Goal: Task Accomplishment & Management: Manage account settings

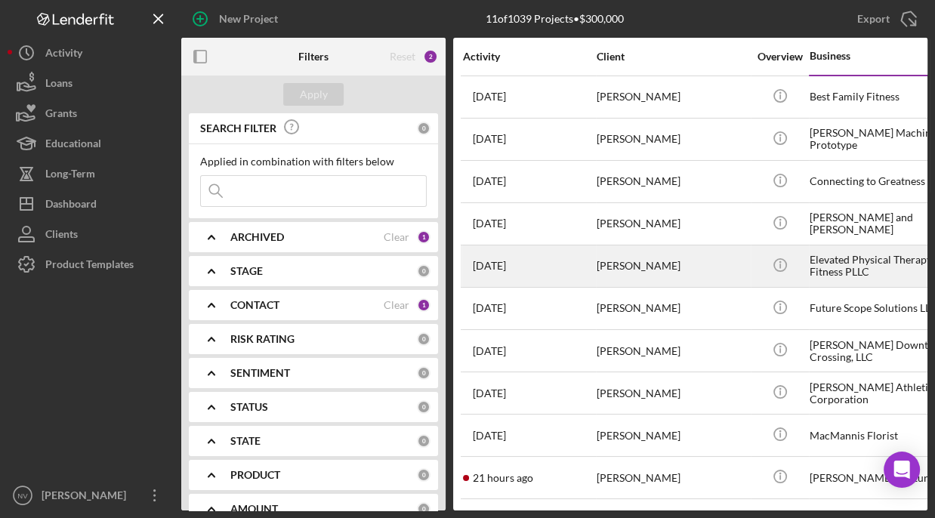
scroll to position [51, 0]
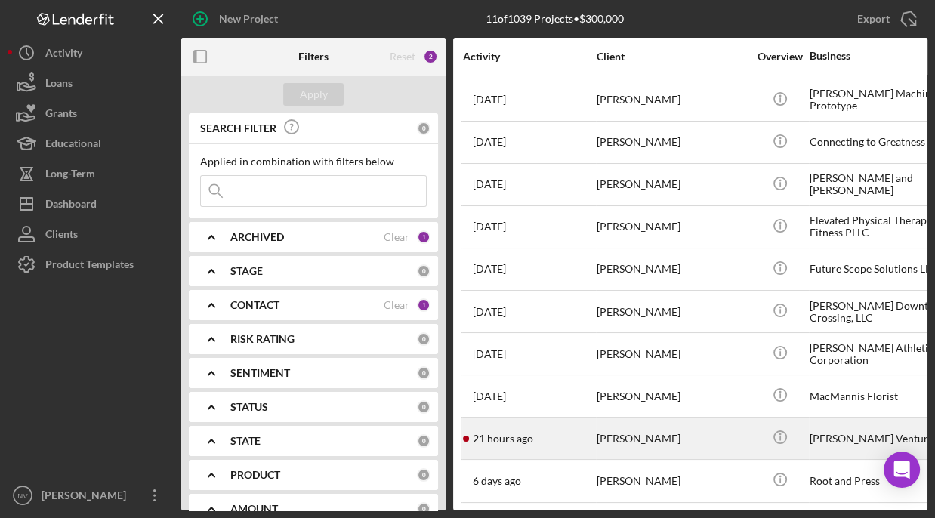
click at [662, 424] on div "[PERSON_NAME]" at bounding box center [672, 438] width 151 height 40
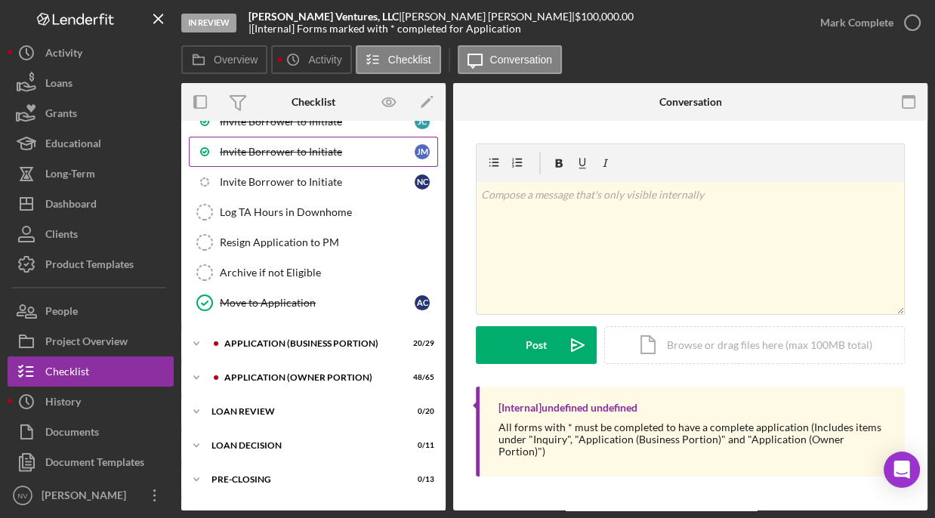
scroll to position [709, 0]
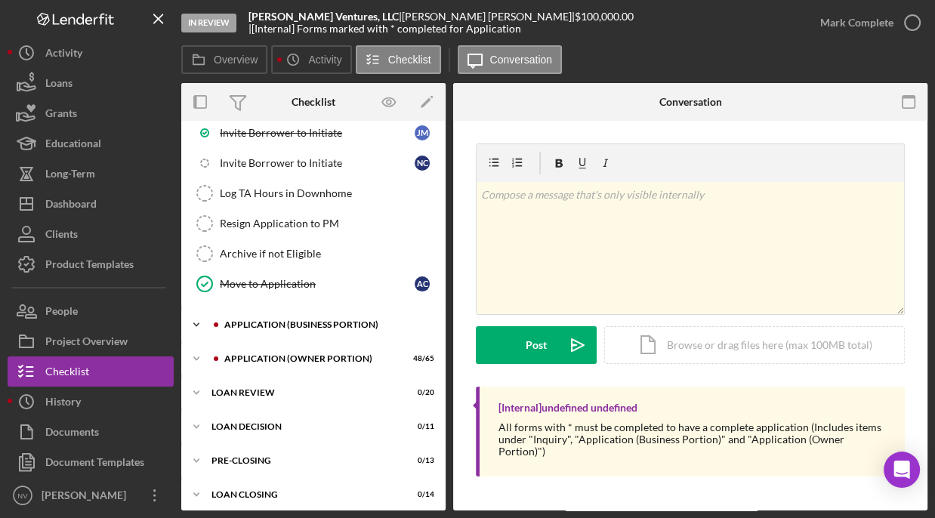
click at [282, 320] on div "APPLICATION (BUSINESS PORTION)" at bounding box center [325, 324] width 202 height 9
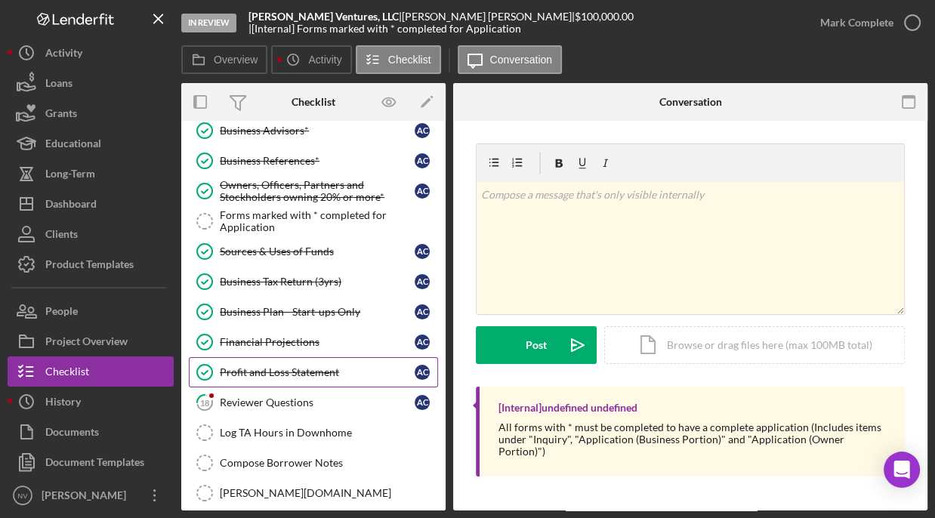
scroll to position [1389, 0]
click at [266, 387] on link "18 Reviewer Questions A C" at bounding box center [313, 402] width 249 height 30
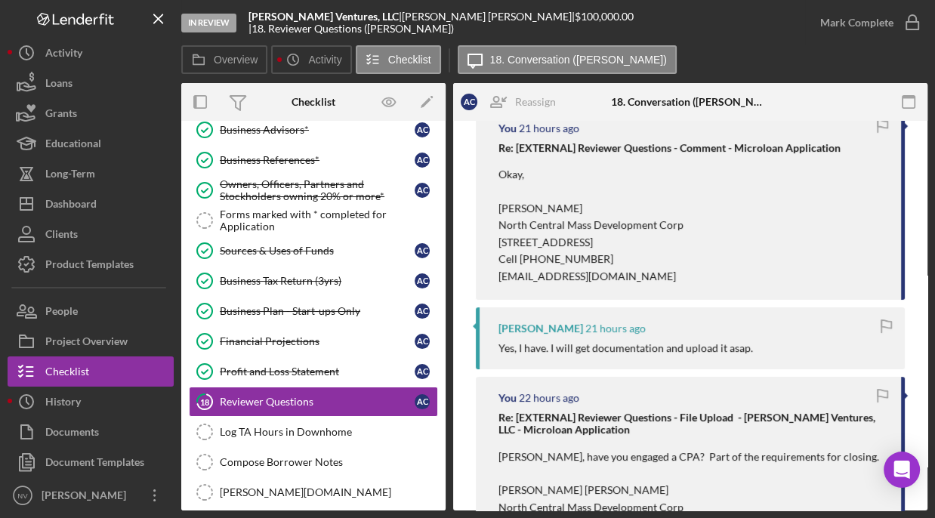
scroll to position [227, 0]
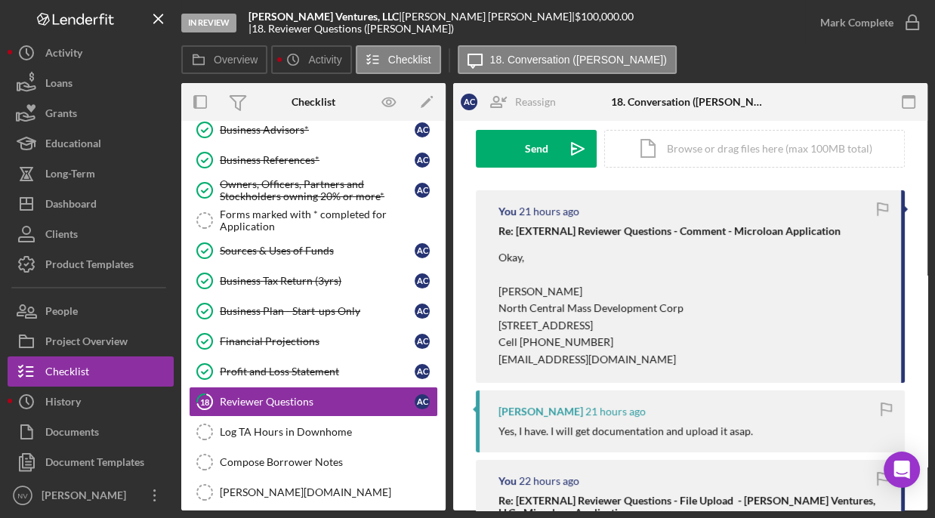
click at [586, 230] on strong "Re: [EXTERNAL] Reviewer Questions - Comment - Microloan Application" at bounding box center [670, 230] width 342 height 13
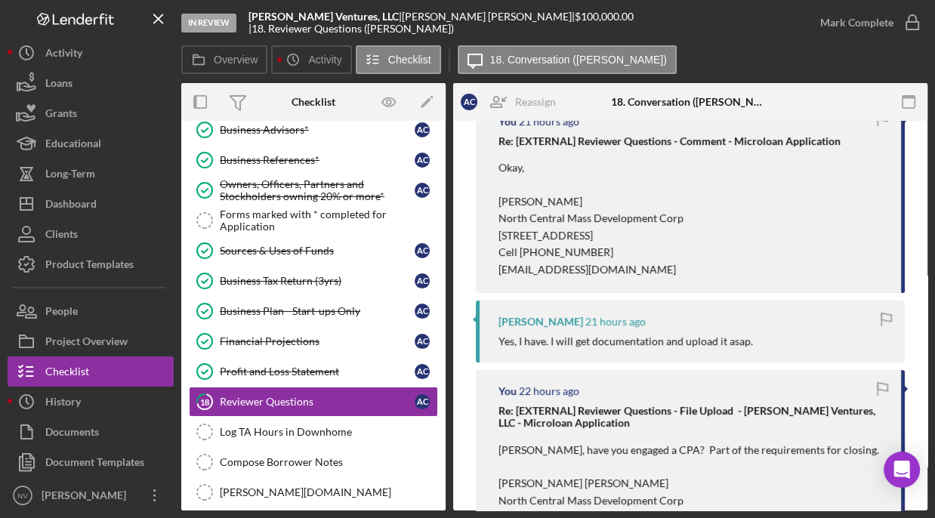
scroll to position [377, 0]
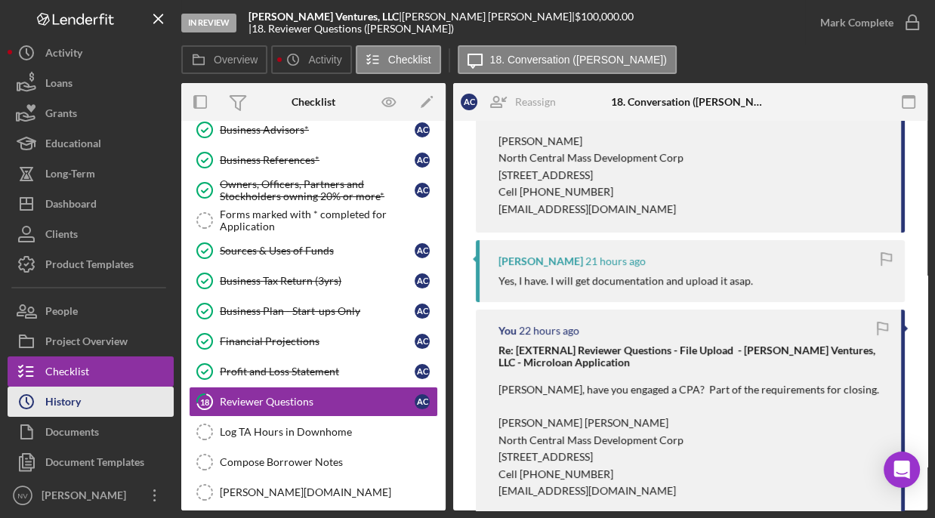
click at [60, 404] on div "History" at bounding box center [63, 404] width 36 height 34
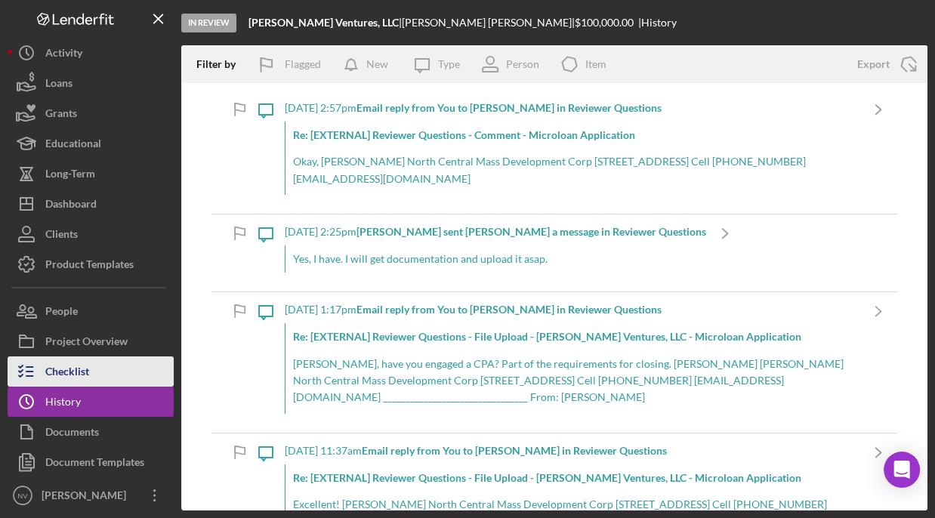
click at [53, 371] on div "Checklist" at bounding box center [67, 374] width 44 height 34
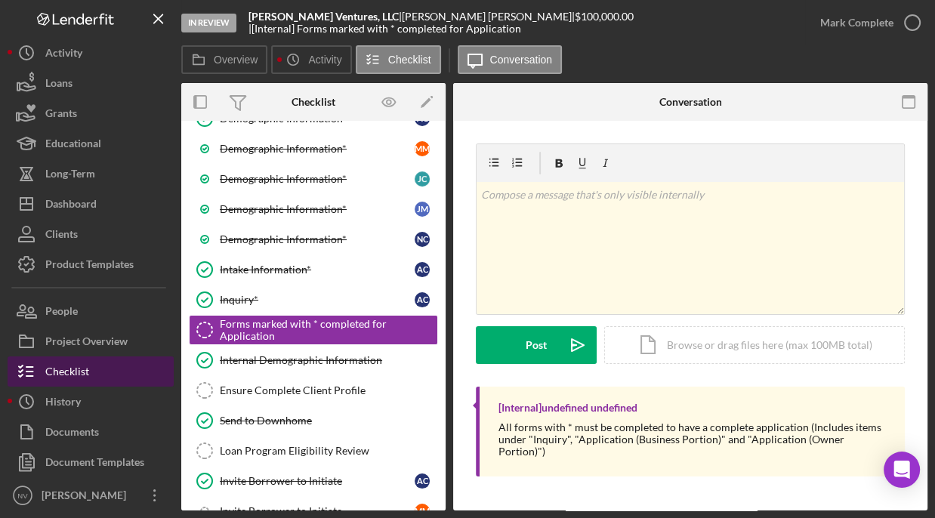
scroll to position [280, 0]
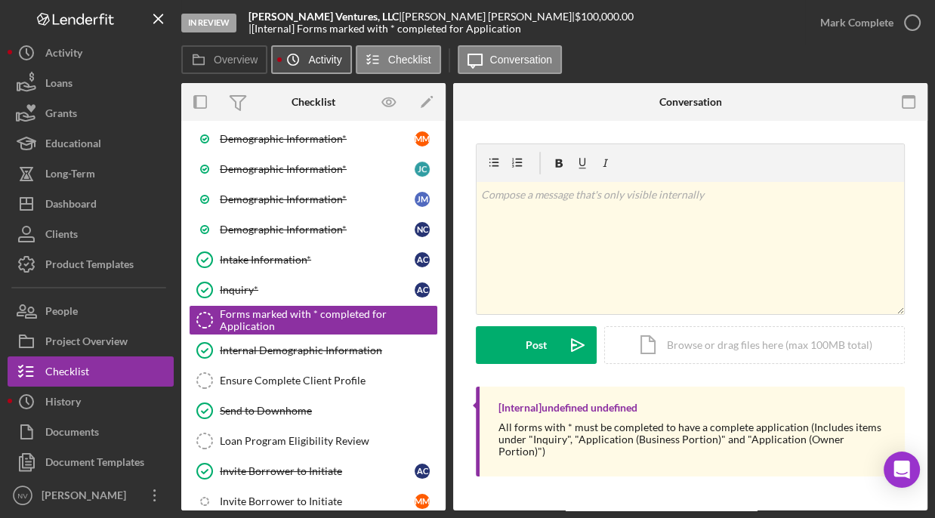
click at [314, 63] on label "Activity" at bounding box center [324, 60] width 33 height 12
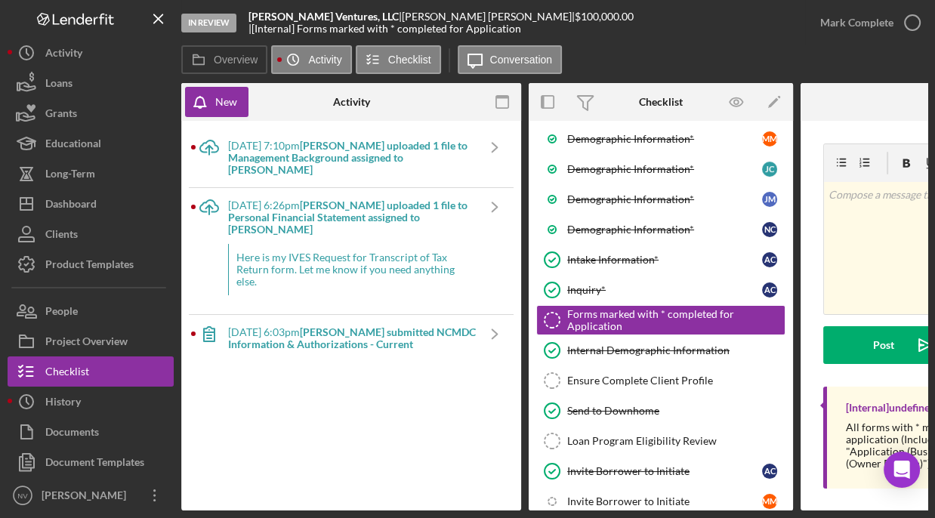
click at [275, 160] on b "[PERSON_NAME] uploaded 1 file to Management Background assigned to [PERSON_NAME]" at bounding box center [347, 157] width 239 height 37
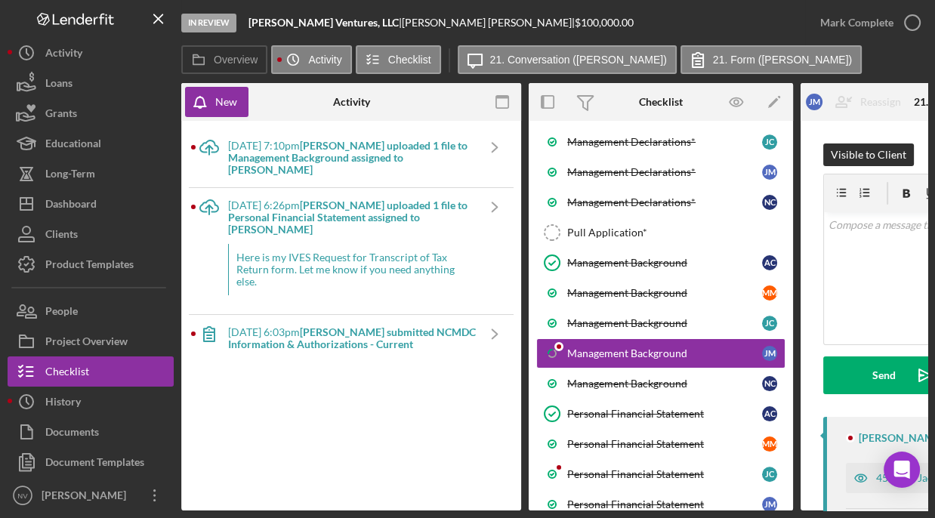
scroll to position [1196, 0]
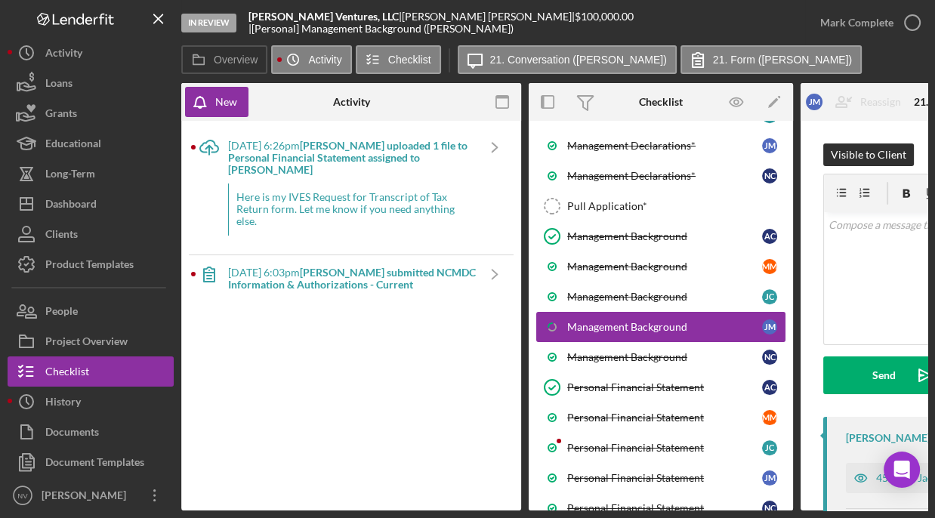
click at [662, 321] on div "Management Background" at bounding box center [664, 327] width 195 height 12
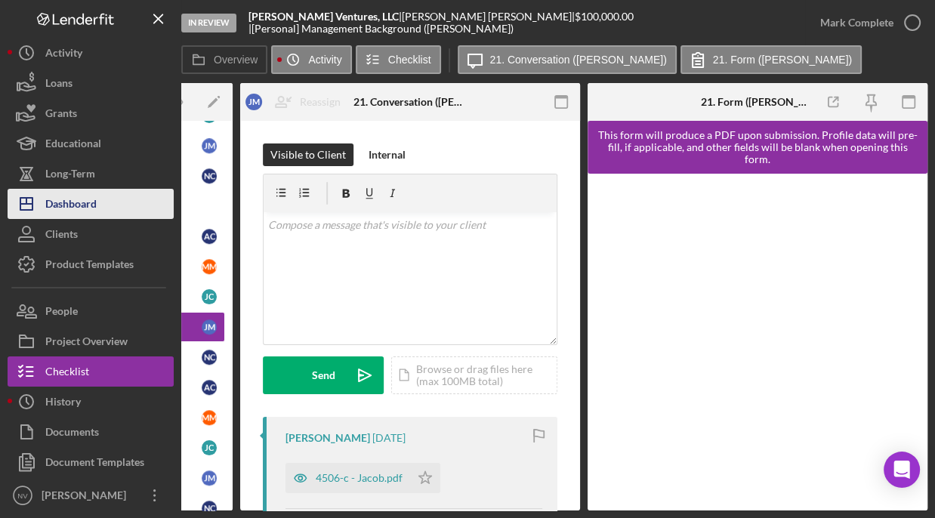
click at [67, 212] on div "Dashboard" at bounding box center [70, 206] width 51 height 34
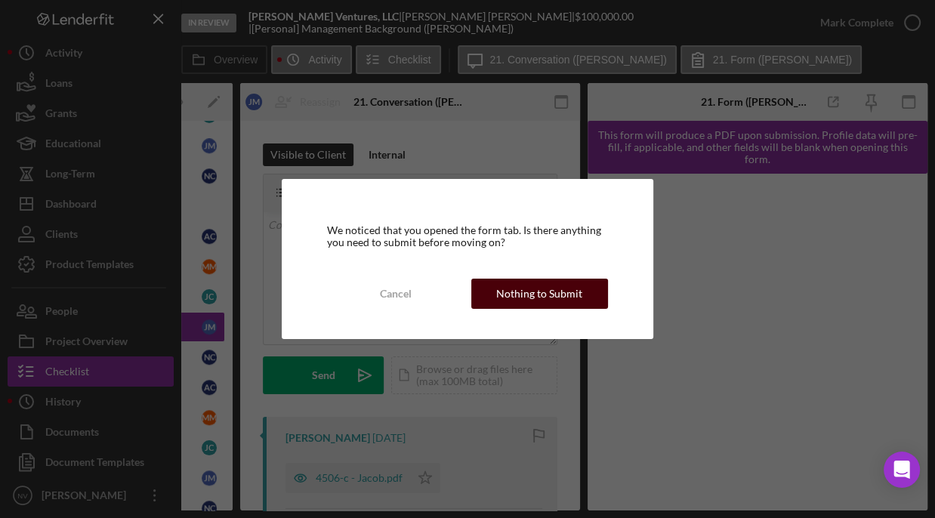
click at [544, 298] on div "Nothing to Submit" at bounding box center [539, 294] width 86 height 30
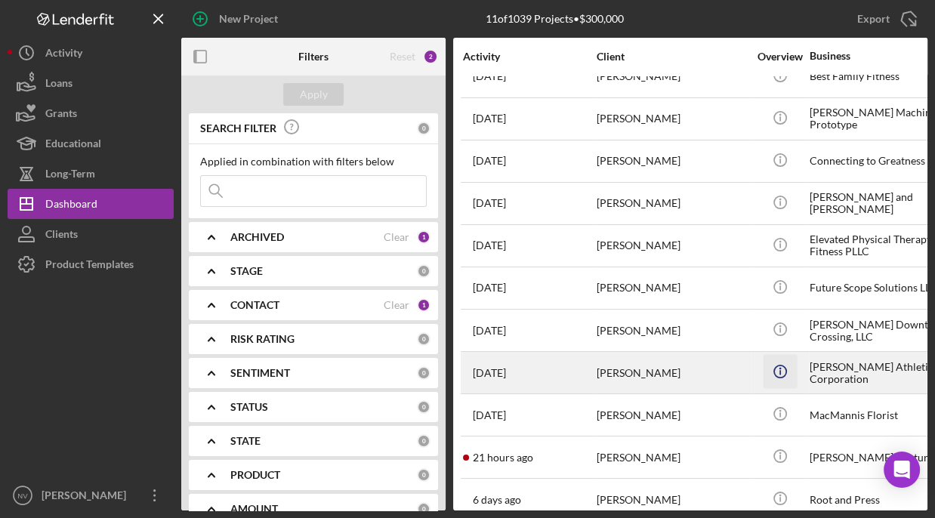
scroll to position [51, 0]
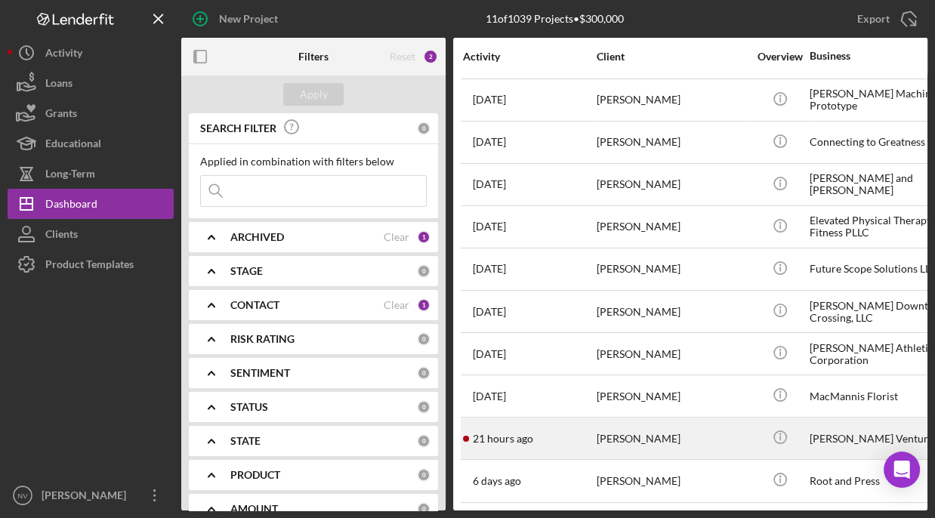
click at [734, 444] on div "[PERSON_NAME]" at bounding box center [672, 438] width 151 height 40
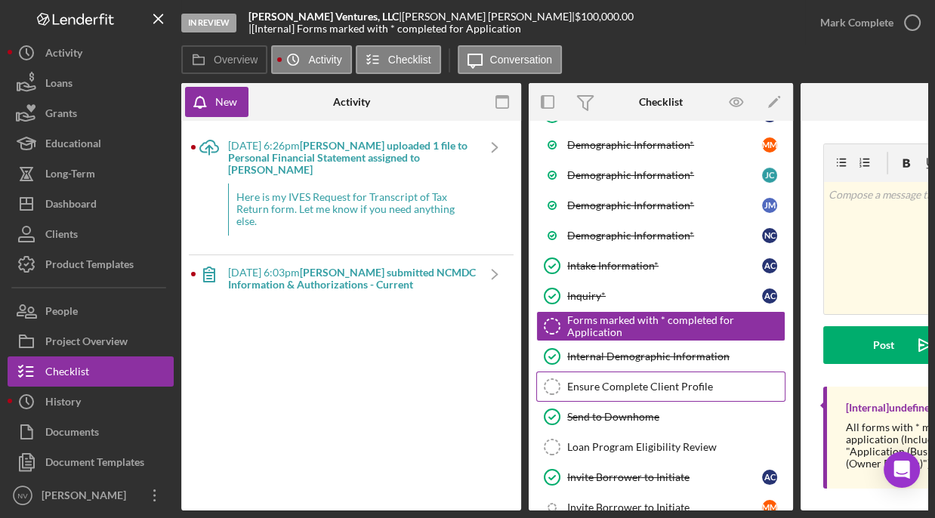
scroll to position [280, 0]
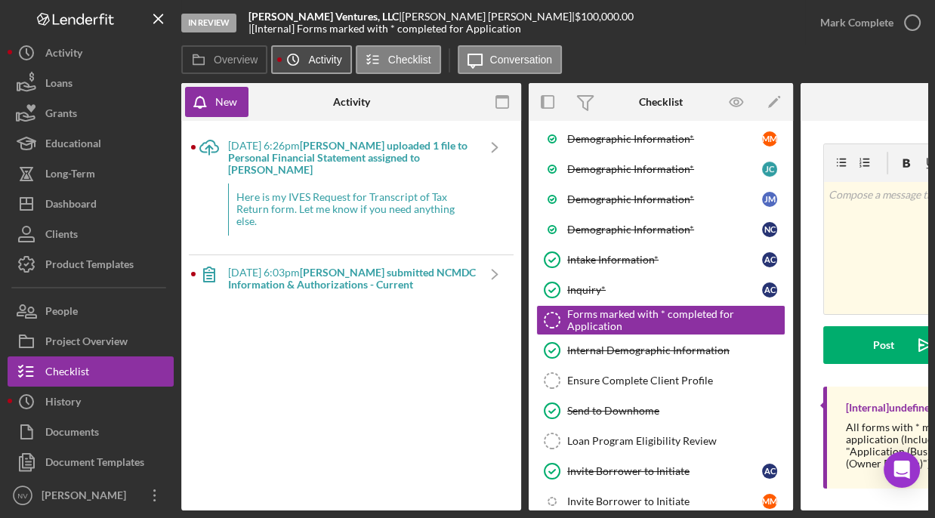
click at [326, 63] on label "Activity" at bounding box center [324, 60] width 33 height 12
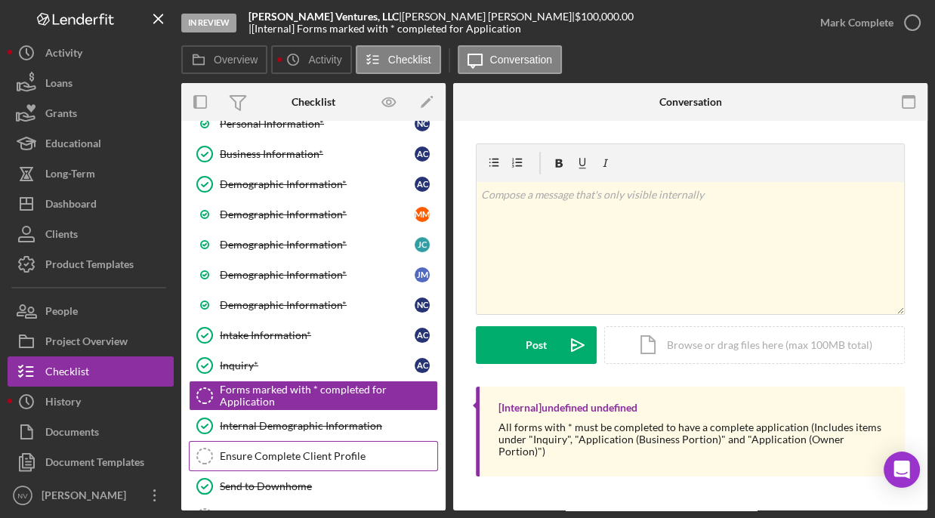
scroll to position [356, 0]
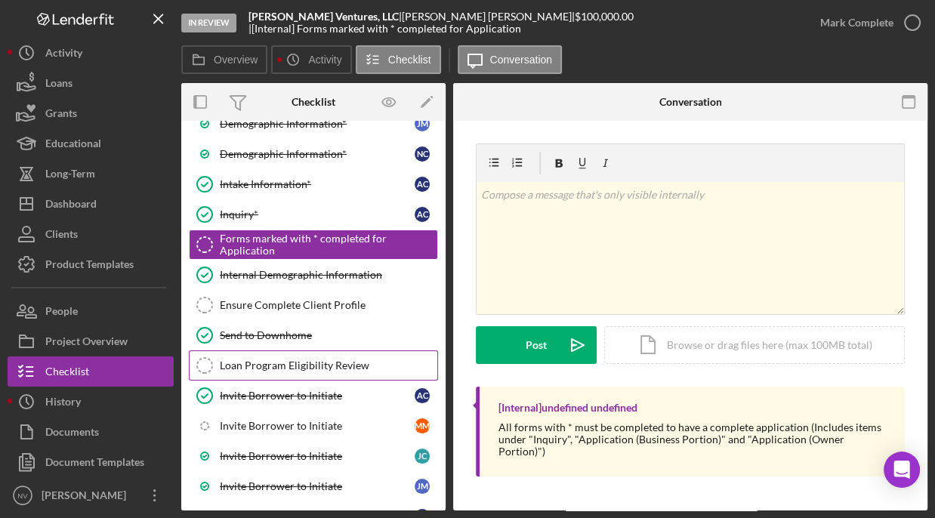
click at [295, 360] on div "Loan Program Eligibility Review" at bounding box center [329, 366] width 218 height 12
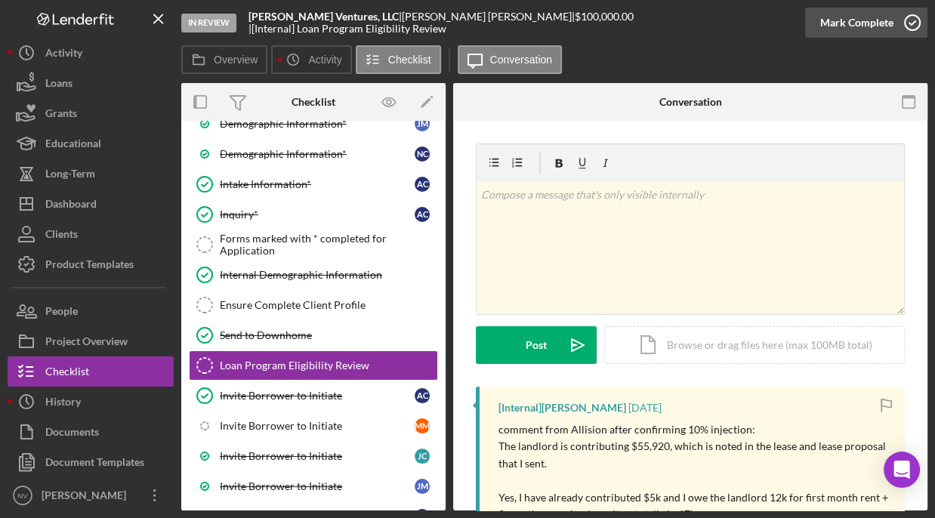
click at [912, 20] on icon "button" at bounding box center [913, 23] width 38 height 38
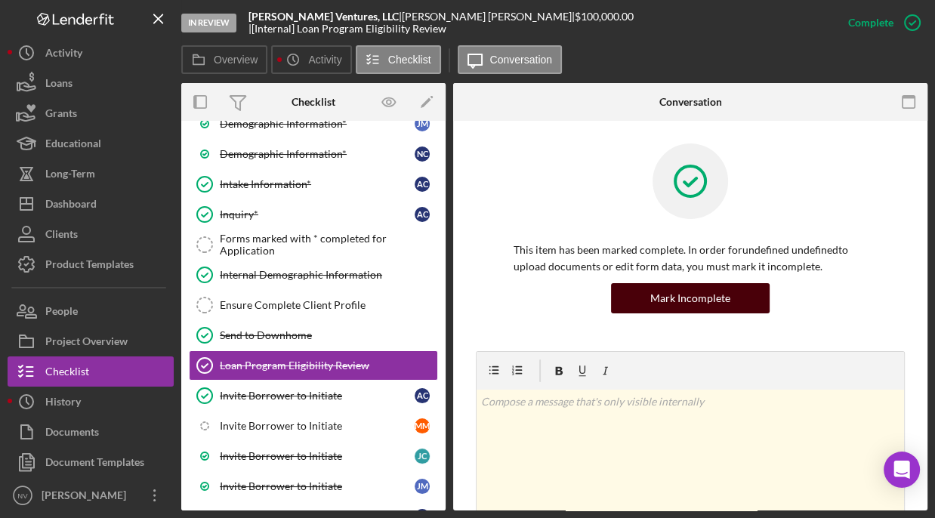
click at [710, 310] on div "Mark Incomplete" at bounding box center [690, 298] width 80 height 30
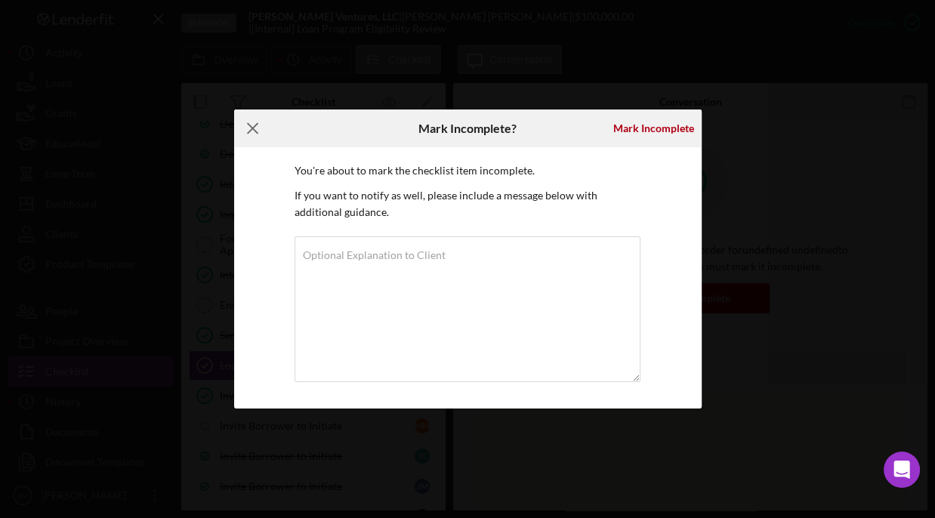
click at [248, 124] on line at bounding box center [253, 129] width 10 height 10
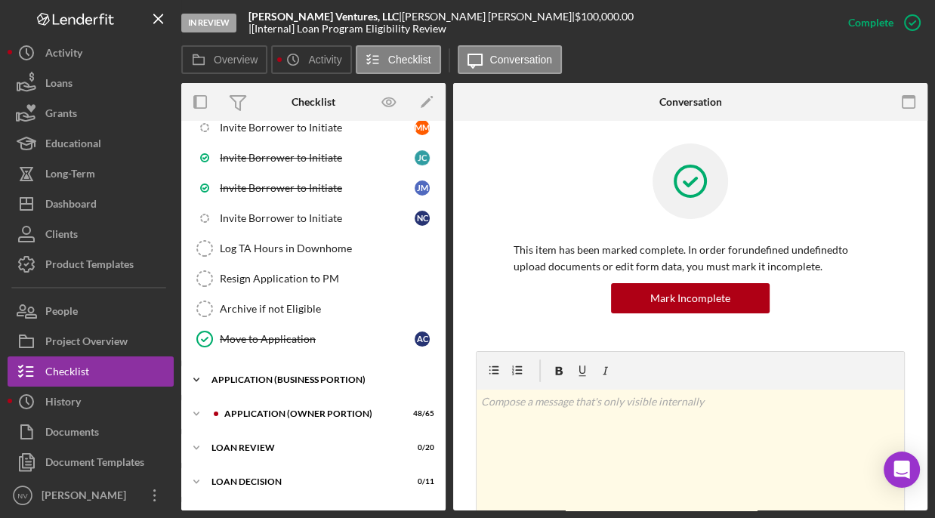
scroll to position [558, 0]
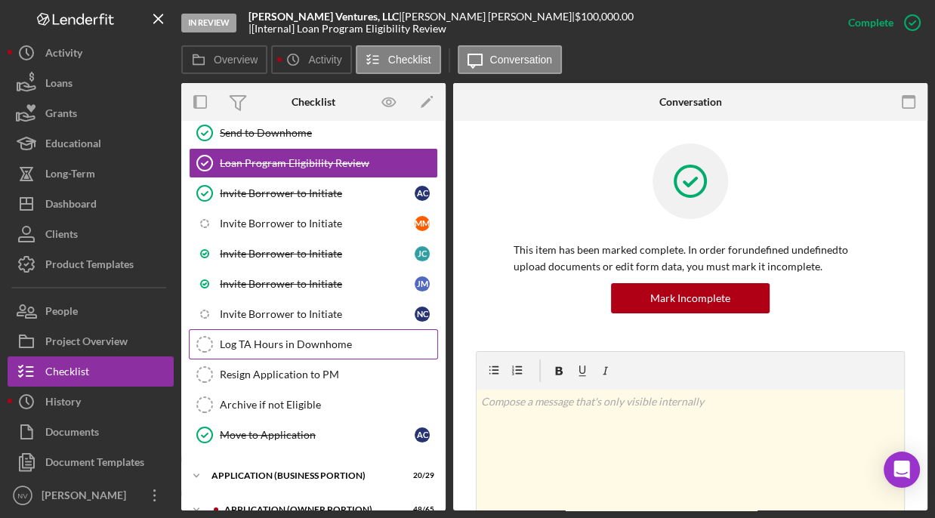
click at [274, 339] on div "Log TA Hours in Downhome" at bounding box center [329, 344] width 218 height 12
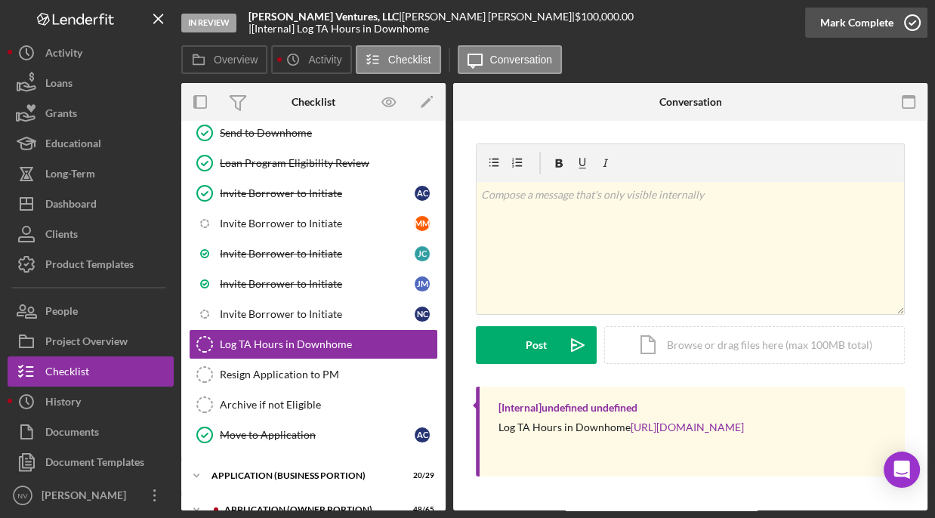
click at [916, 19] on icon "button" at bounding box center [913, 23] width 38 height 38
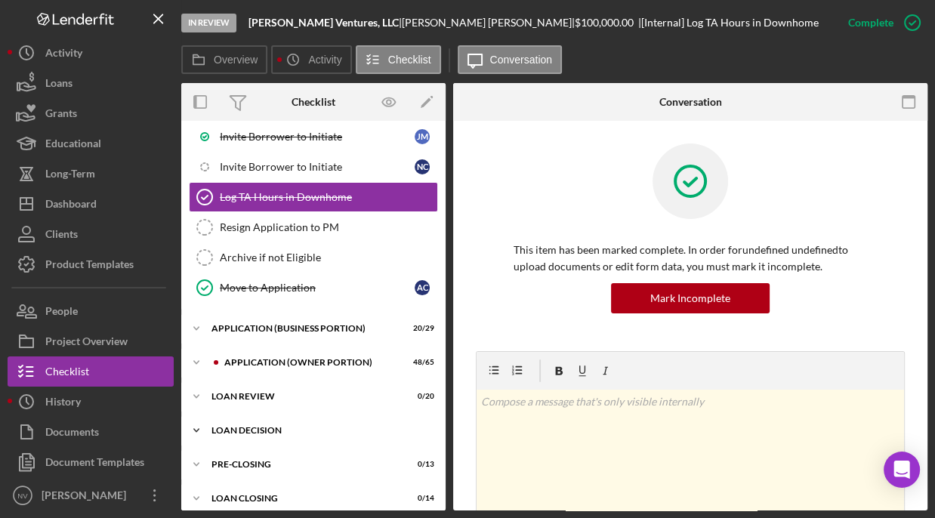
scroll to position [709, 0]
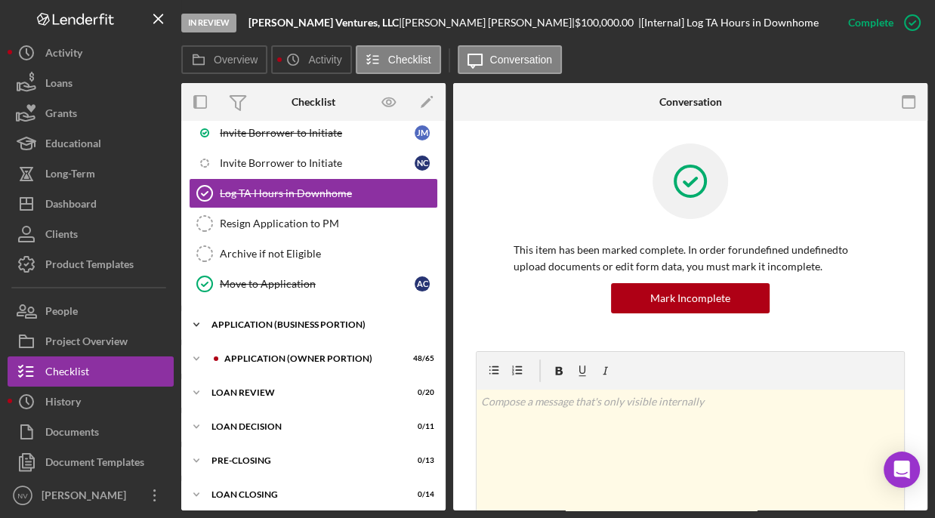
click at [282, 320] on div "APPLICATION (BUSINESS PORTION)" at bounding box center [319, 324] width 215 height 9
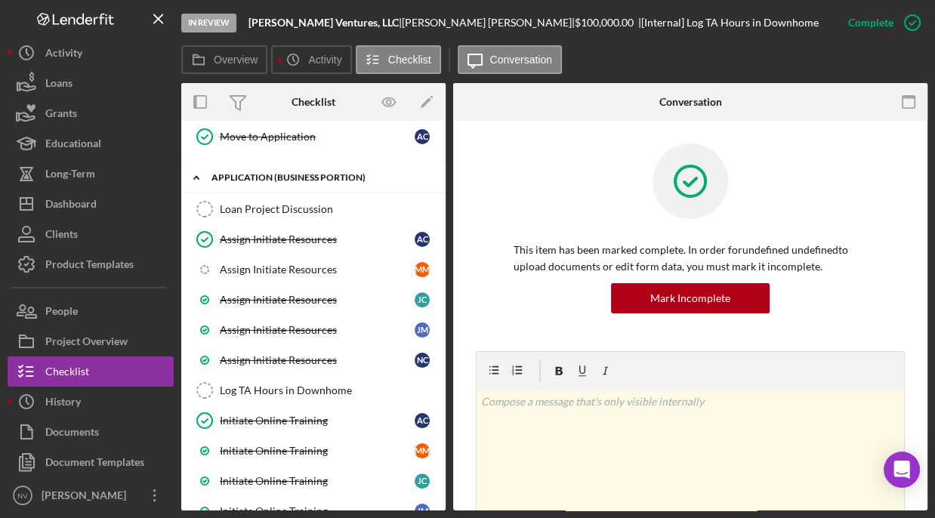
scroll to position [860, 0]
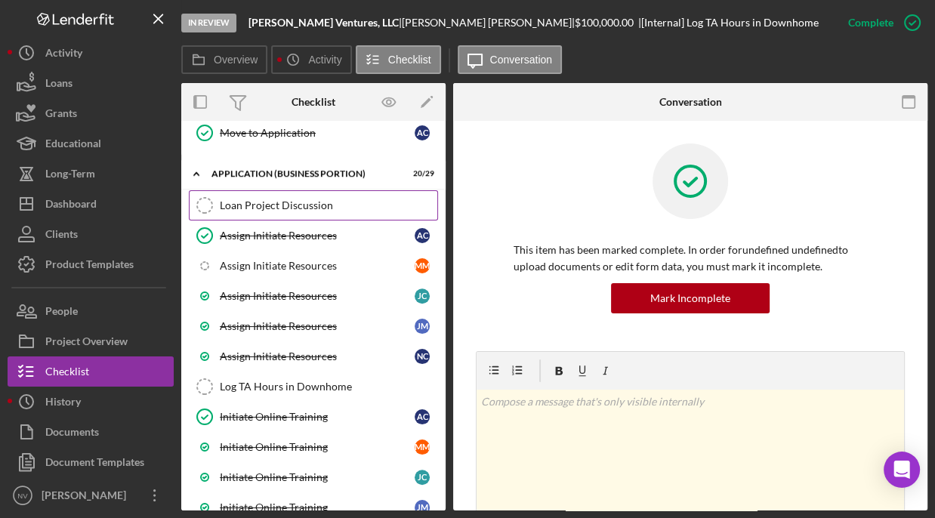
click at [261, 190] on link "Loan Project Discussion Loan Project Discussion" at bounding box center [313, 205] width 249 height 30
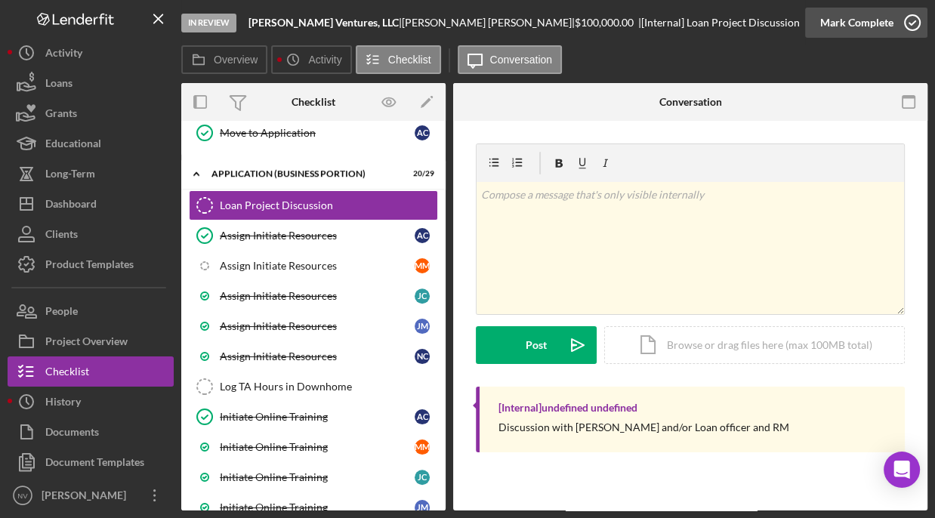
click at [917, 18] on icon "button" at bounding box center [913, 23] width 38 height 38
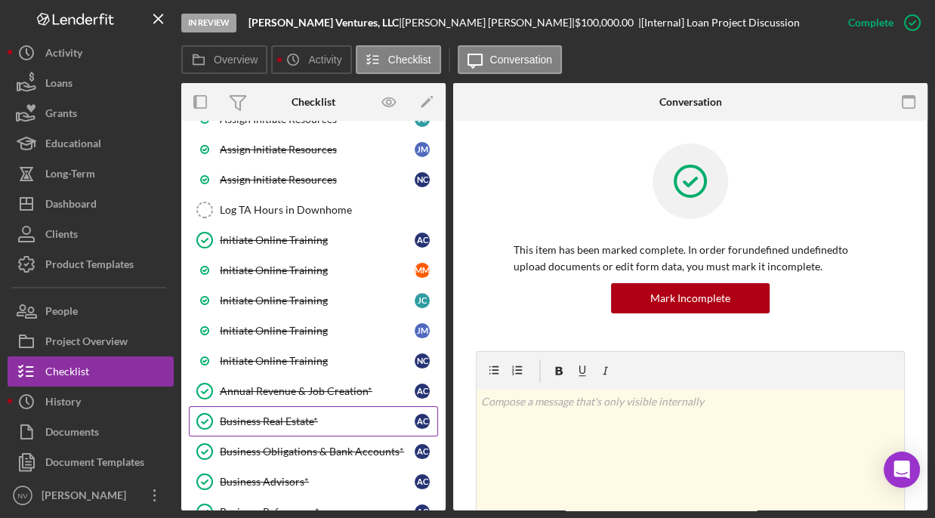
scroll to position [1011, 0]
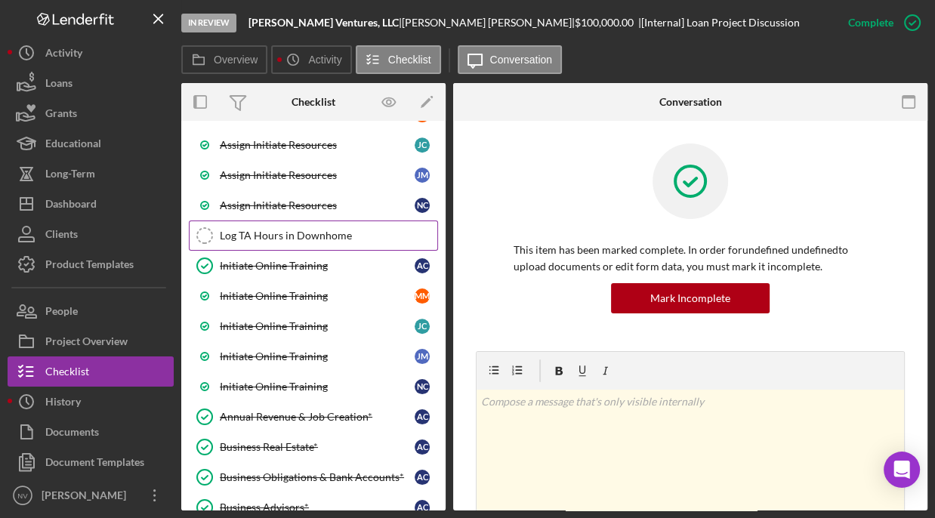
click at [310, 230] on div "Log TA Hours in Downhome" at bounding box center [329, 236] width 218 height 12
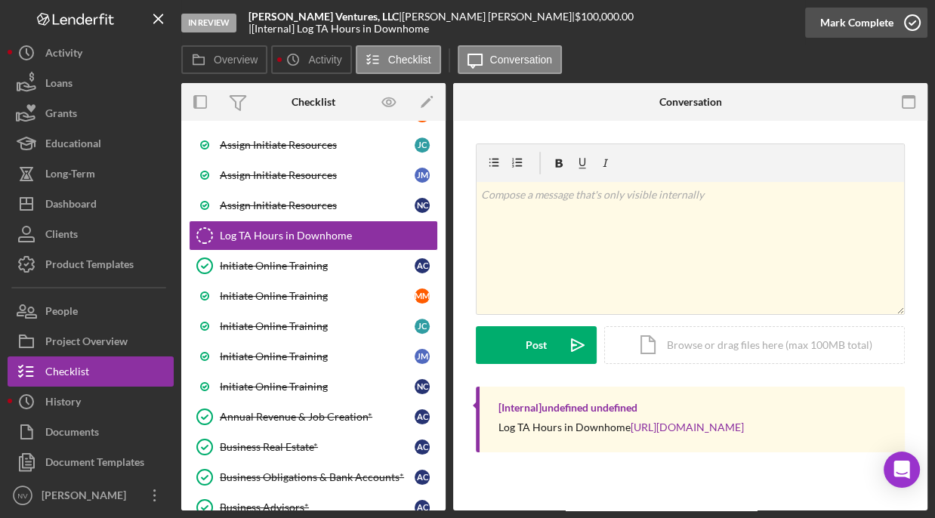
click at [918, 18] on icon "button" at bounding box center [913, 23] width 38 height 38
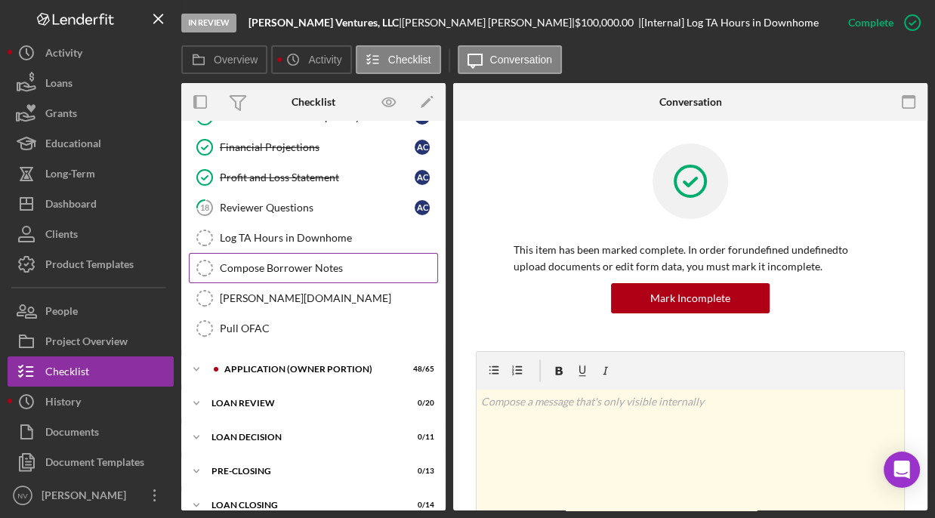
scroll to position [1586, 0]
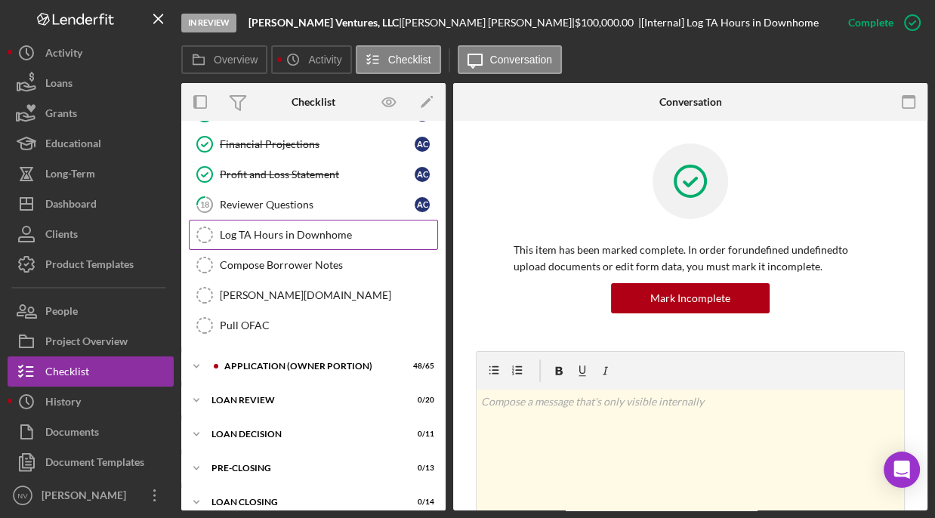
click at [317, 229] on link "Log TA Hours in Downhome Log TA Hours in [GEOGRAPHIC_DATA]" at bounding box center [313, 235] width 249 height 30
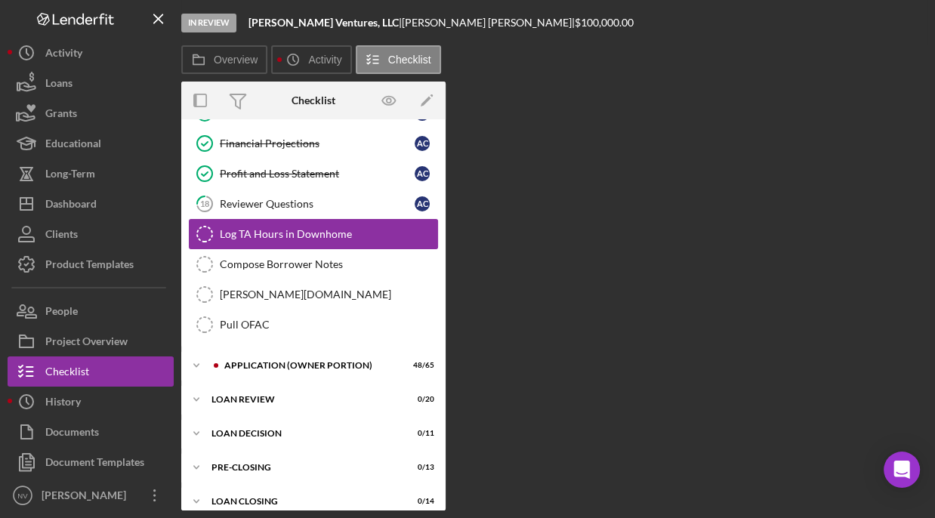
scroll to position [1586, 0]
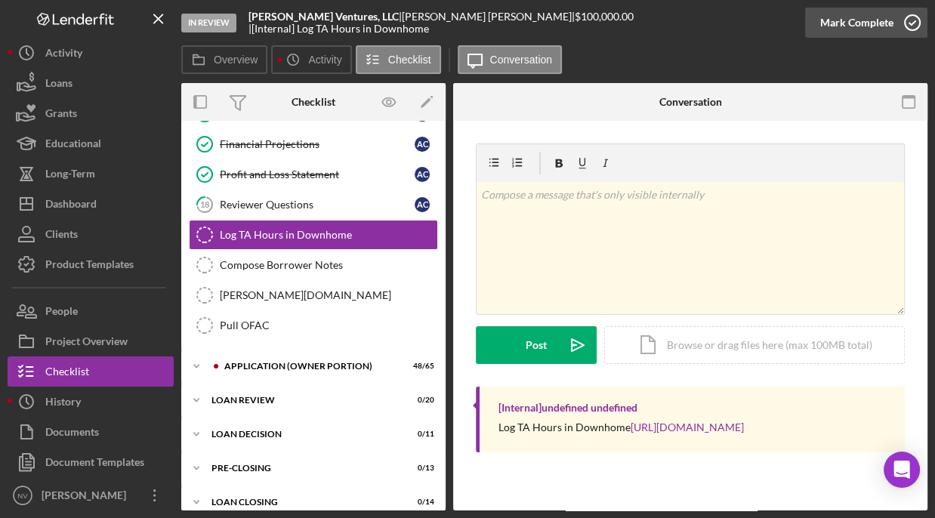
click at [906, 26] on icon "button" at bounding box center [913, 23] width 38 height 38
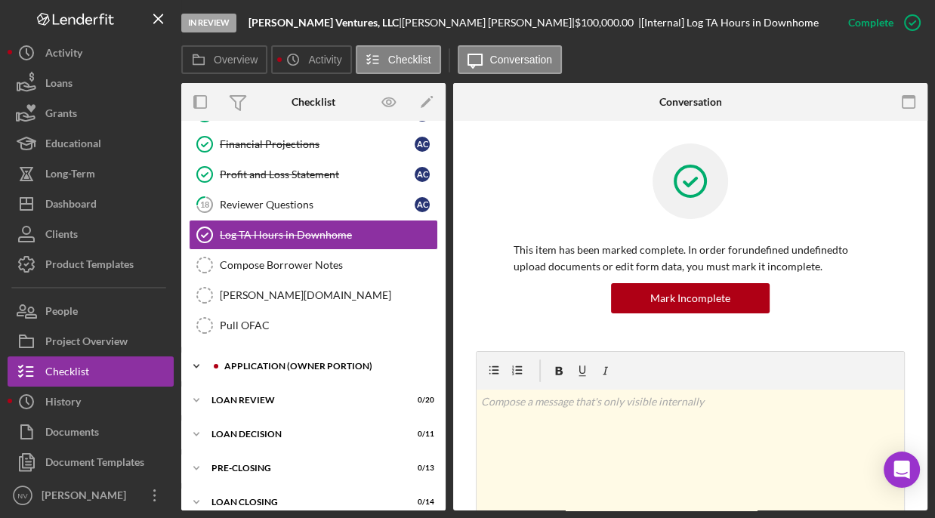
click at [273, 362] on div "APPLICATION (OWNER PORTION)" at bounding box center [325, 366] width 202 height 9
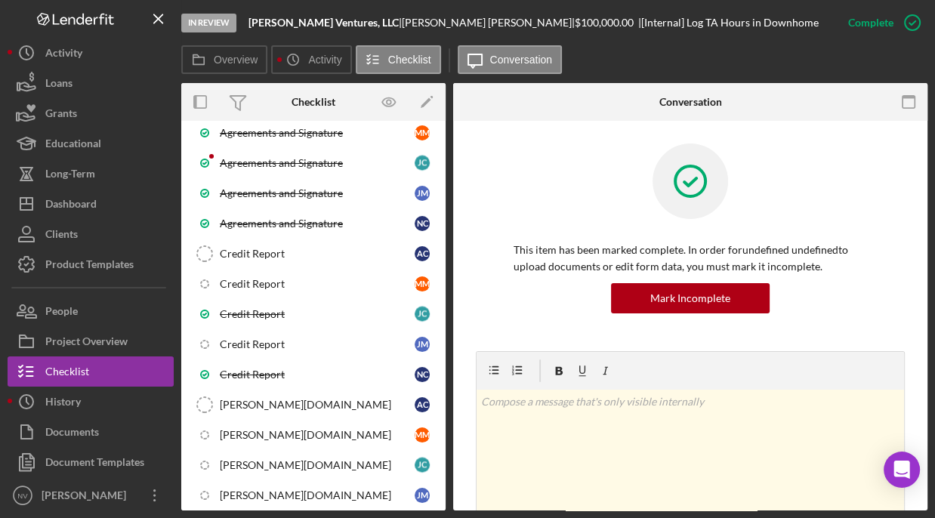
scroll to position [2946, 0]
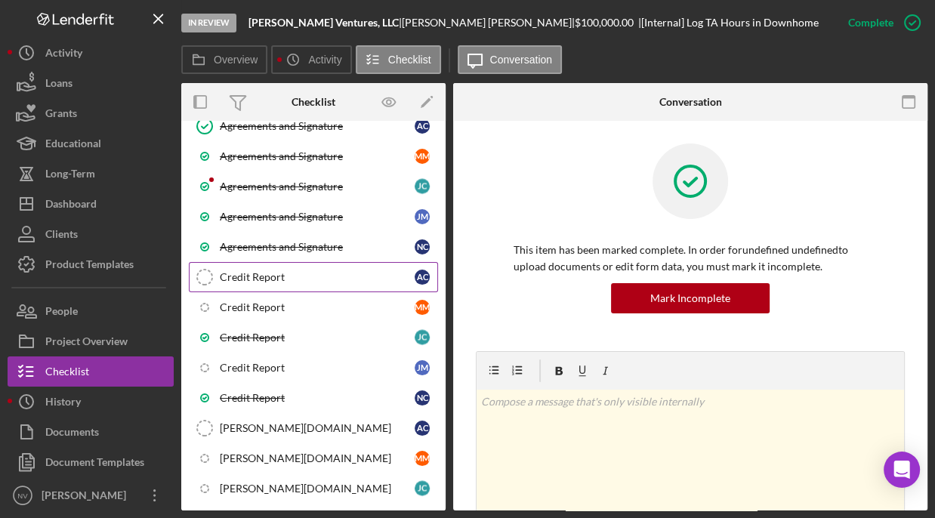
click at [201, 258] on icon "Credit Report" at bounding box center [205, 277] width 38 height 38
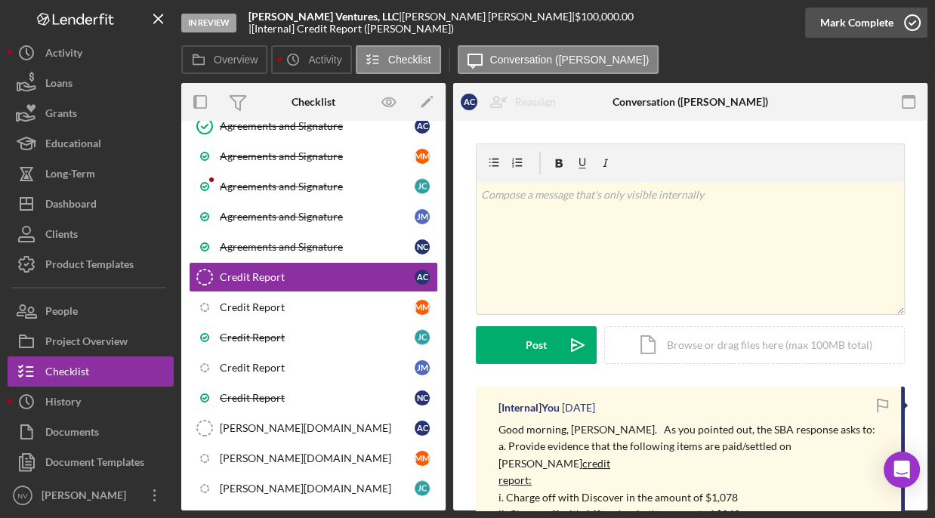
click at [910, 25] on icon "button" at bounding box center [913, 23] width 38 height 38
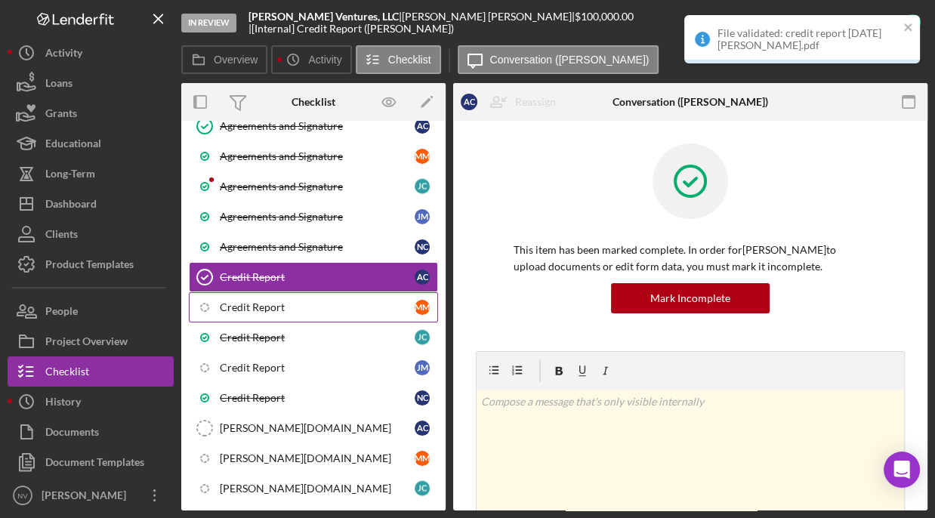
click at [247, 301] on div "Credit Report" at bounding box center [317, 307] width 195 height 12
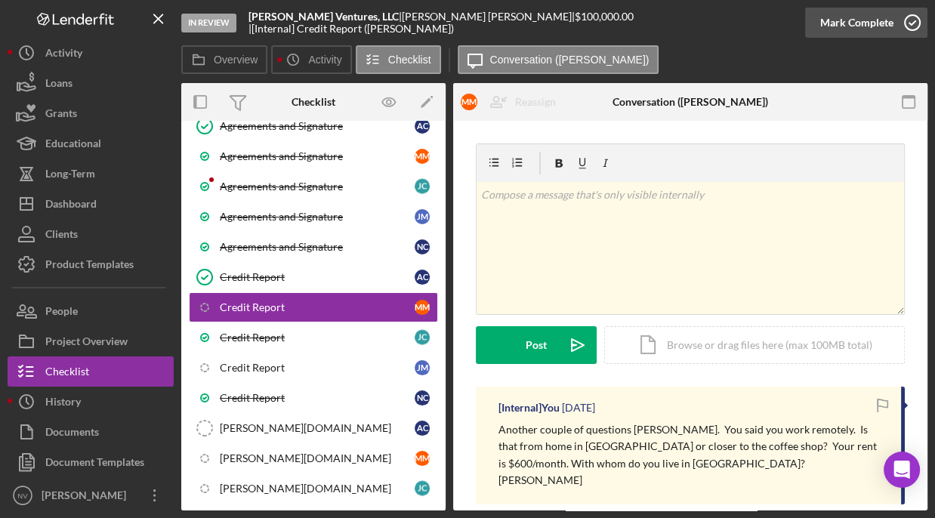
click at [914, 24] on icon "button" at bounding box center [913, 23] width 38 height 38
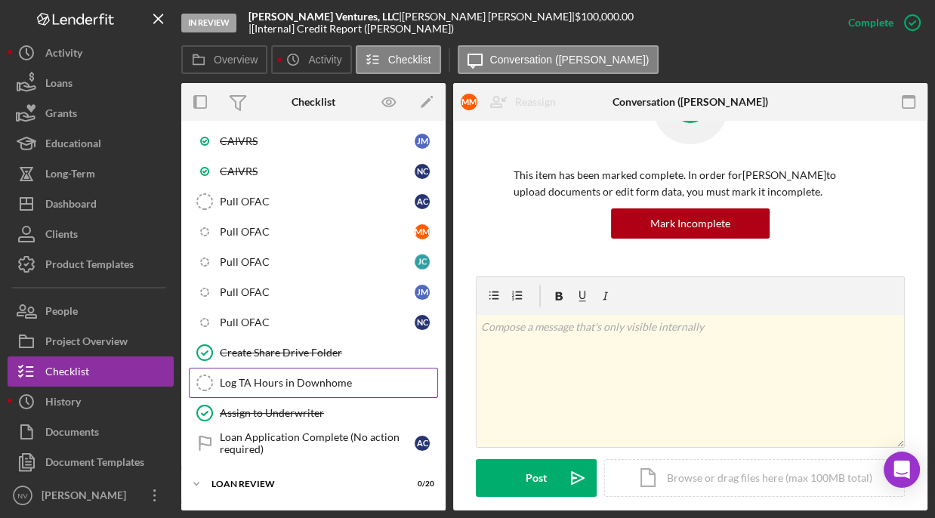
scroll to position [3543, 0]
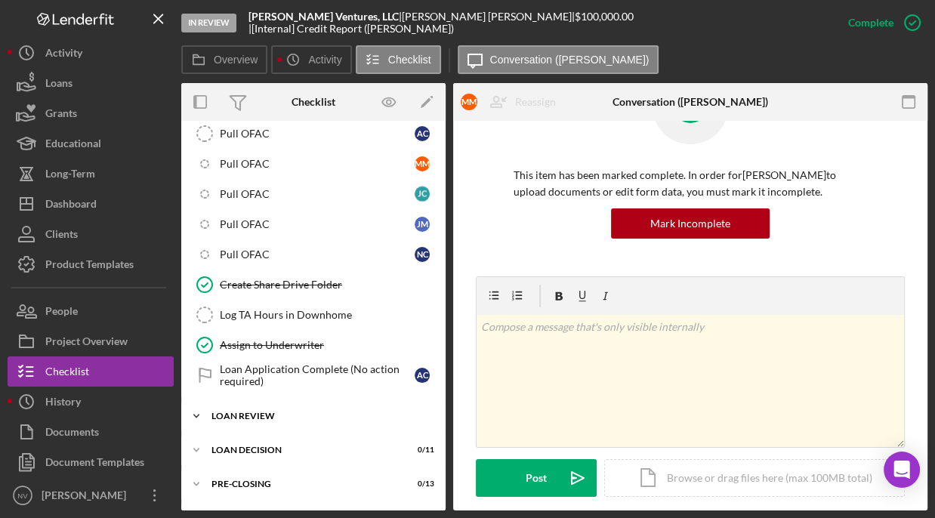
click at [294, 412] on div "LOAN REVIEW" at bounding box center [319, 416] width 215 height 9
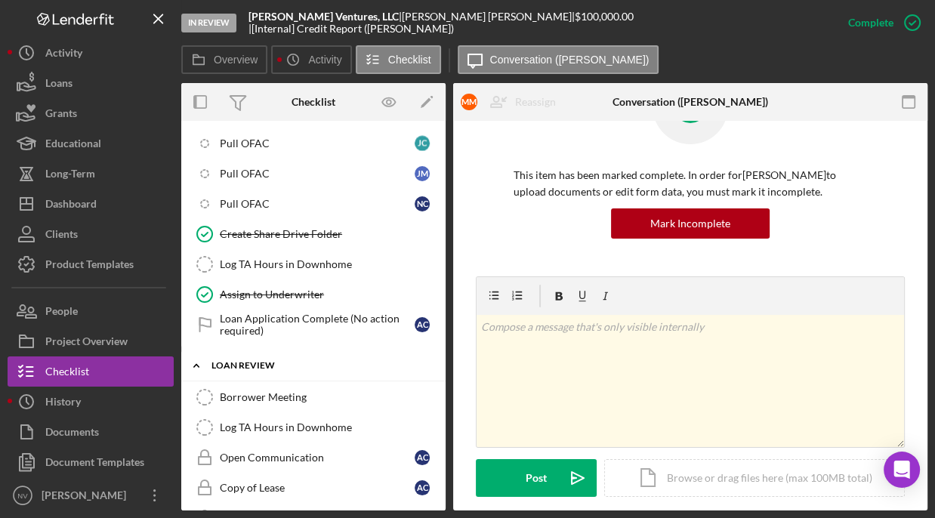
scroll to position [3618, 0]
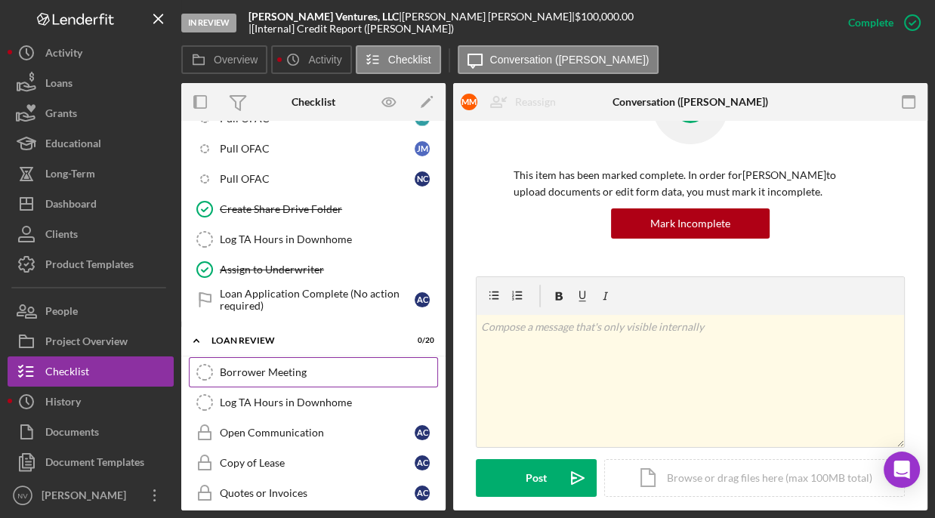
click at [202, 354] on icon "Borrower Meeting" at bounding box center [205, 373] width 38 height 38
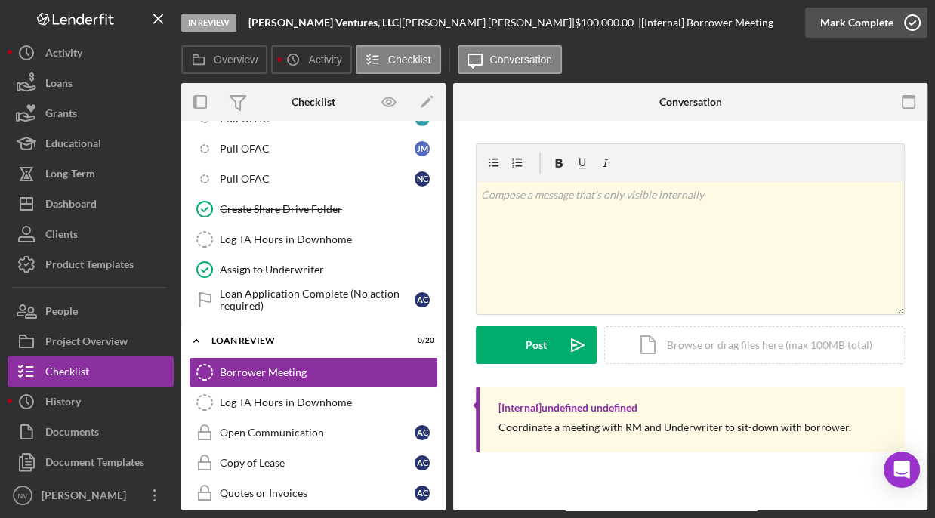
click at [917, 23] on icon "button" at bounding box center [913, 23] width 38 height 38
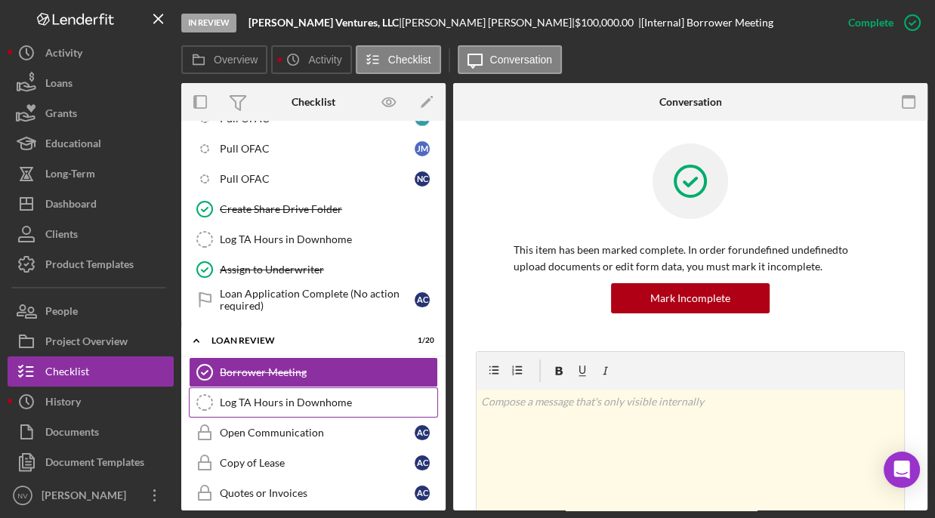
click at [254, 397] on div "Log TA Hours in Downhome" at bounding box center [329, 403] width 218 height 12
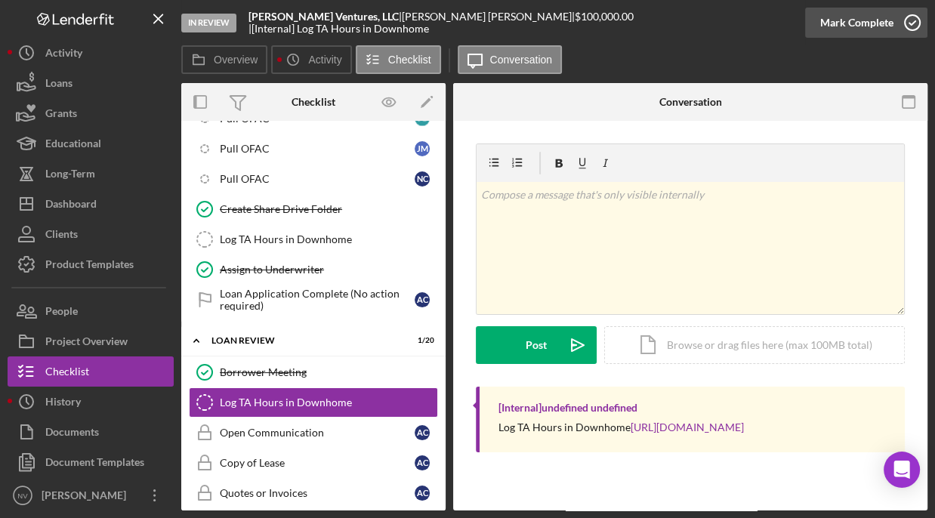
click at [913, 28] on icon "button" at bounding box center [913, 23] width 38 height 38
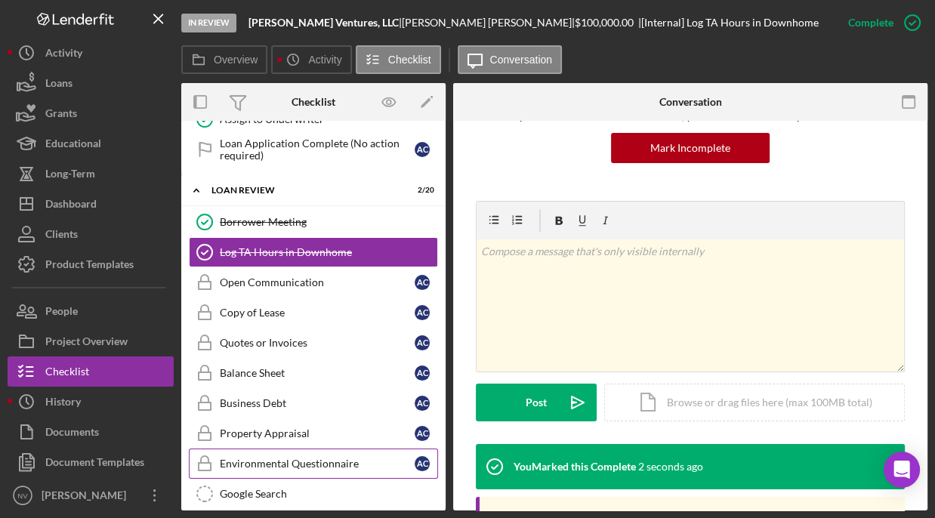
scroll to position [3769, 0]
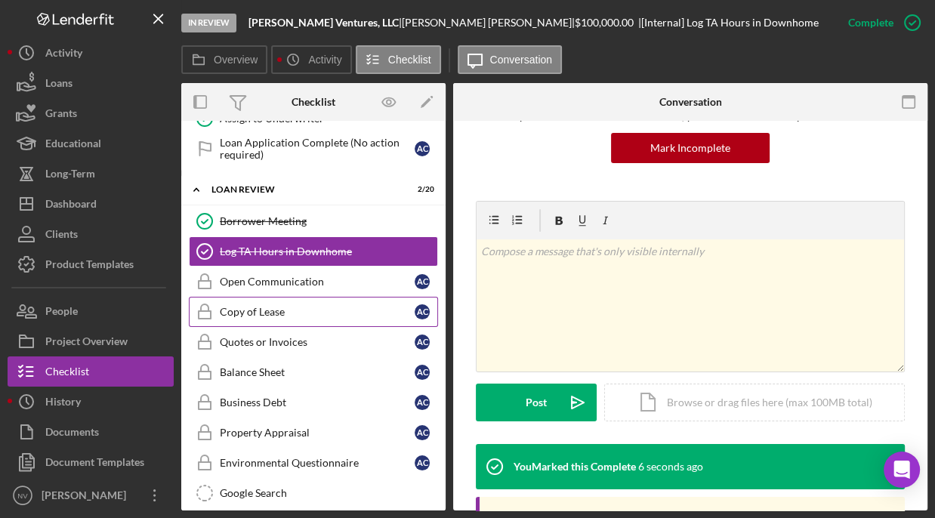
click at [366, 306] on div "Copy of Lease" at bounding box center [317, 312] width 195 height 12
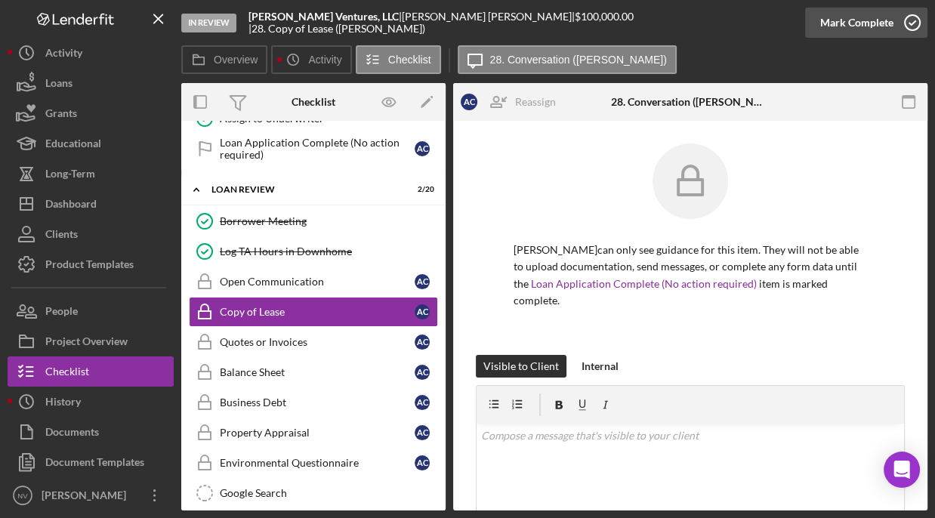
click at [914, 23] on icon "button" at bounding box center [913, 23] width 38 height 38
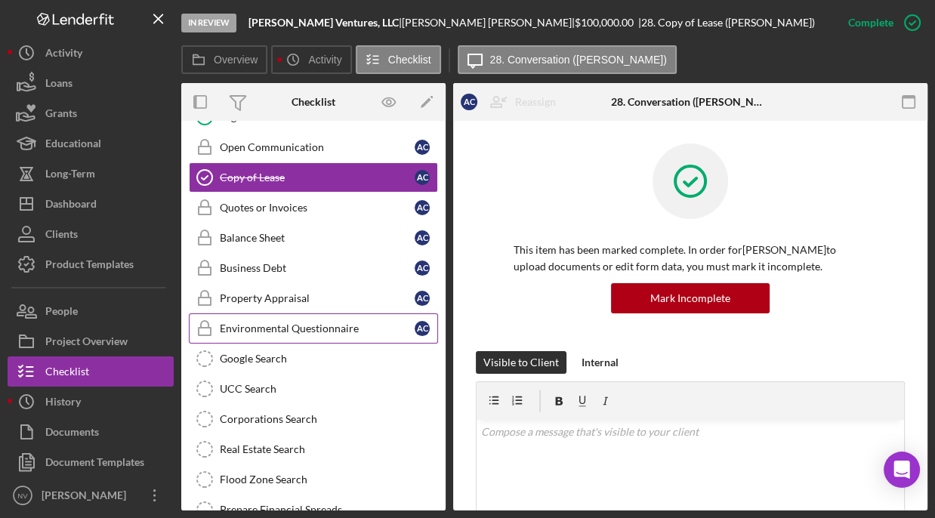
scroll to position [3920, 0]
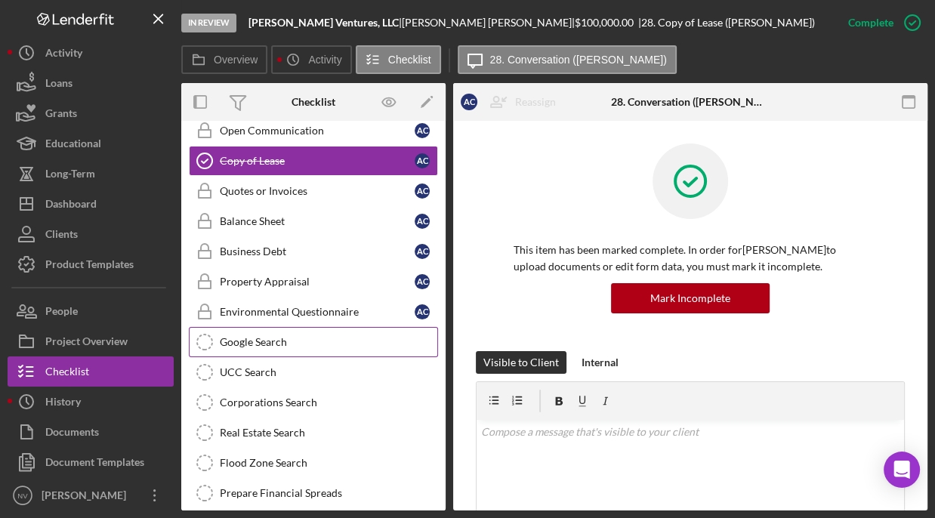
click at [239, 336] on div "Google Search" at bounding box center [329, 342] width 218 height 12
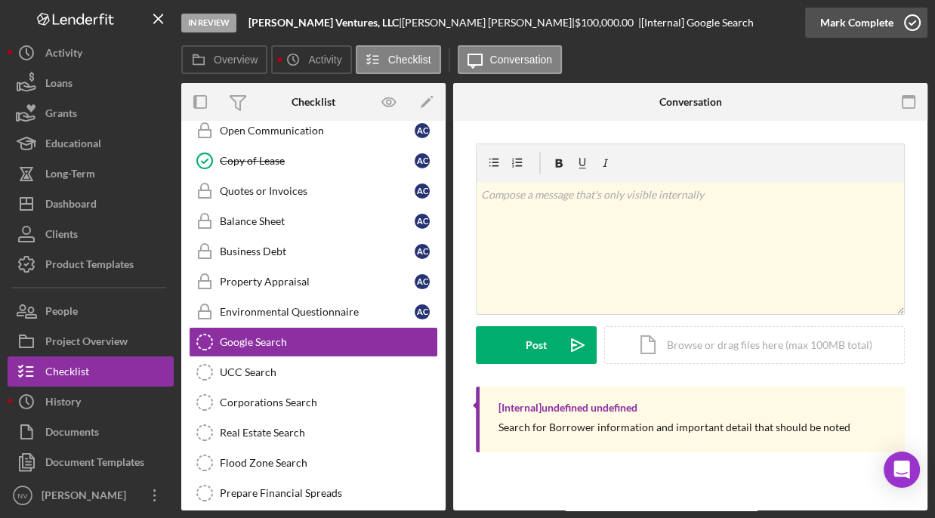
click at [907, 20] on icon "button" at bounding box center [913, 23] width 38 height 38
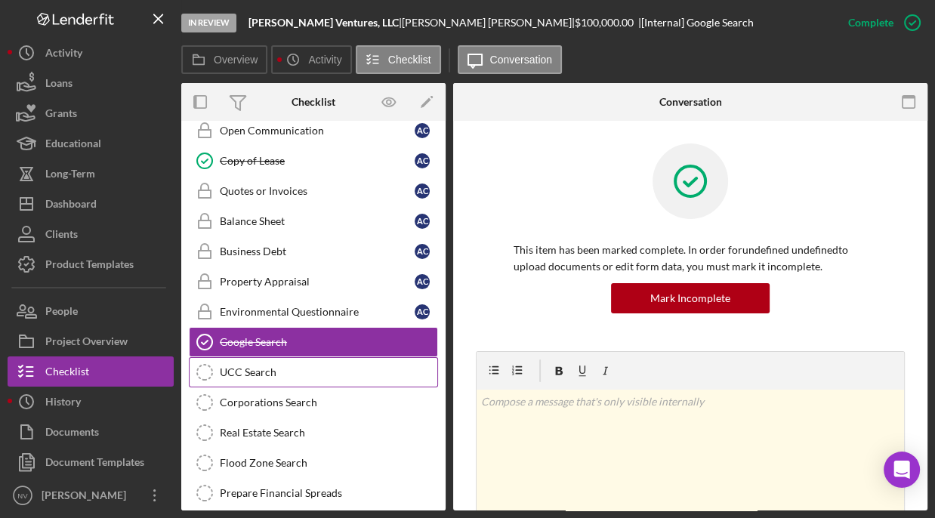
click at [270, 366] on div "UCC Search" at bounding box center [329, 372] width 218 height 12
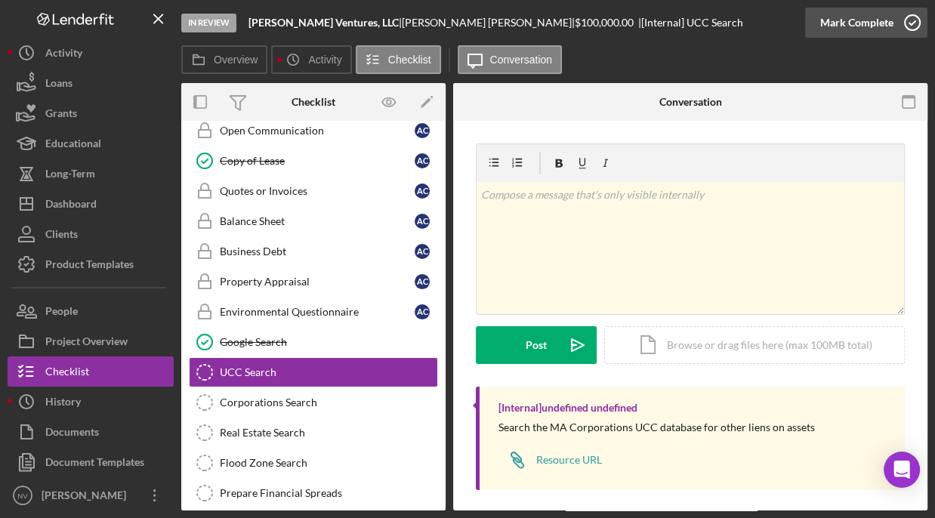
click at [917, 23] on icon "button" at bounding box center [913, 23] width 38 height 38
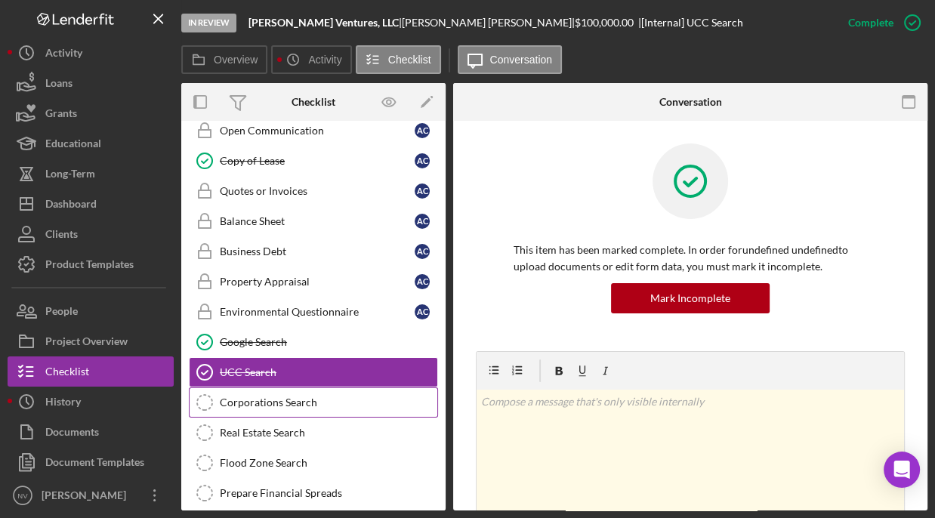
click at [299, 397] on div "Corporations Search" at bounding box center [329, 403] width 218 height 12
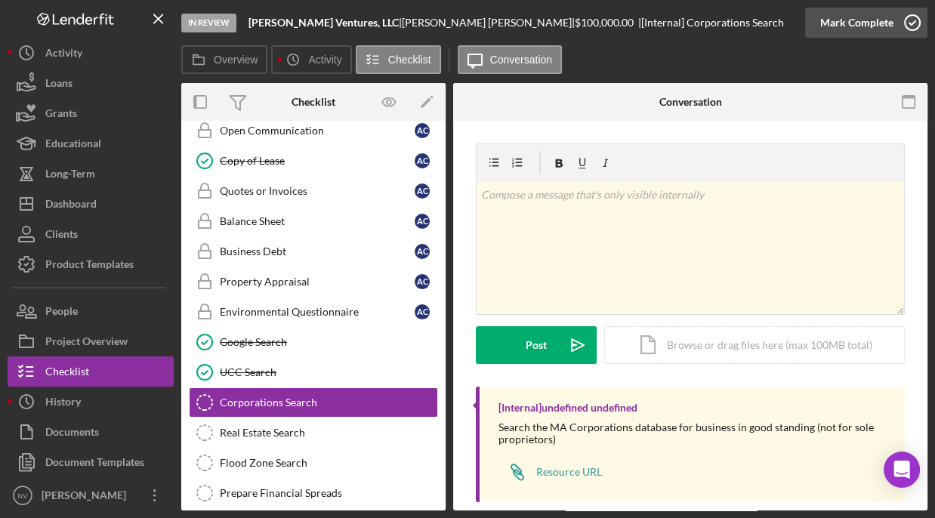
click at [906, 20] on icon "button" at bounding box center [913, 23] width 38 height 38
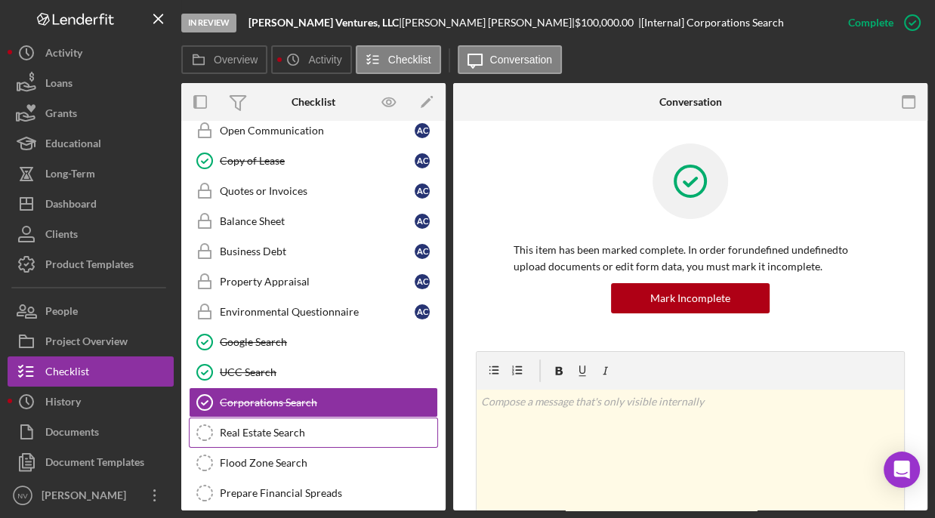
click at [255, 427] on div "Real Estate Search" at bounding box center [329, 433] width 218 height 12
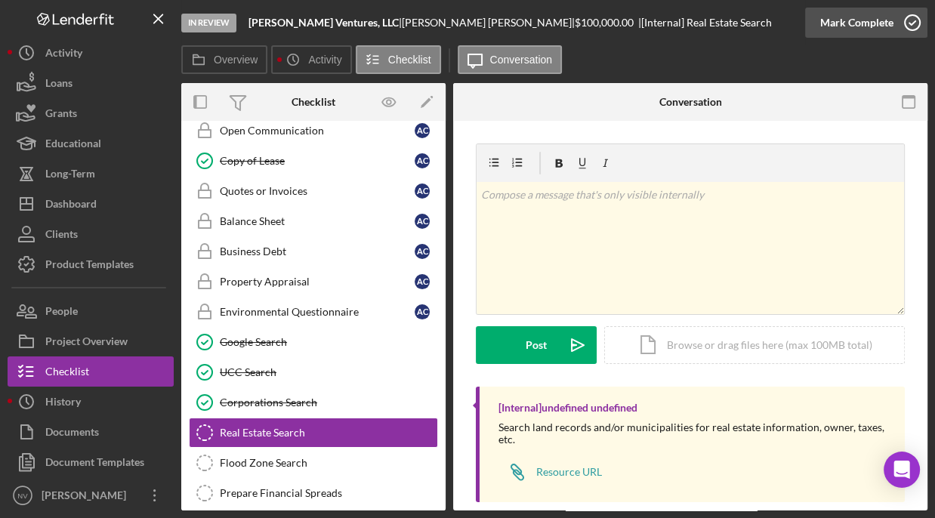
click at [916, 24] on icon "button" at bounding box center [913, 23] width 38 height 38
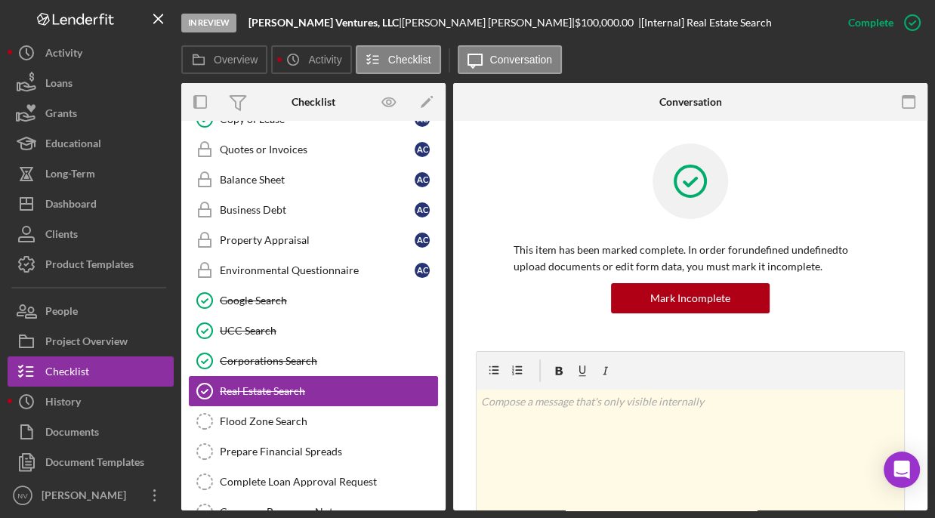
scroll to position [4072, 0]
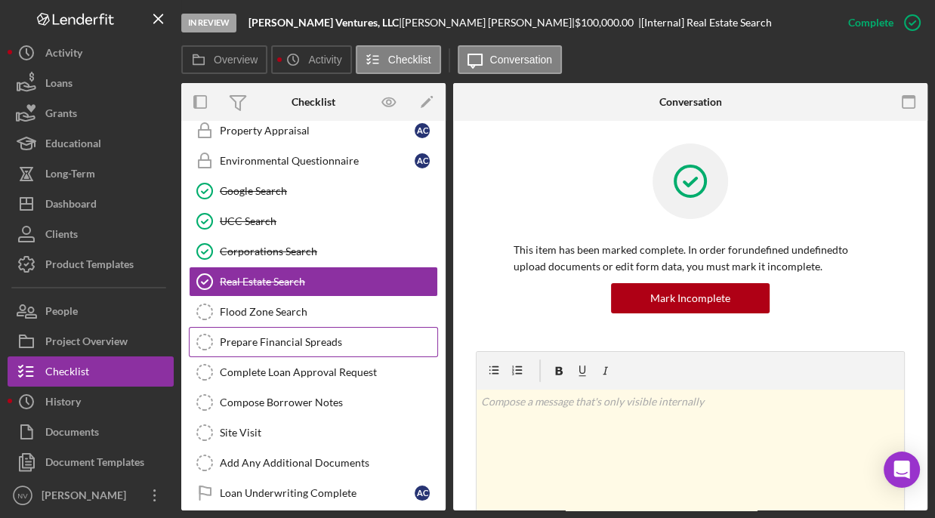
click at [210, 323] on icon "Prepare Financial Spreads" at bounding box center [205, 342] width 38 height 38
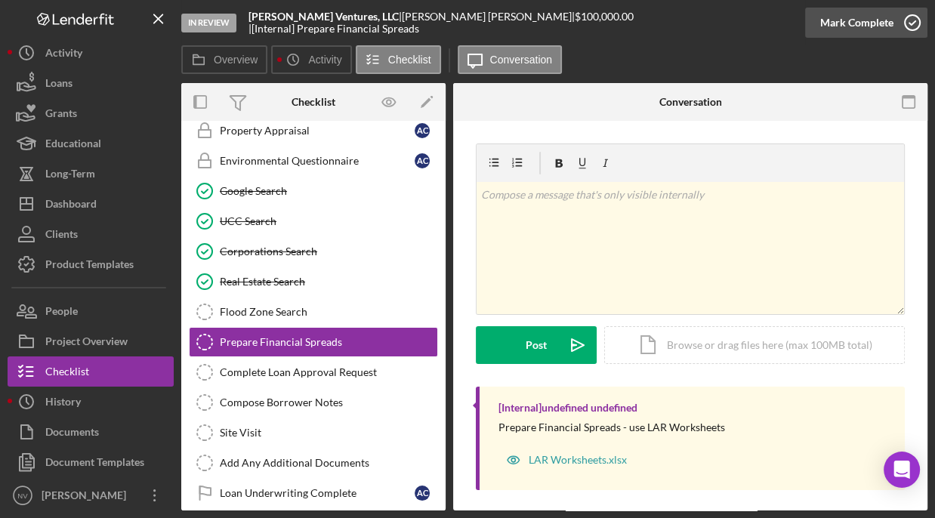
click at [909, 22] on icon "button" at bounding box center [913, 23] width 38 height 38
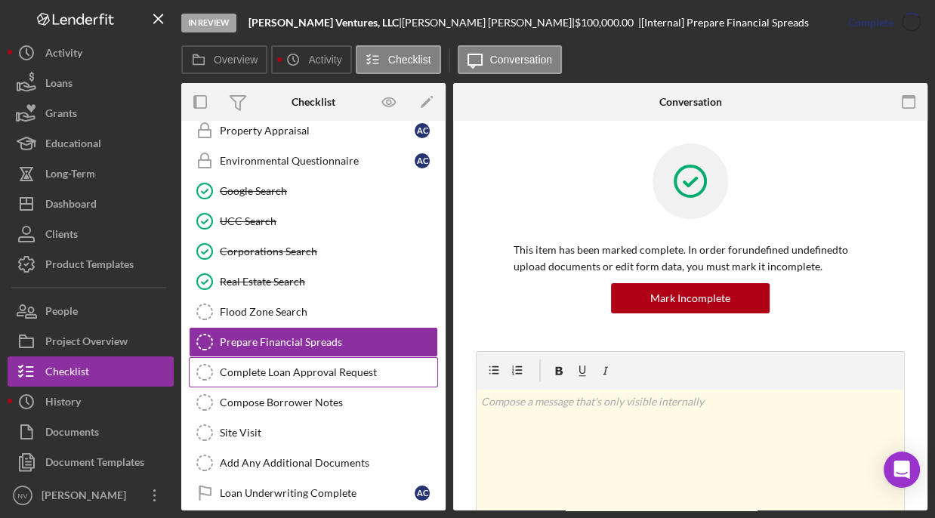
click at [251, 366] on div "Complete Loan Approval Request" at bounding box center [329, 372] width 218 height 12
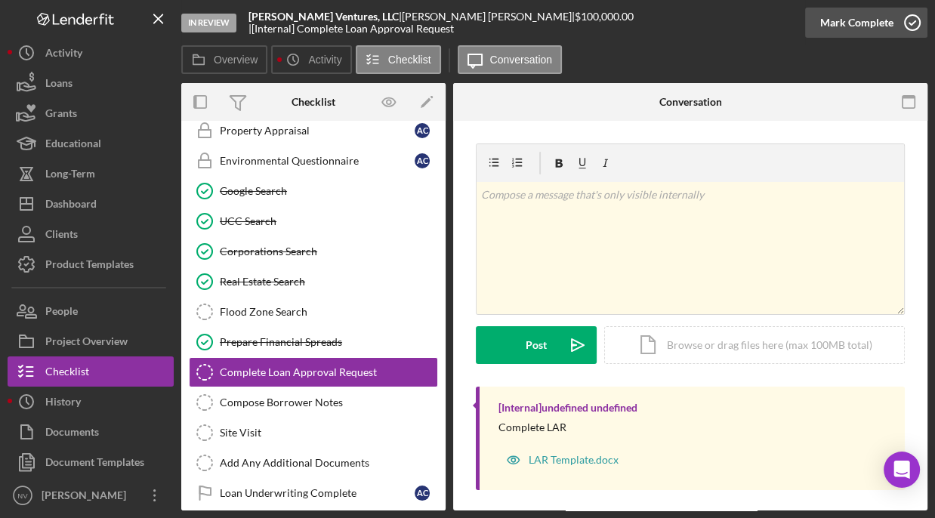
click at [912, 17] on icon "button" at bounding box center [913, 23] width 38 height 38
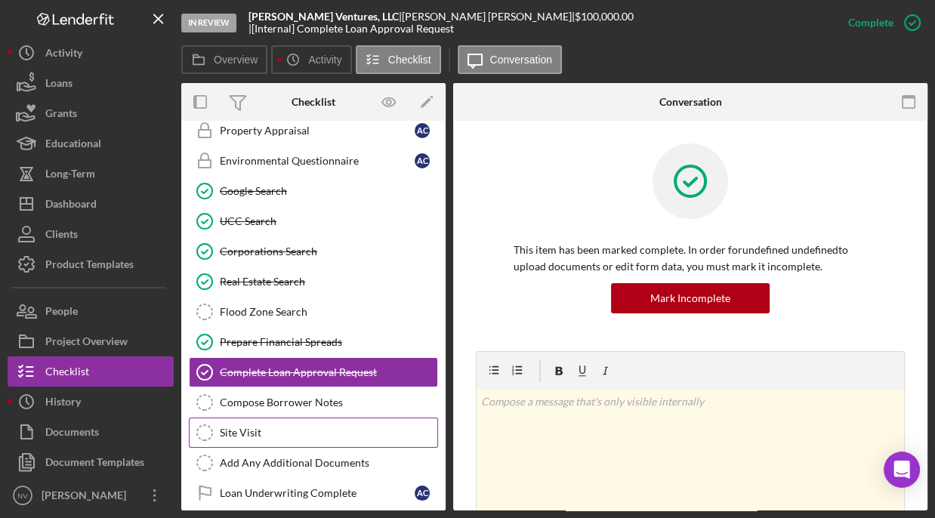
click at [252, 418] on link "Site Visit Site Visit" at bounding box center [313, 433] width 249 height 30
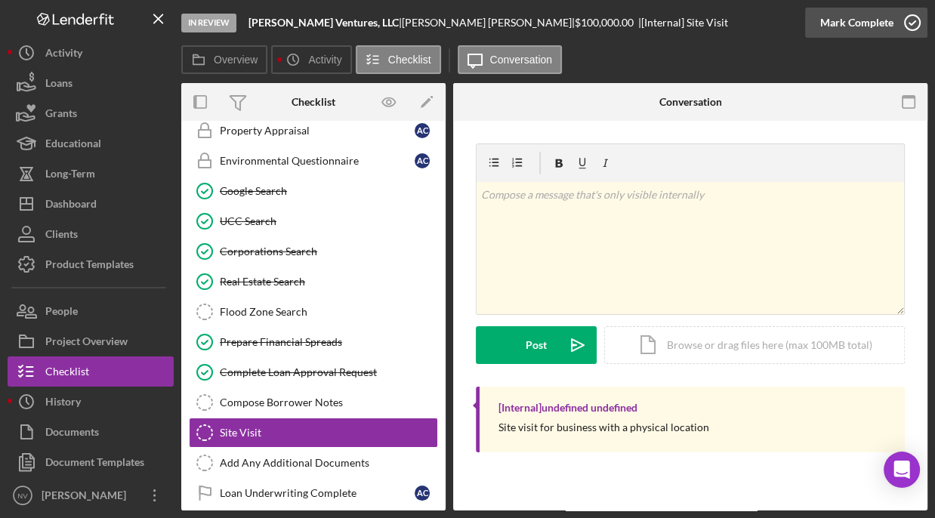
click at [919, 20] on icon "button" at bounding box center [913, 23] width 38 height 38
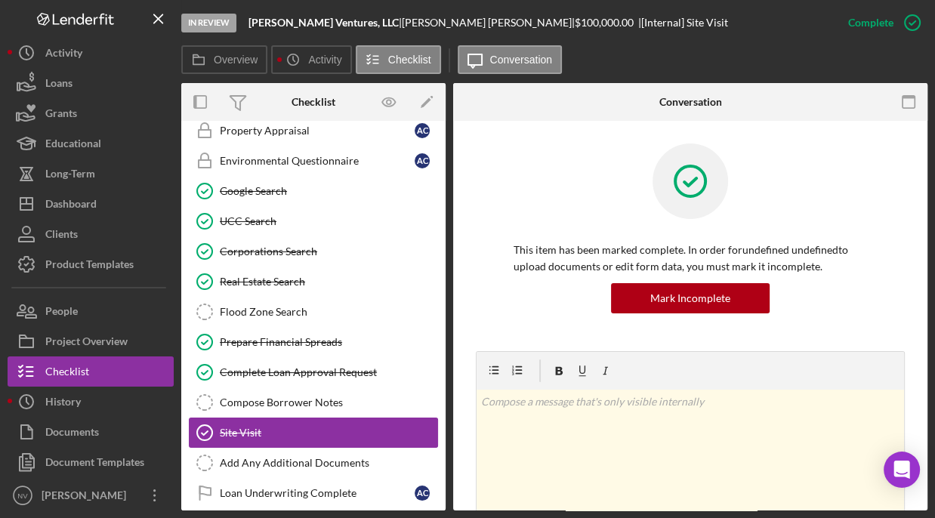
scroll to position [4150, 0]
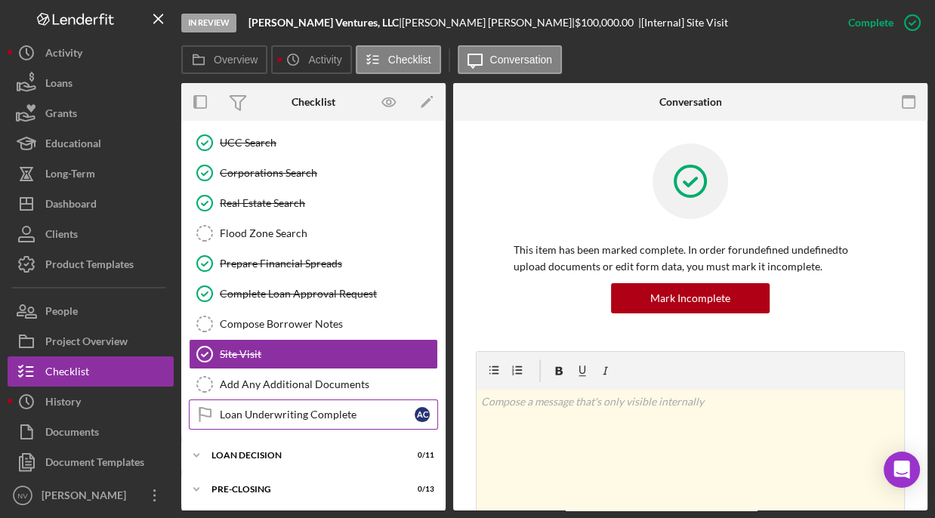
click at [316, 409] on div "Loan Underwriting Complete" at bounding box center [317, 415] width 195 height 12
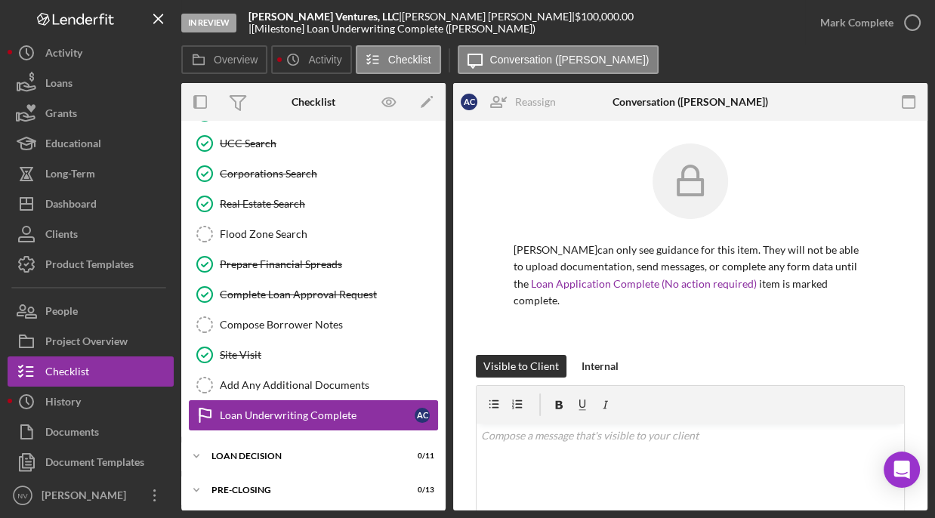
scroll to position [4150, 0]
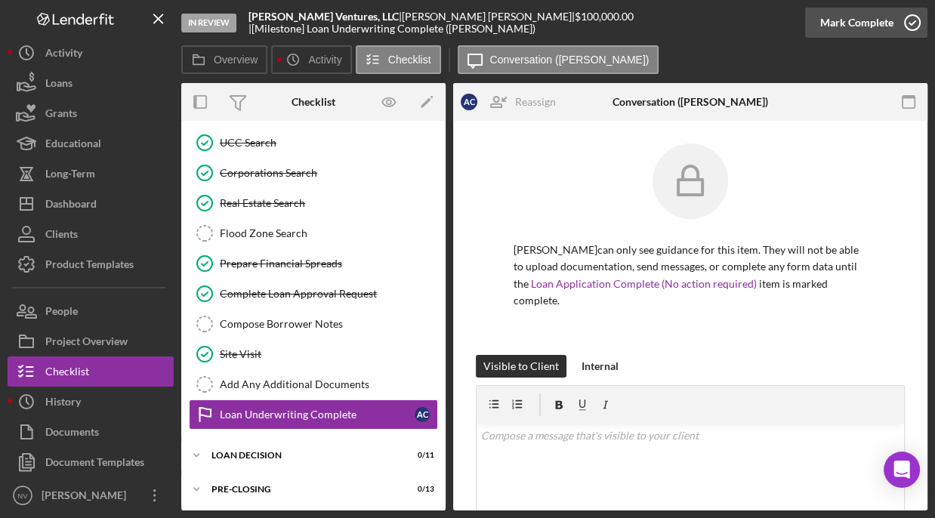
click at [916, 23] on icon "button" at bounding box center [913, 23] width 38 height 38
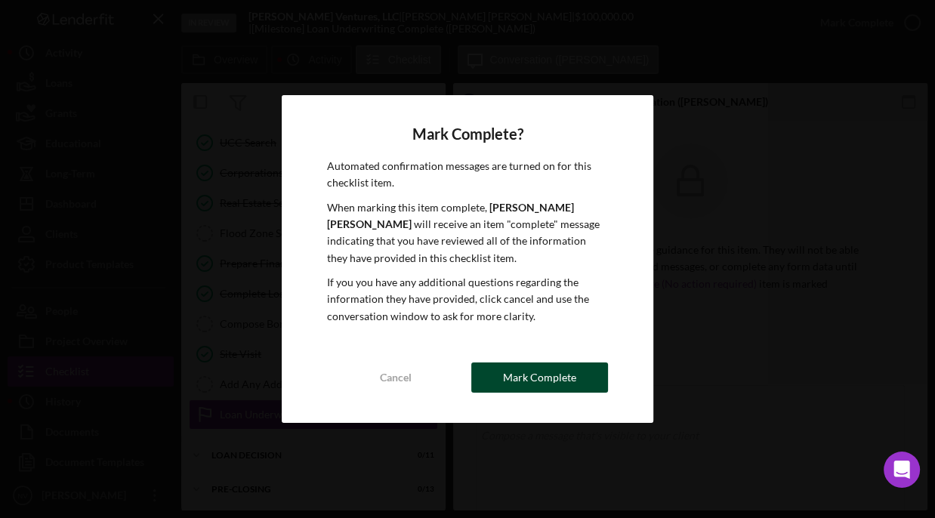
click at [533, 380] on div "Mark Complete" at bounding box center [539, 378] width 73 height 30
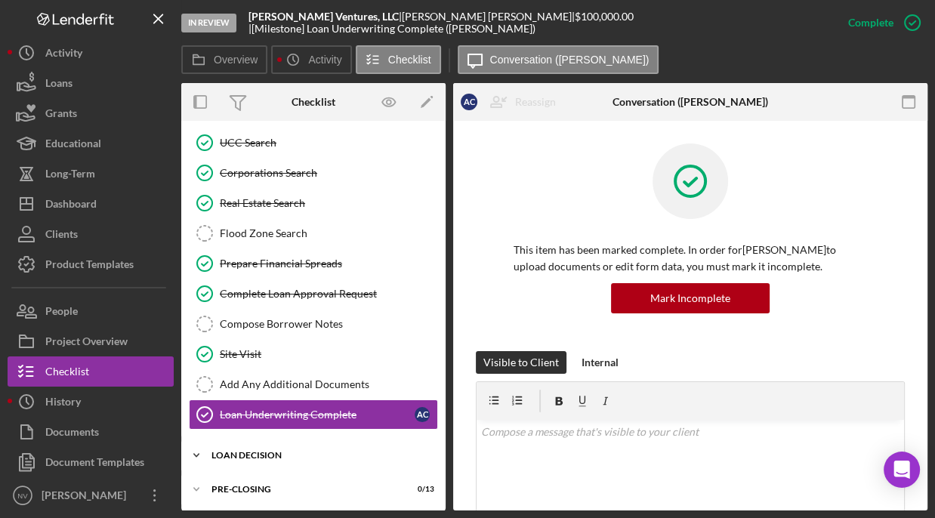
click at [276, 451] on div "LOAN DECISION" at bounding box center [319, 455] width 215 height 9
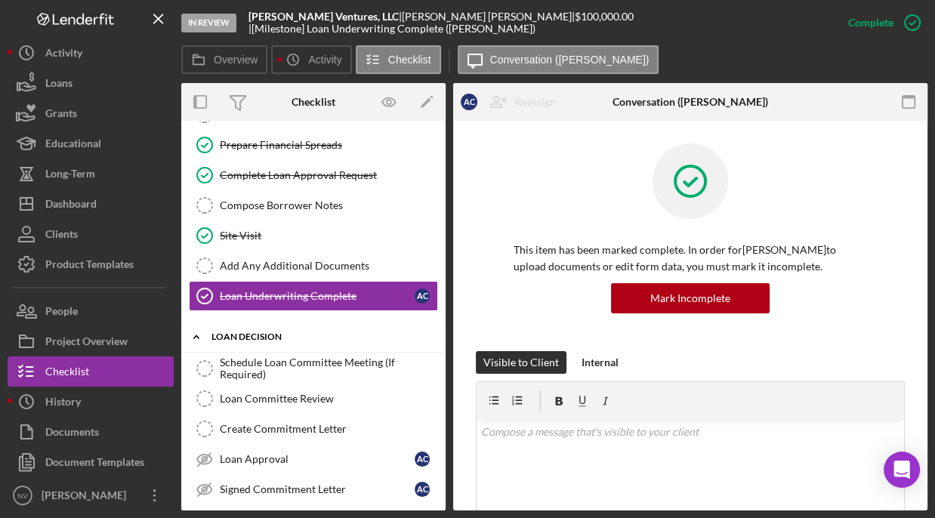
scroll to position [4301, 0]
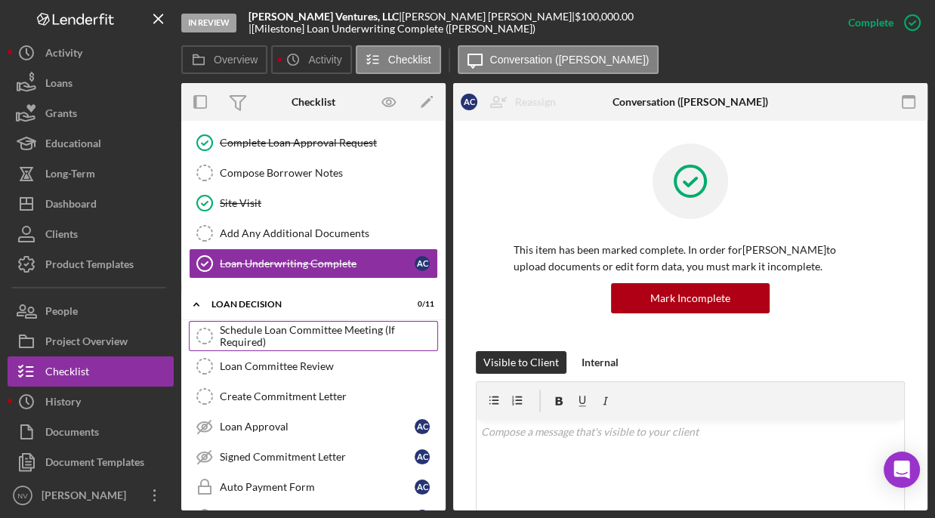
click at [223, 324] on div "Schedule Loan Committee Meeting (If Required)" at bounding box center [329, 336] width 218 height 24
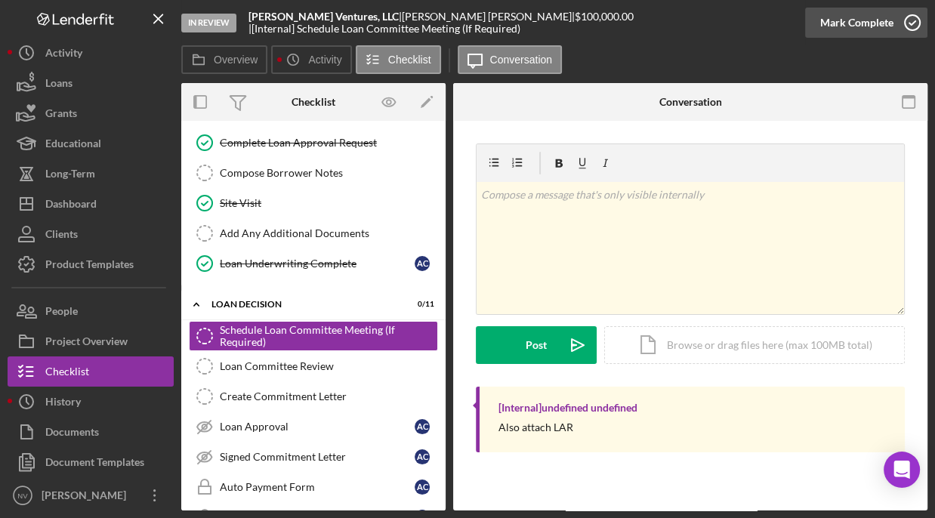
click at [916, 17] on icon "button" at bounding box center [913, 23] width 38 height 38
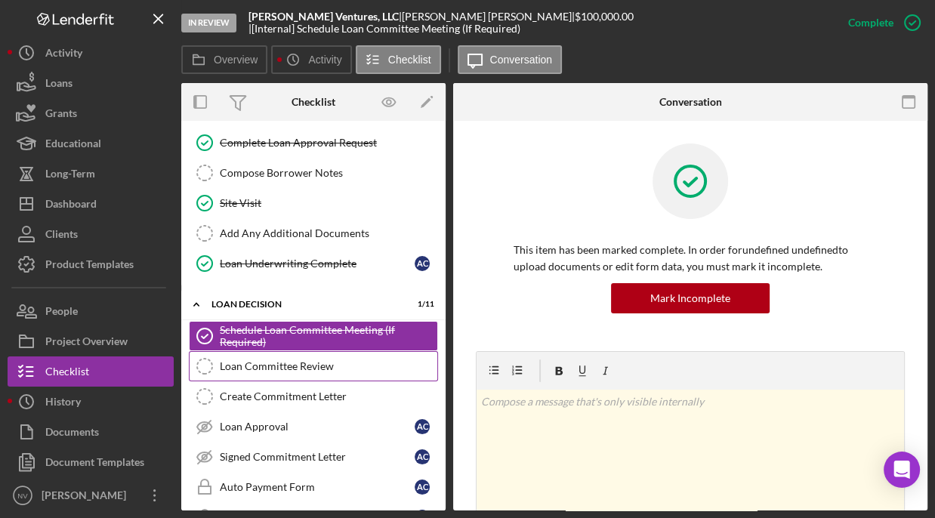
click at [286, 360] on div "Loan Committee Review" at bounding box center [329, 366] width 218 height 12
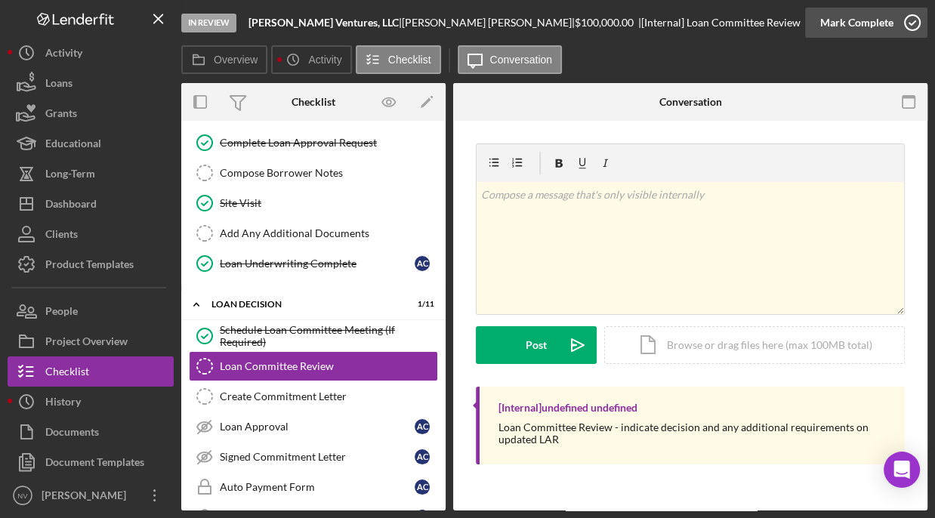
click at [911, 16] on circle "button" at bounding box center [912, 22] width 15 height 15
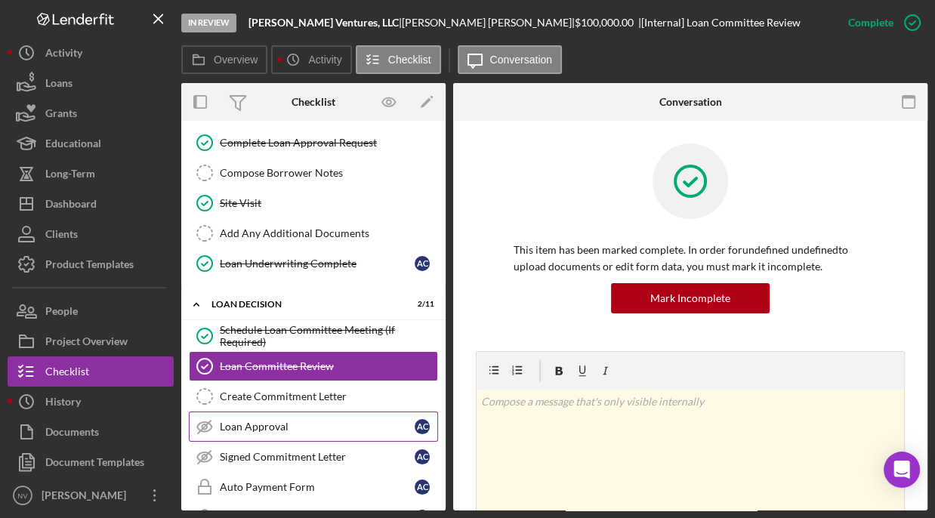
click at [243, 412] on link "Loan Approval Loan Approval A C" at bounding box center [313, 427] width 249 height 30
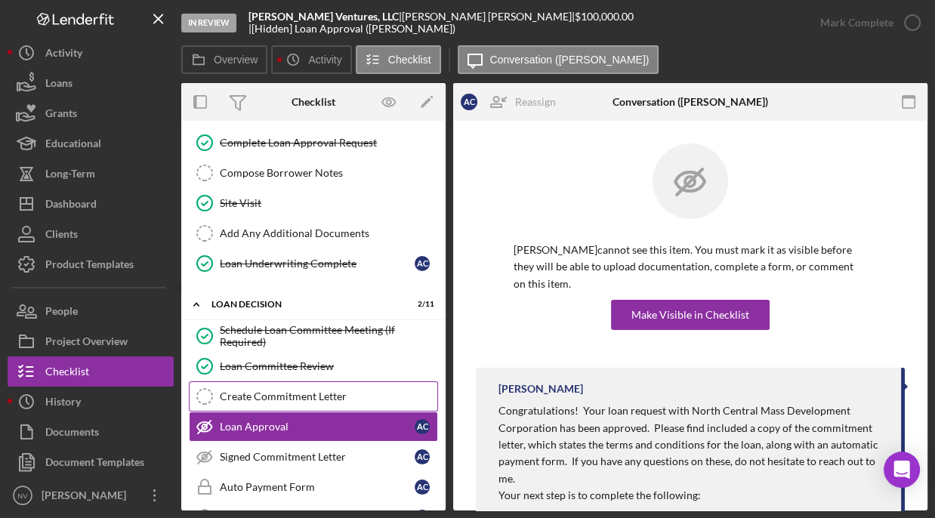
click at [283, 391] on div "Create Commitment Letter" at bounding box center [329, 397] width 218 height 12
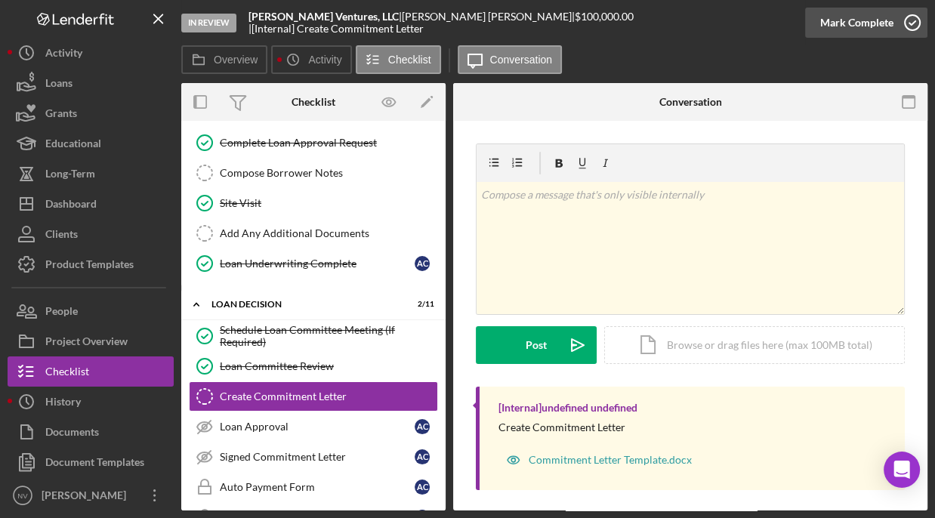
click at [914, 20] on icon "button" at bounding box center [913, 23] width 38 height 38
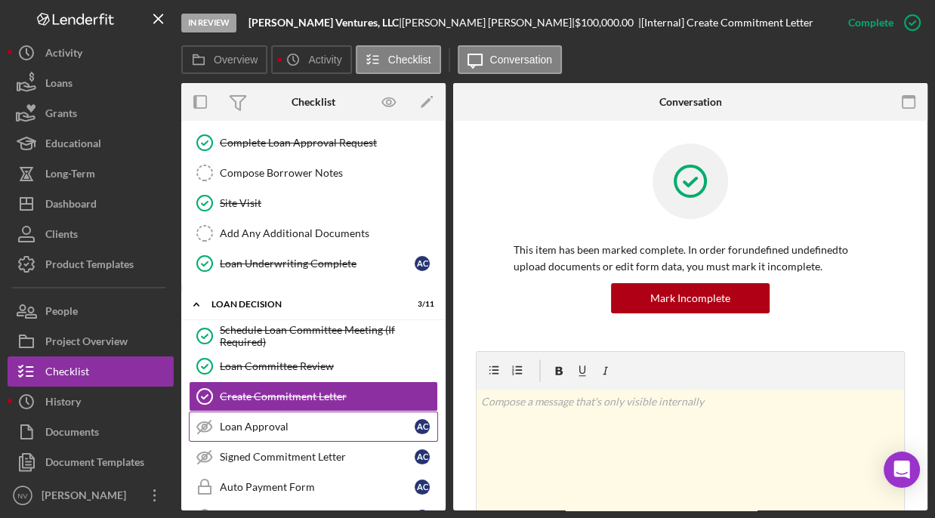
click at [304, 412] on link "Loan Approval Loan Approval A C" at bounding box center [313, 427] width 249 height 30
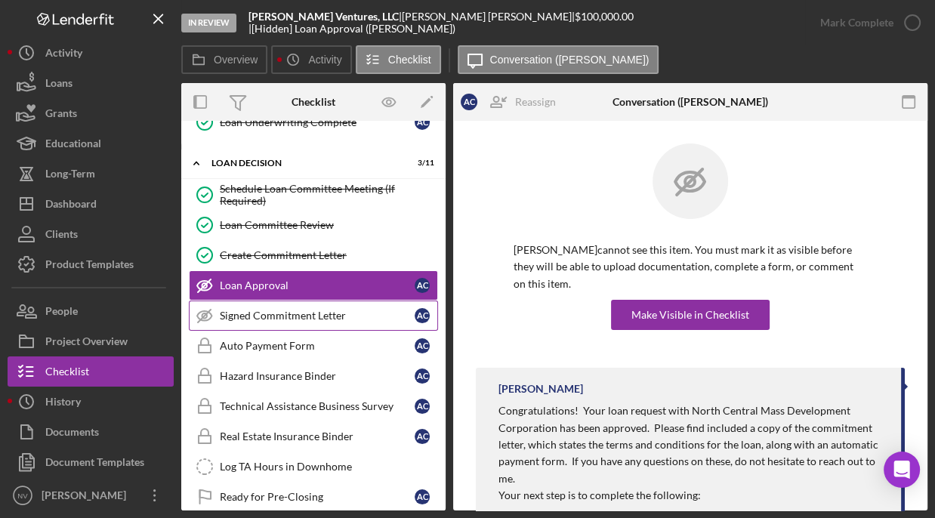
scroll to position [4452, 0]
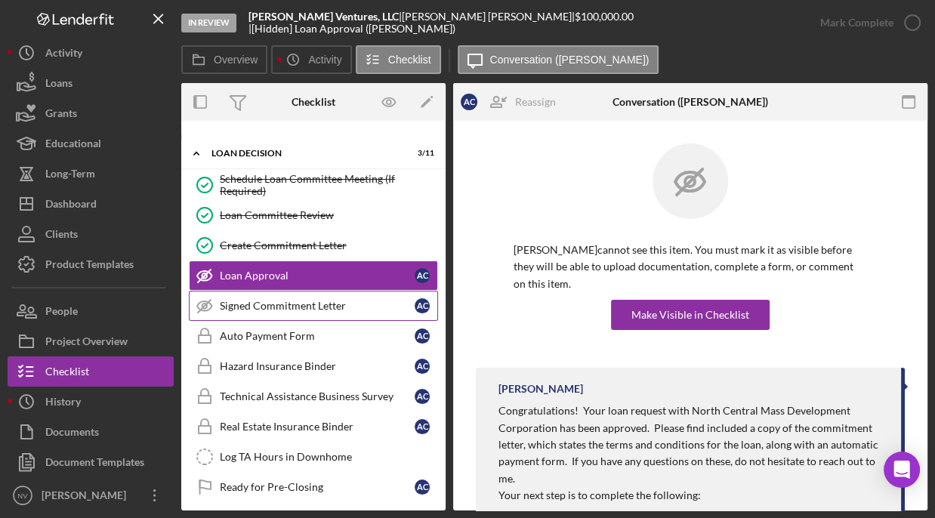
click at [290, 300] on div "Signed Commitment Letter" at bounding box center [317, 306] width 195 height 12
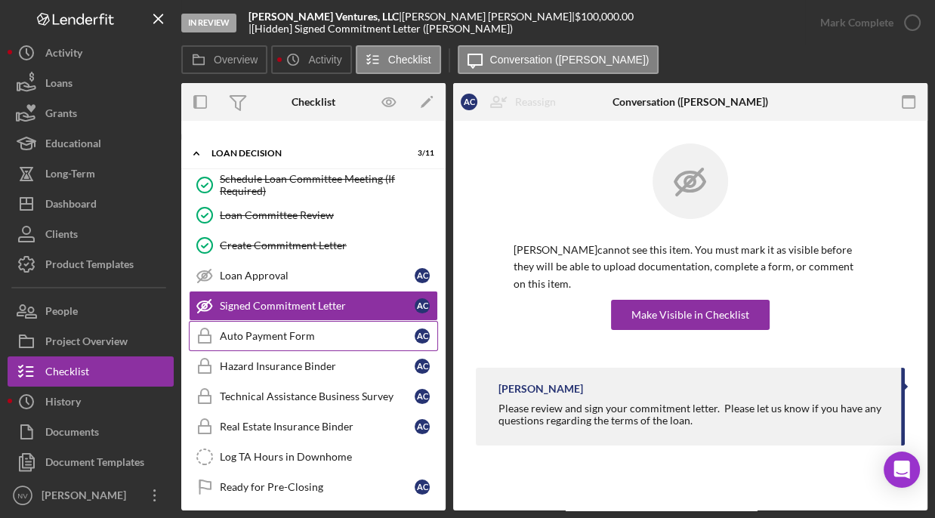
click at [295, 330] on div "Auto Payment Form" at bounding box center [317, 336] width 195 height 12
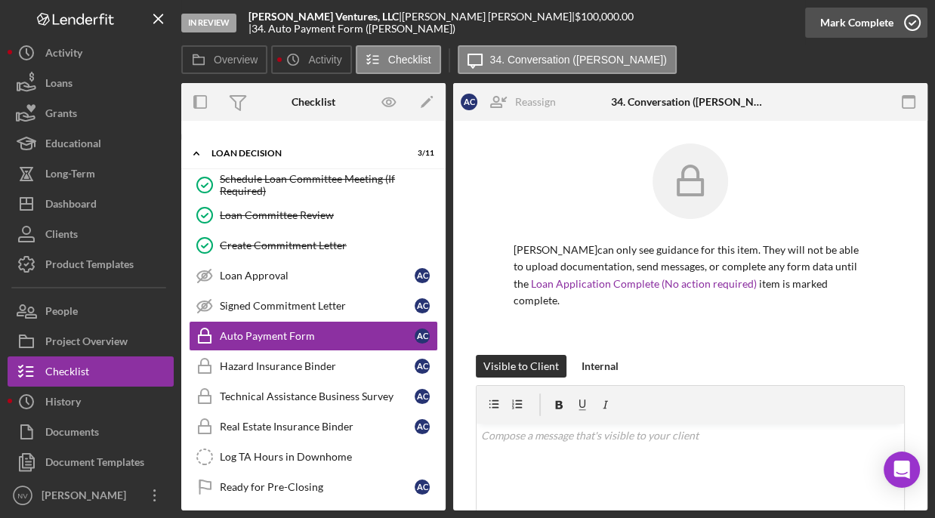
click at [911, 19] on icon "button" at bounding box center [913, 23] width 38 height 38
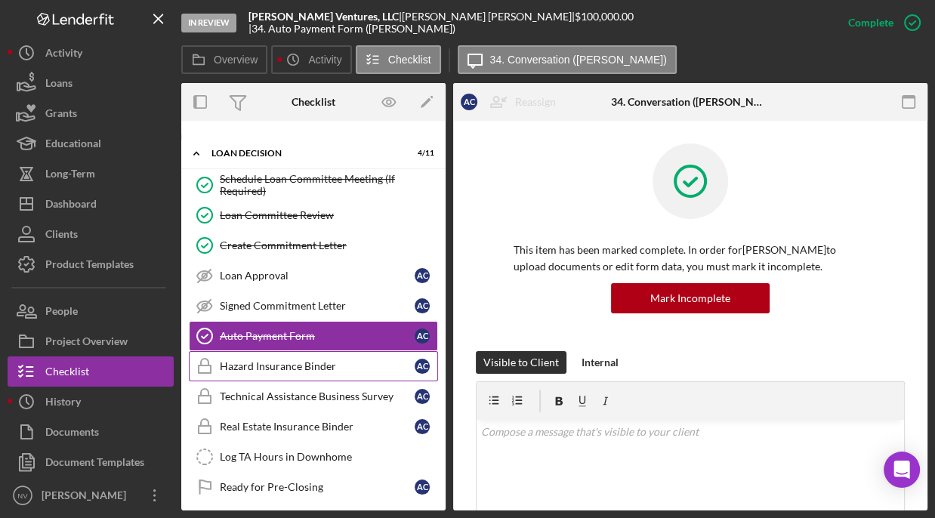
click at [327, 360] on div "Hazard Insurance Binder" at bounding box center [317, 366] width 195 height 12
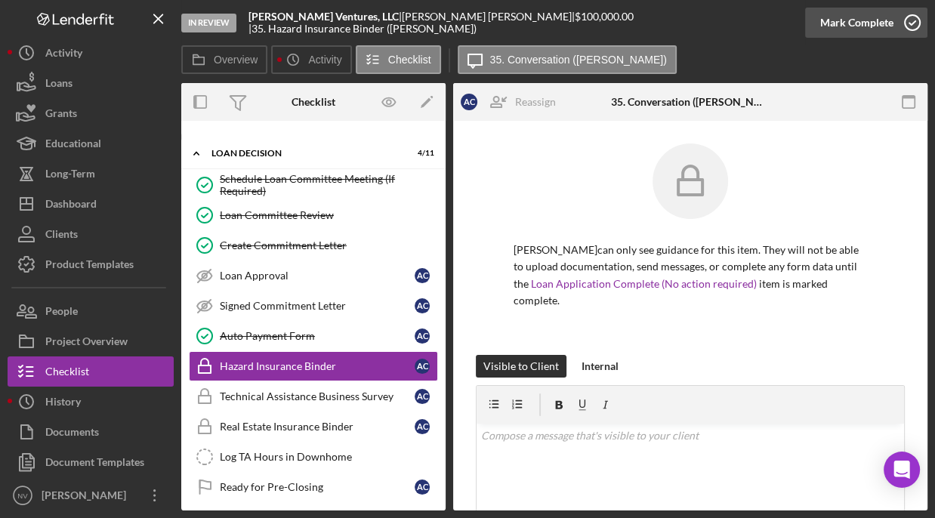
click at [913, 26] on icon "button" at bounding box center [913, 23] width 38 height 38
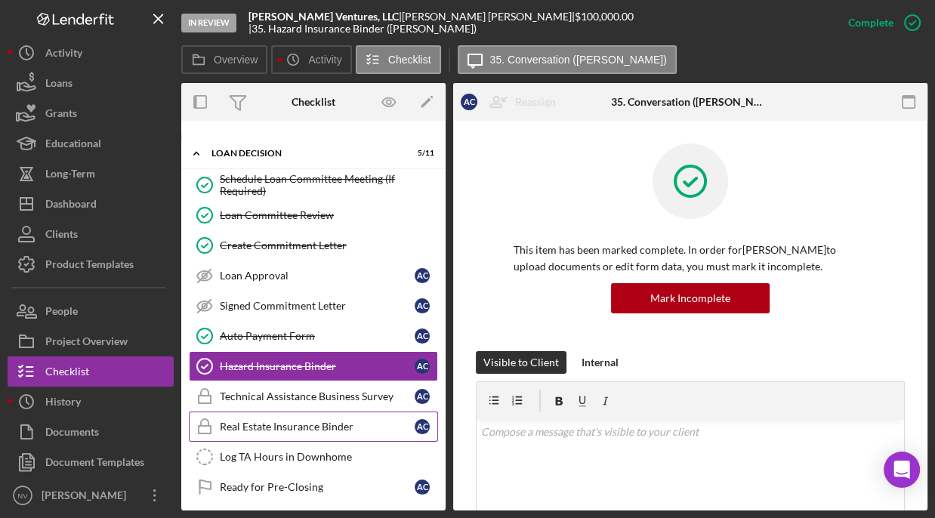
click at [311, 421] on div "Real Estate Insurance Binder" at bounding box center [317, 427] width 195 height 12
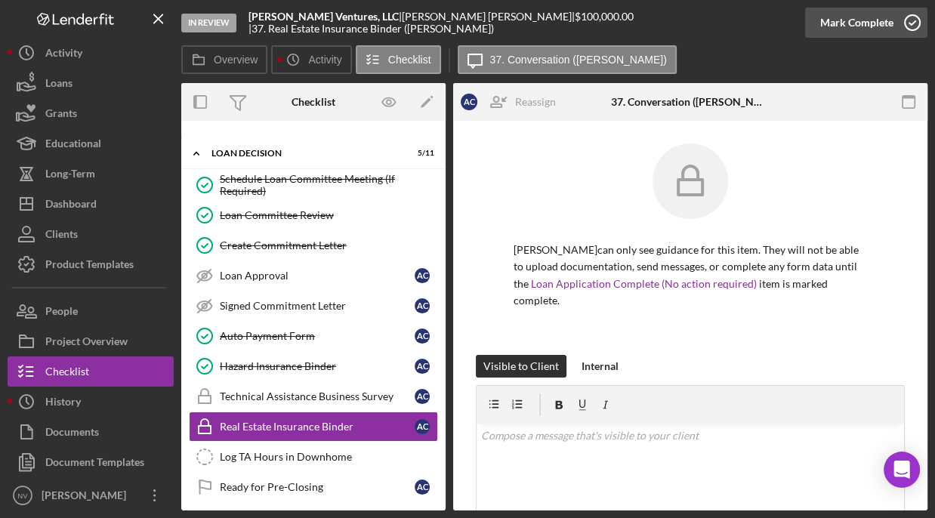
click at [916, 21] on icon "button" at bounding box center [913, 23] width 38 height 38
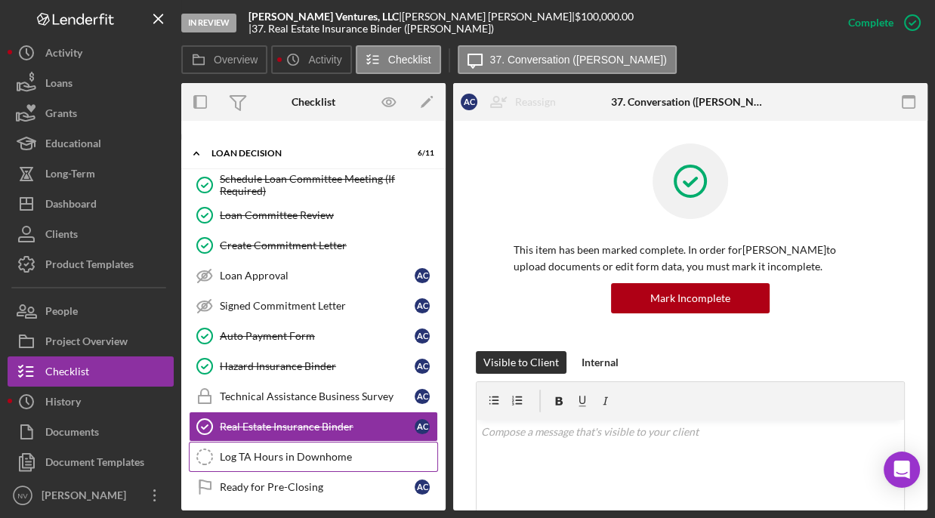
click at [264, 451] on div "Log TA Hours in Downhome" at bounding box center [329, 457] width 218 height 12
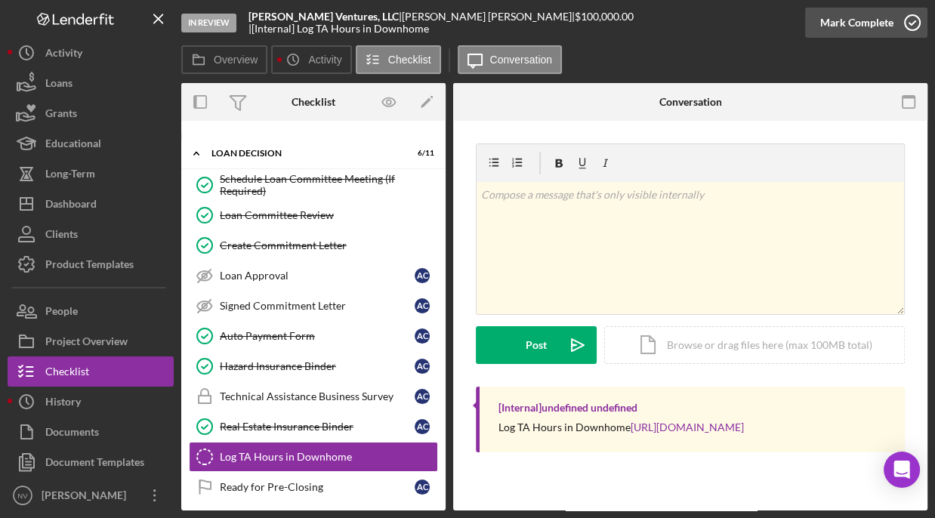
click at [906, 23] on icon "button" at bounding box center [913, 23] width 38 height 38
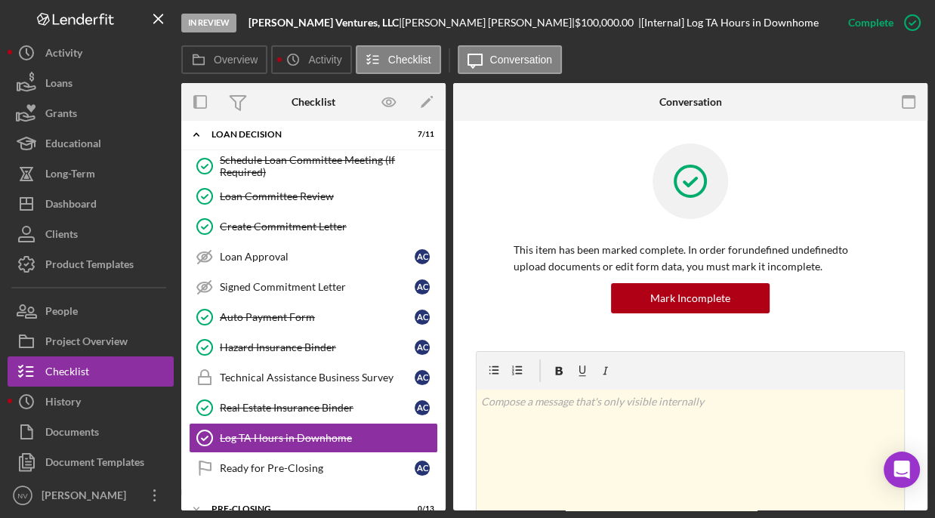
scroll to position [4488, 0]
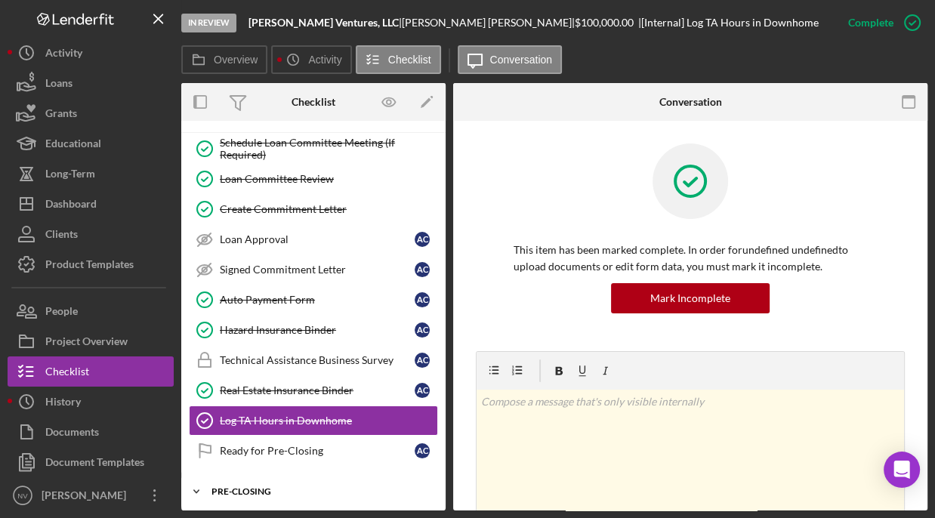
click at [350, 487] on div "PRE-CLOSING" at bounding box center [319, 491] width 215 height 9
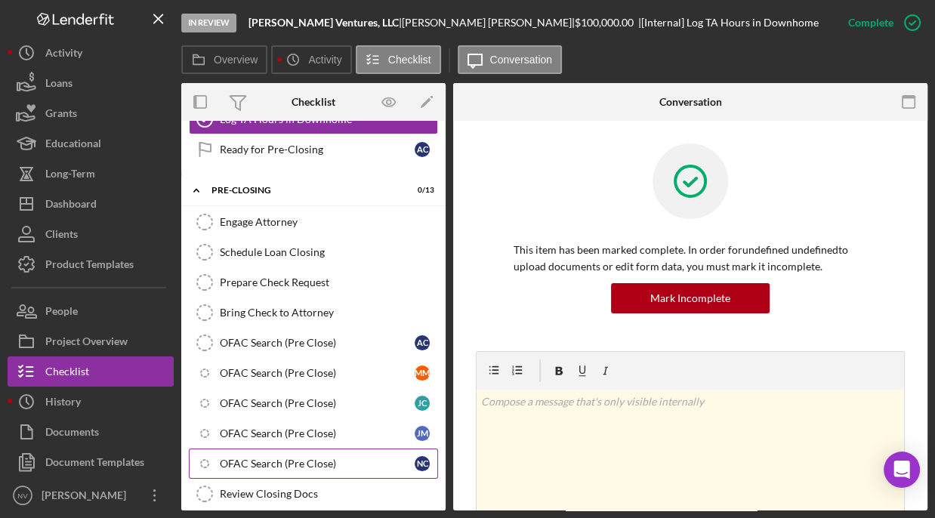
scroll to position [4791, 0]
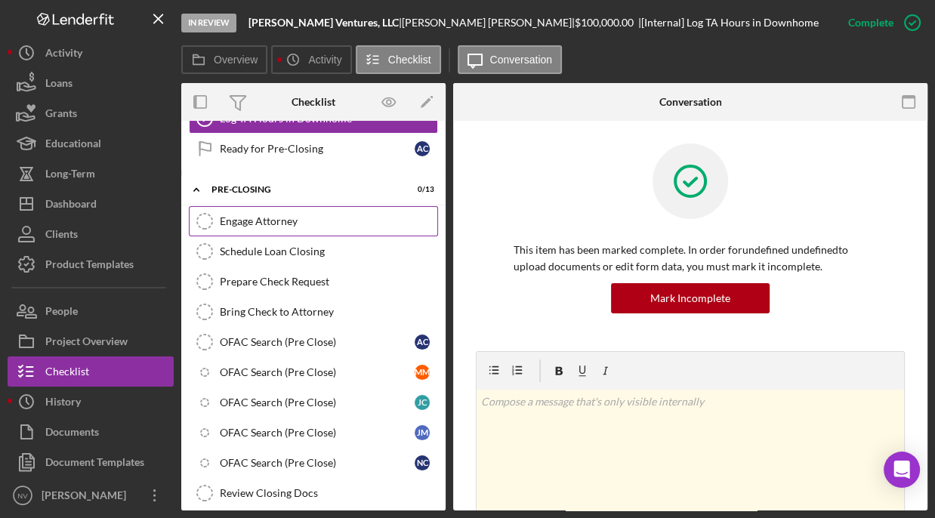
click at [196, 202] on icon "Engage Attorney" at bounding box center [205, 221] width 38 height 38
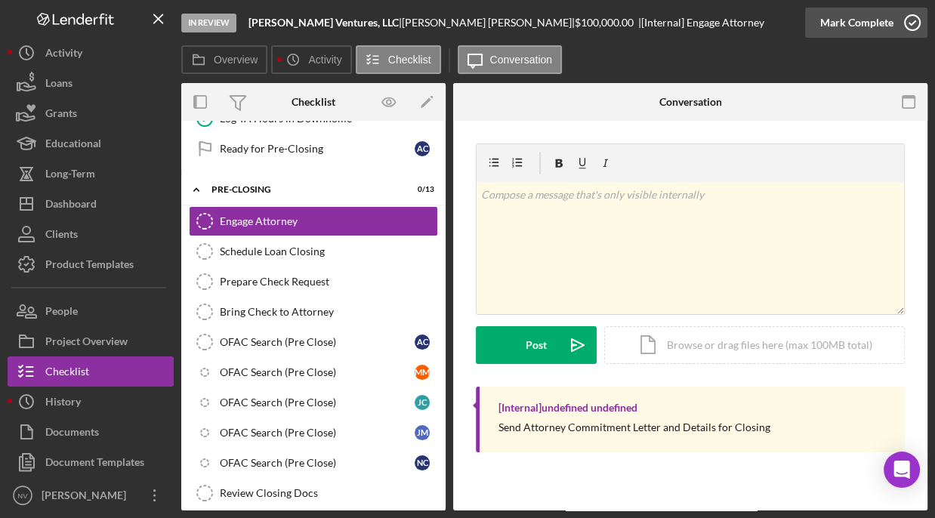
click at [913, 23] on icon "button" at bounding box center [913, 23] width 38 height 38
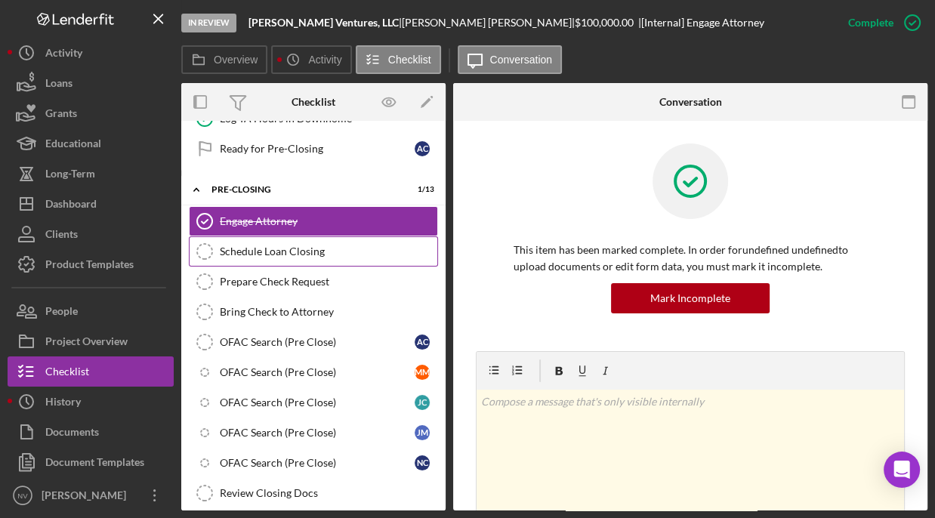
click at [202, 233] on icon "Schedule Loan Closing" at bounding box center [205, 252] width 38 height 38
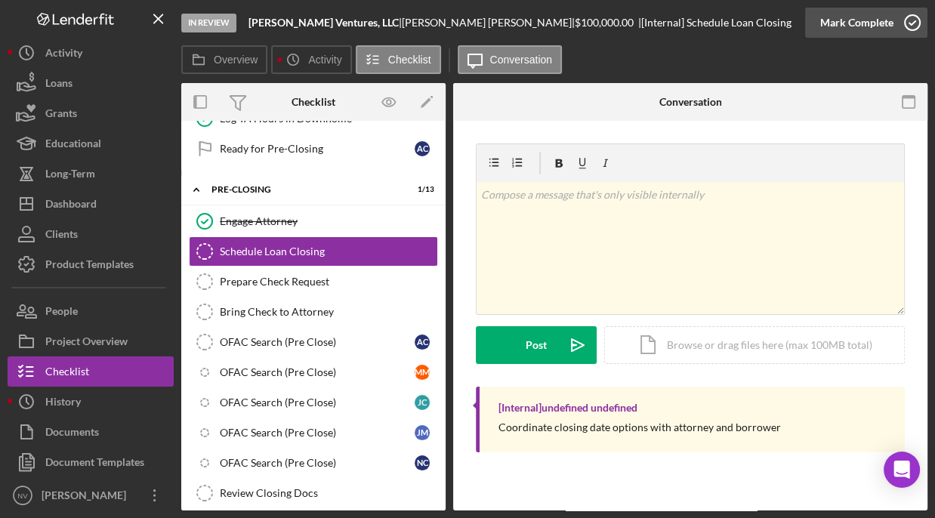
click at [916, 17] on icon "button" at bounding box center [913, 23] width 38 height 38
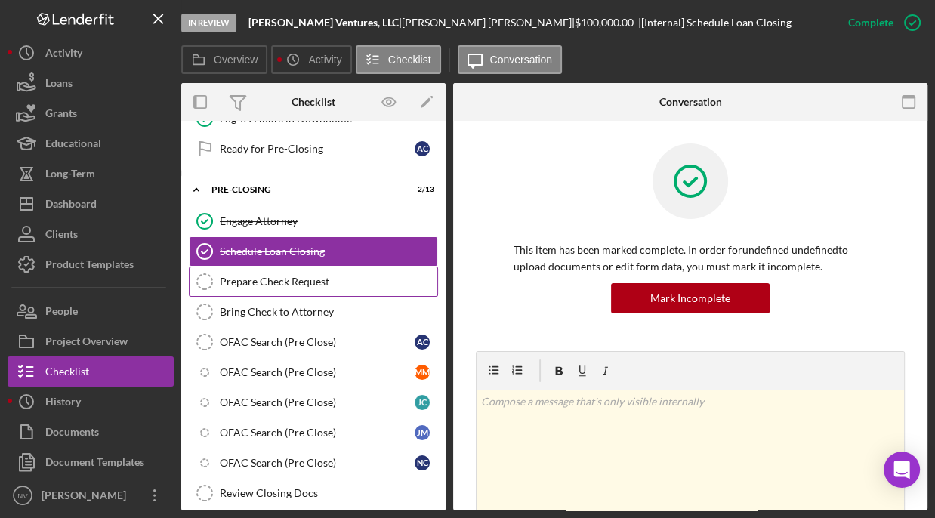
click at [200, 263] on icon "Prepare Check Request" at bounding box center [205, 282] width 38 height 38
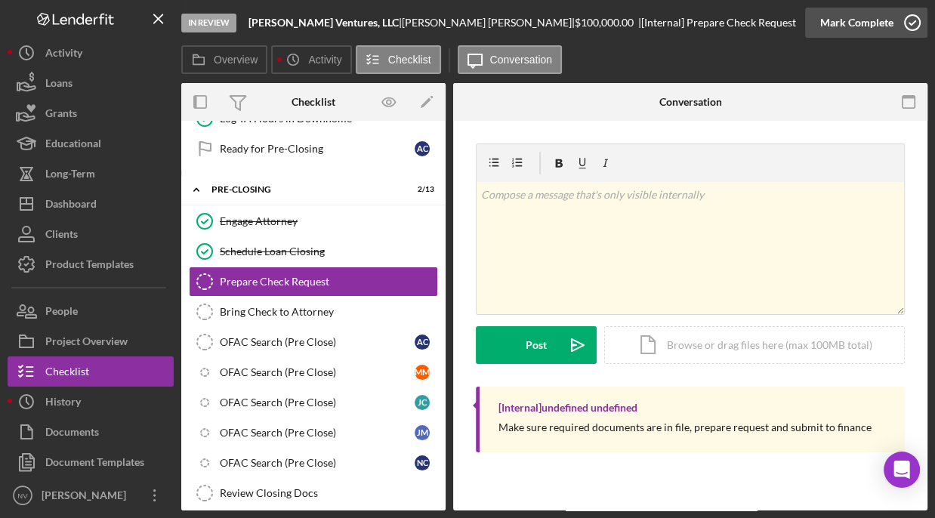
click at [919, 21] on icon "button" at bounding box center [913, 23] width 38 height 38
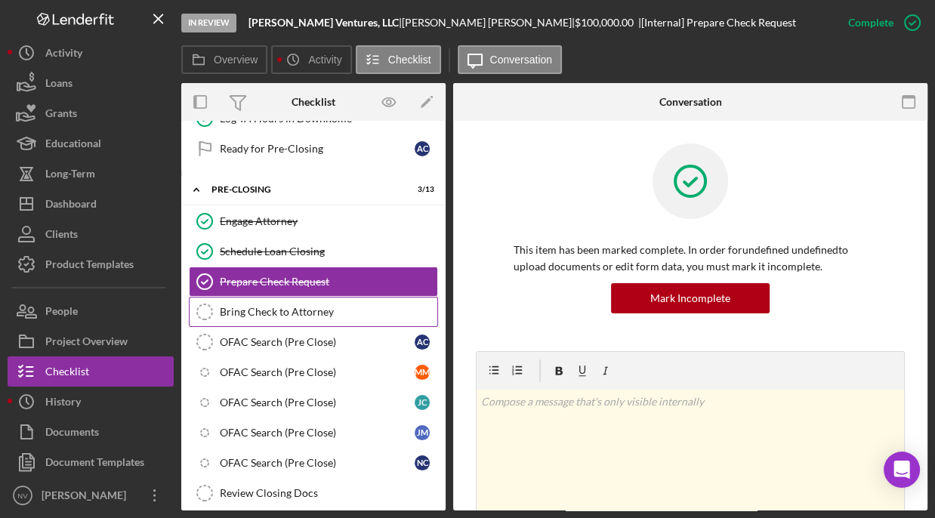
click at [273, 306] on div "Bring Check to Attorney" at bounding box center [329, 312] width 218 height 12
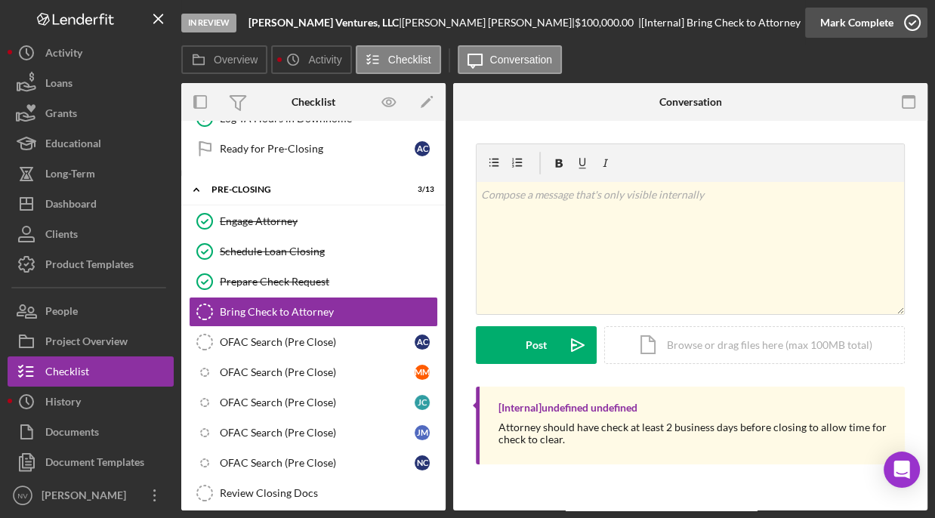
click at [909, 16] on icon "button" at bounding box center [913, 23] width 38 height 38
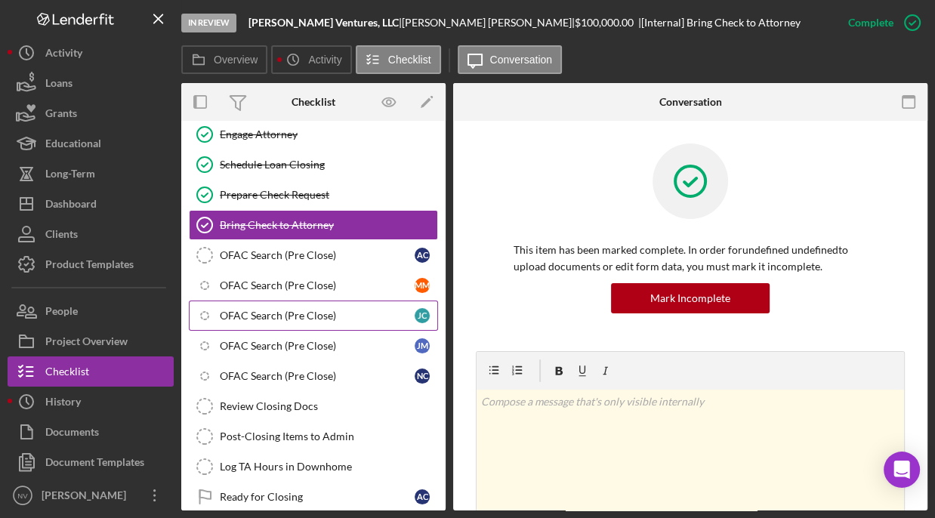
scroll to position [4886, 0]
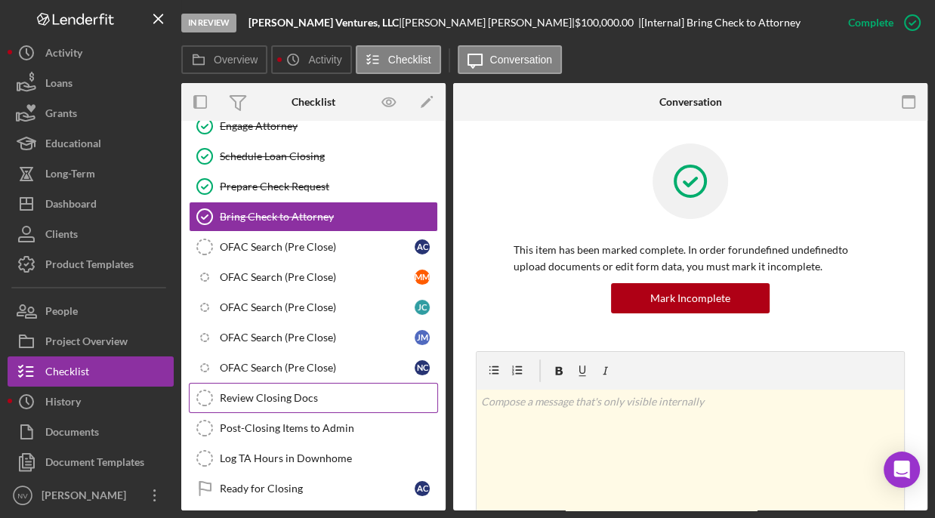
click at [244, 383] on link "Review Closing Docs Review Closing Docs" at bounding box center [313, 398] width 249 height 30
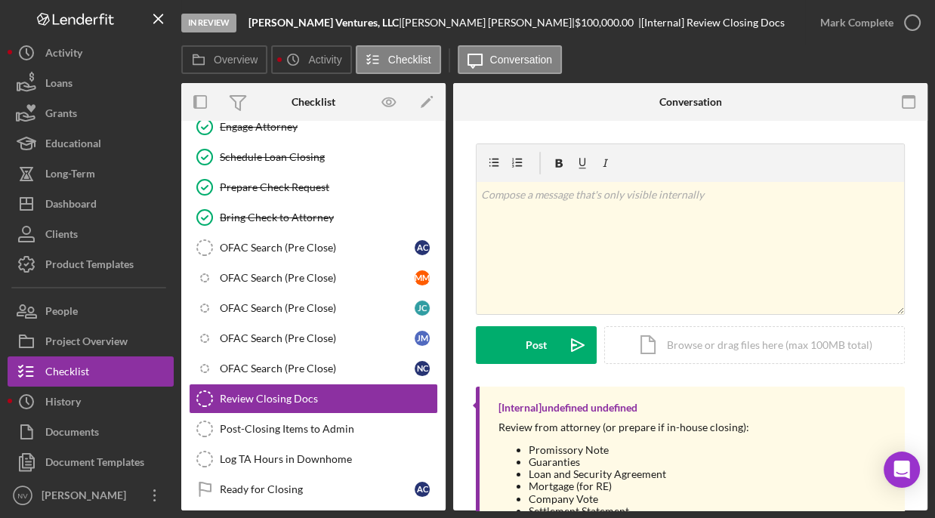
scroll to position [4886, 0]
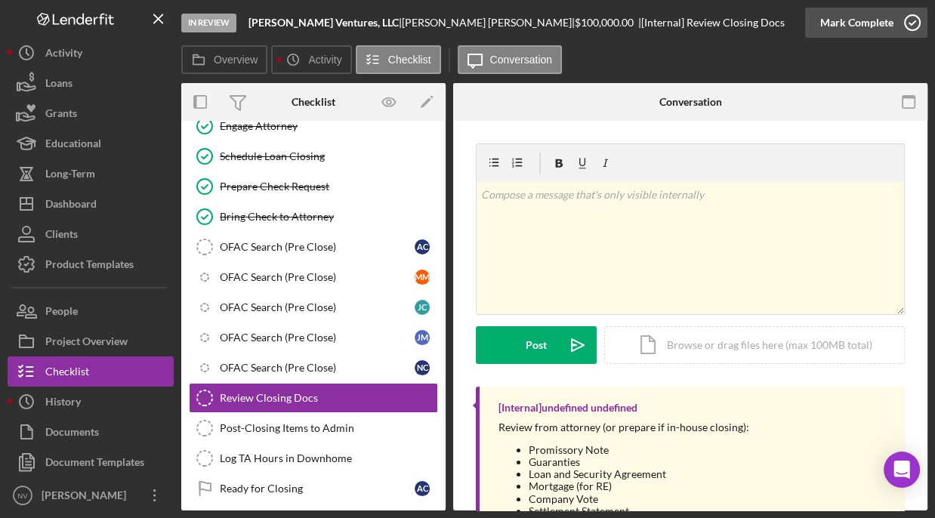
click at [909, 27] on icon "button" at bounding box center [913, 23] width 38 height 38
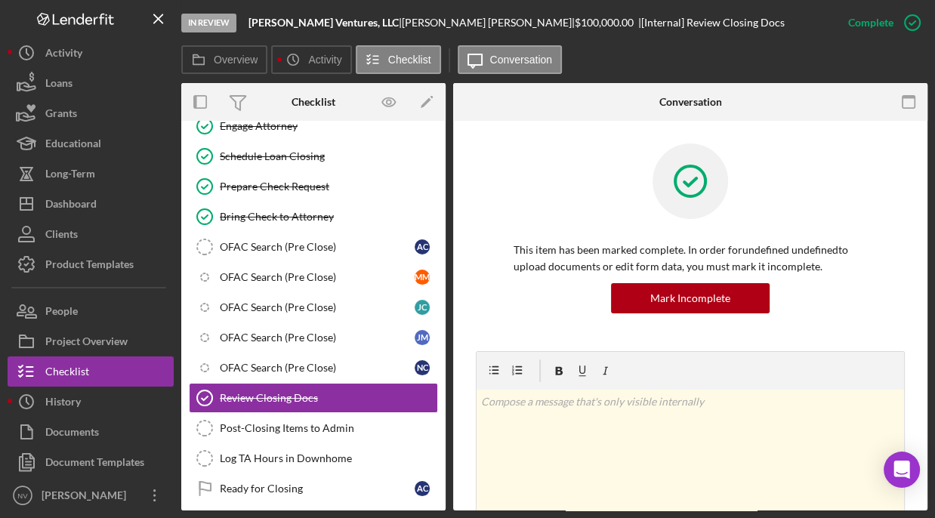
click at [79, 203] on div "Dashboard" at bounding box center [70, 206] width 51 height 34
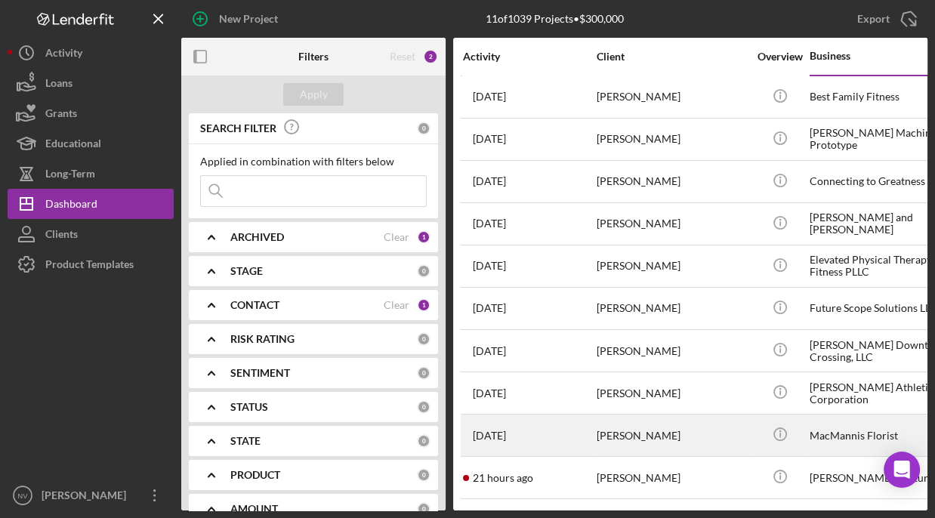
click at [659, 436] on div "[PERSON_NAME]" at bounding box center [672, 435] width 151 height 40
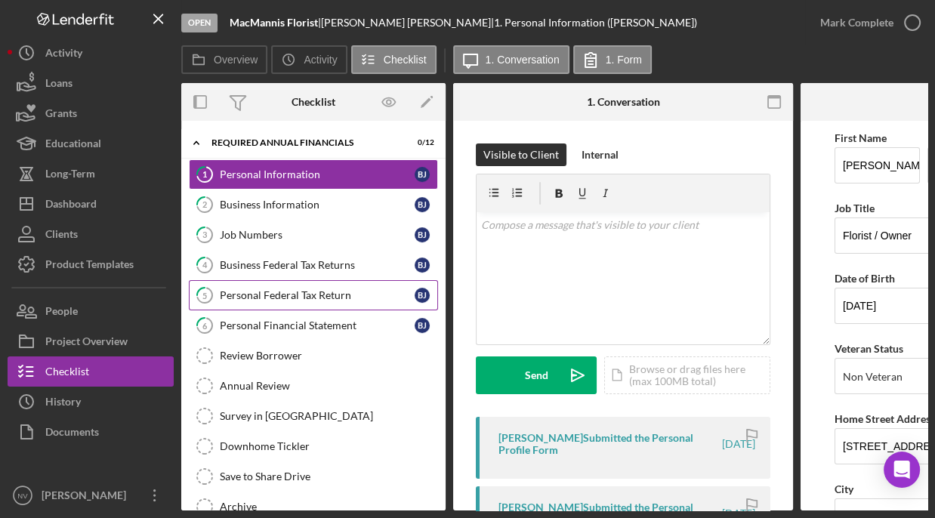
click at [312, 295] on div "Personal Federal Tax Return" at bounding box center [317, 295] width 195 height 12
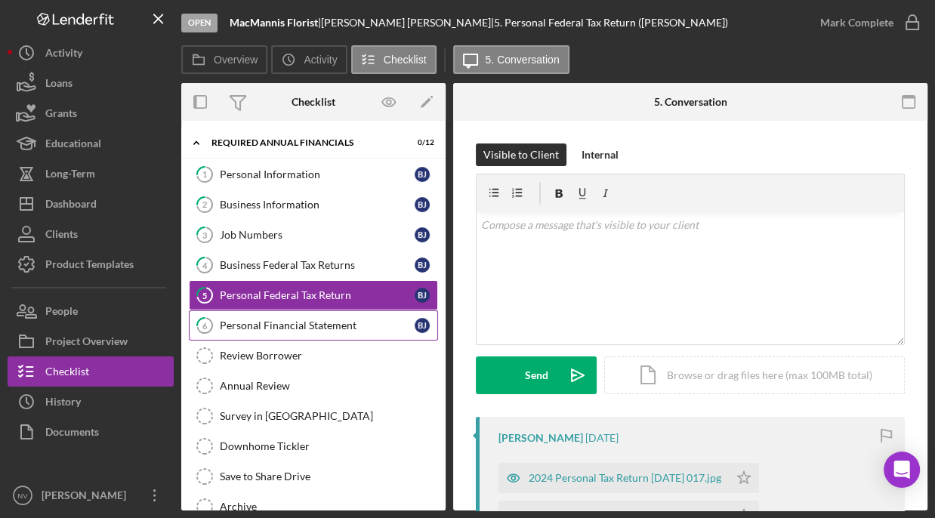
click at [249, 324] on div "Personal Financial Statement" at bounding box center [317, 326] width 195 height 12
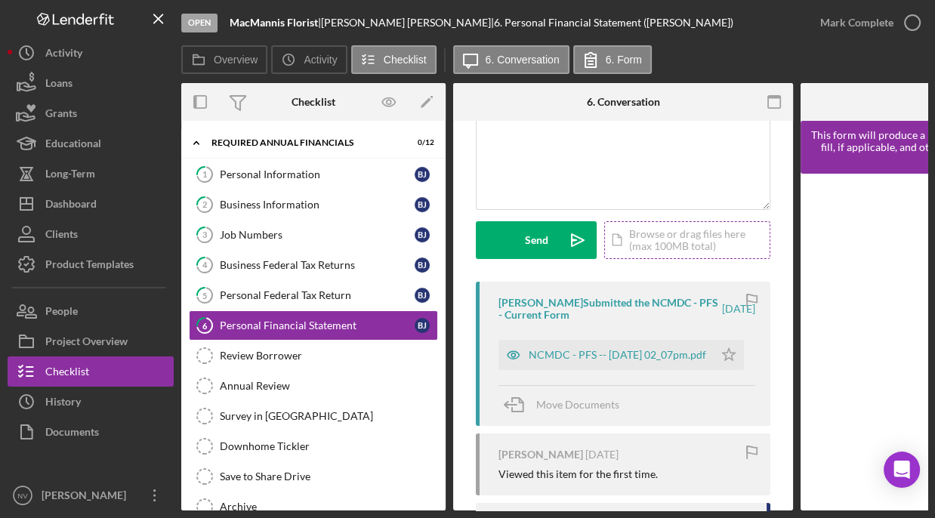
scroll to position [150, 0]
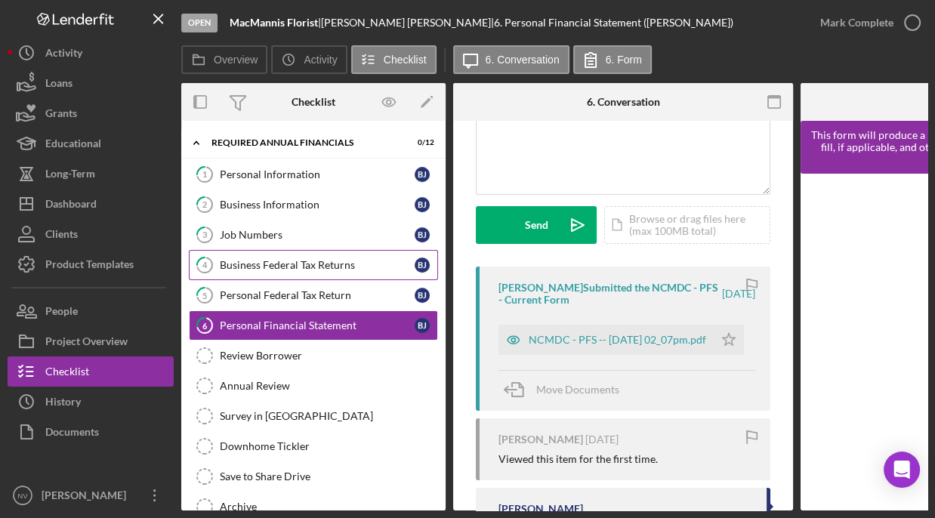
click at [315, 266] on div "Business Federal Tax Returns" at bounding box center [317, 265] width 195 height 12
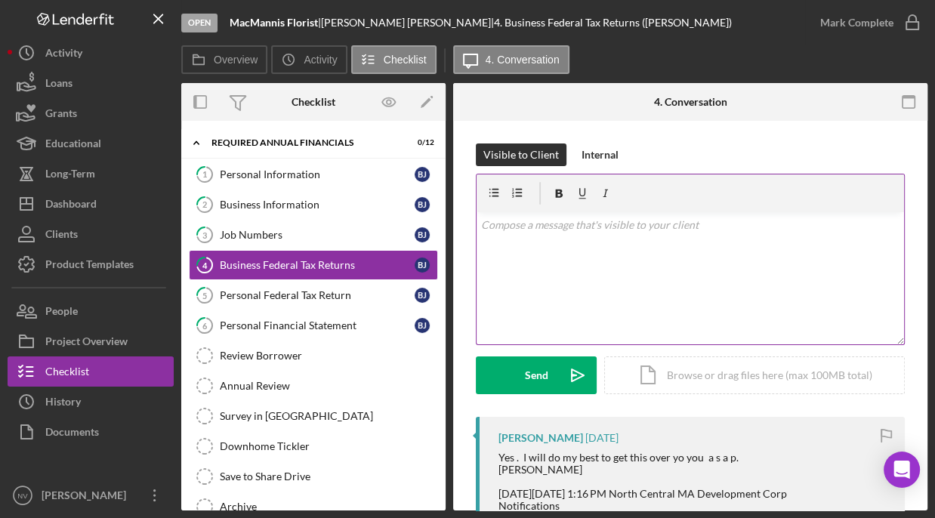
click at [526, 240] on div "v Color teal Color pink Remove color Add row above Add row below Add column bef…" at bounding box center [691, 278] width 428 height 132
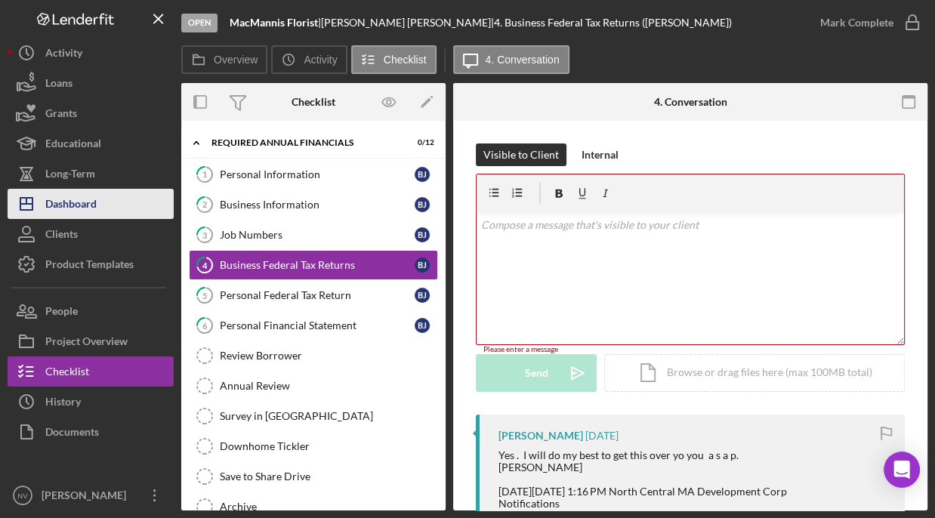
click at [71, 205] on div "Dashboard" at bounding box center [70, 206] width 51 height 34
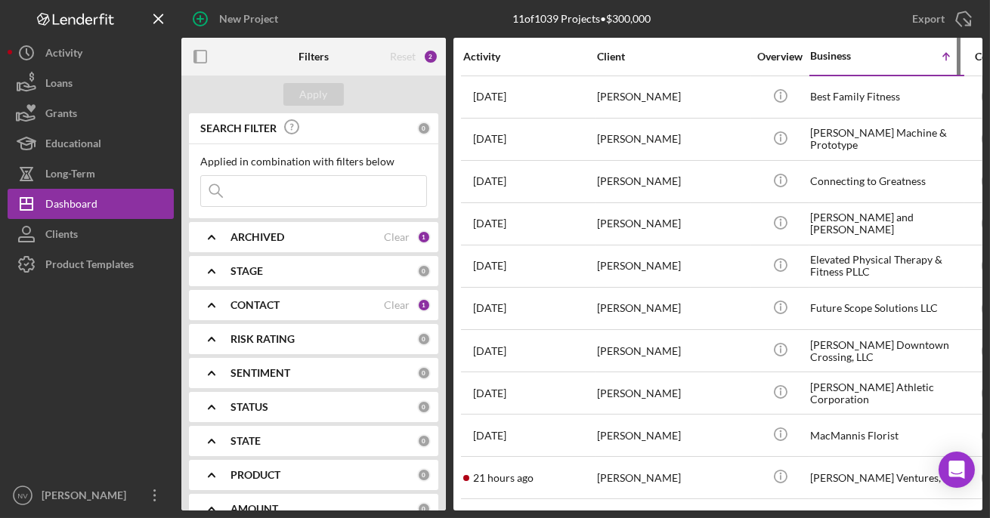
click at [838, 52] on div "Business" at bounding box center [848, 56] width 76 height 12
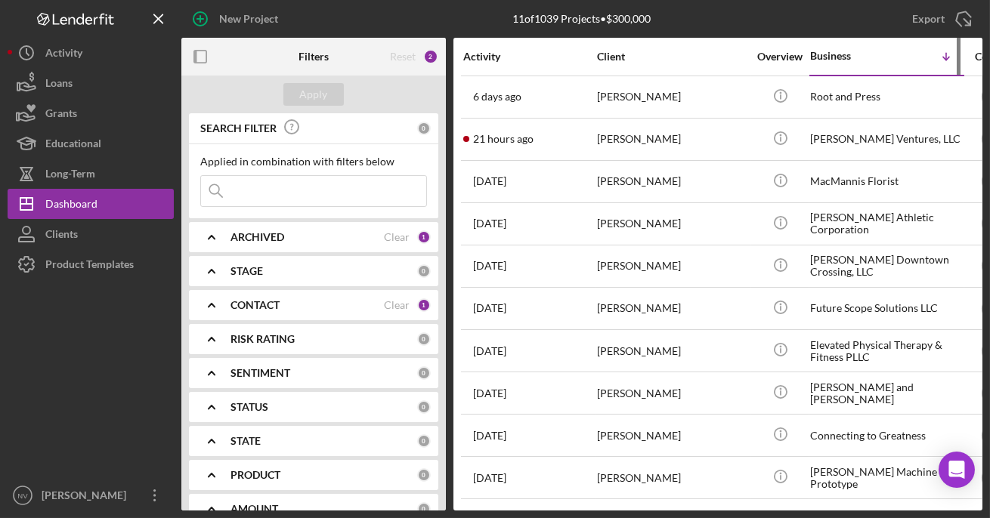
click at [838, 52] on div "Business" at bounding box center [848, 56] width 76 height 12
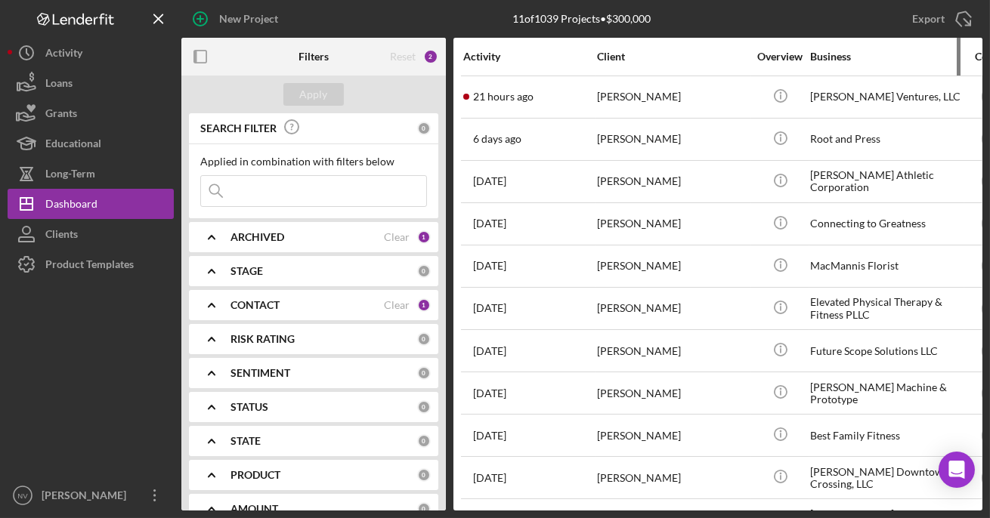
click at [832, 51] on div "Business" at bounding box center [885, 57] width 151 height 12
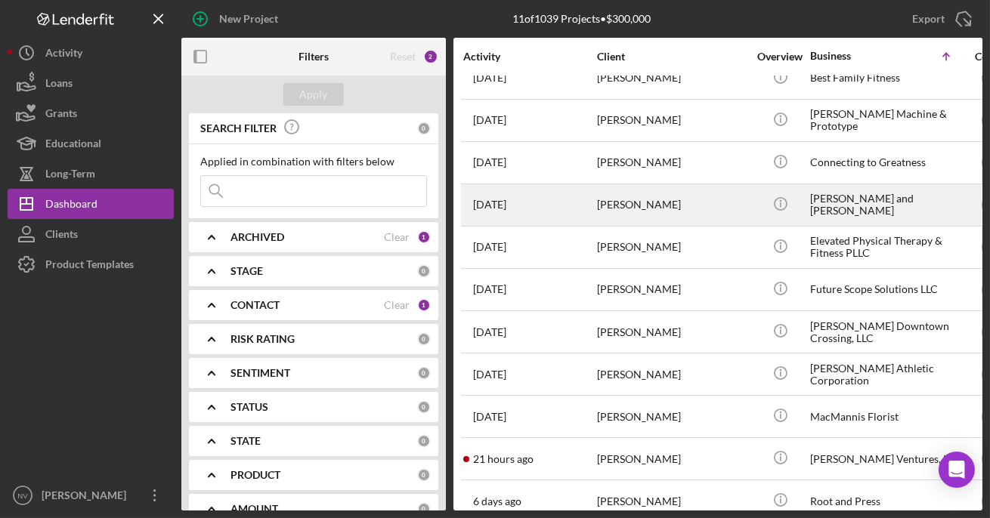
scroll to position [51, 0]
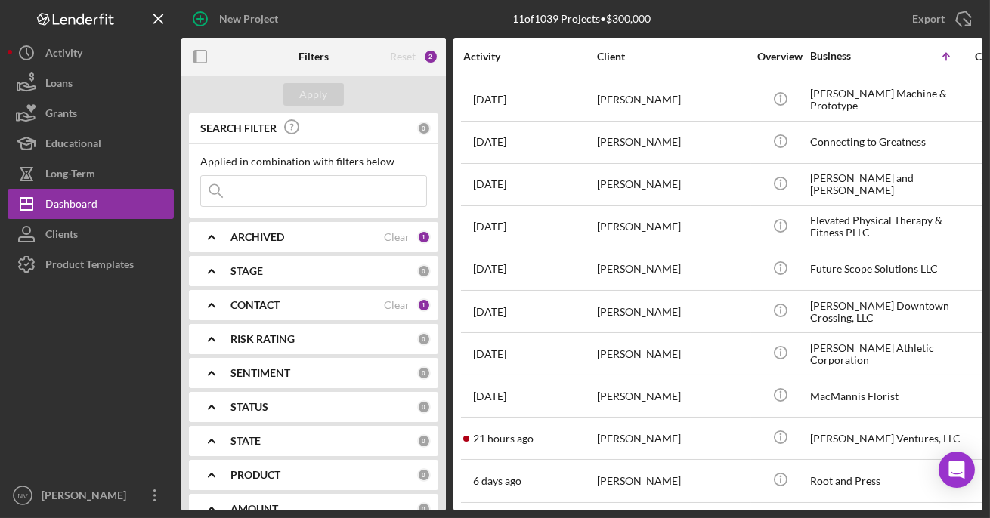
click at [899, 510] on div "Filters Reset 2 Apply SEARCH FILTER 0 Applied in combination with filters below…" at bounding box center [581, 274] width 801 height 473
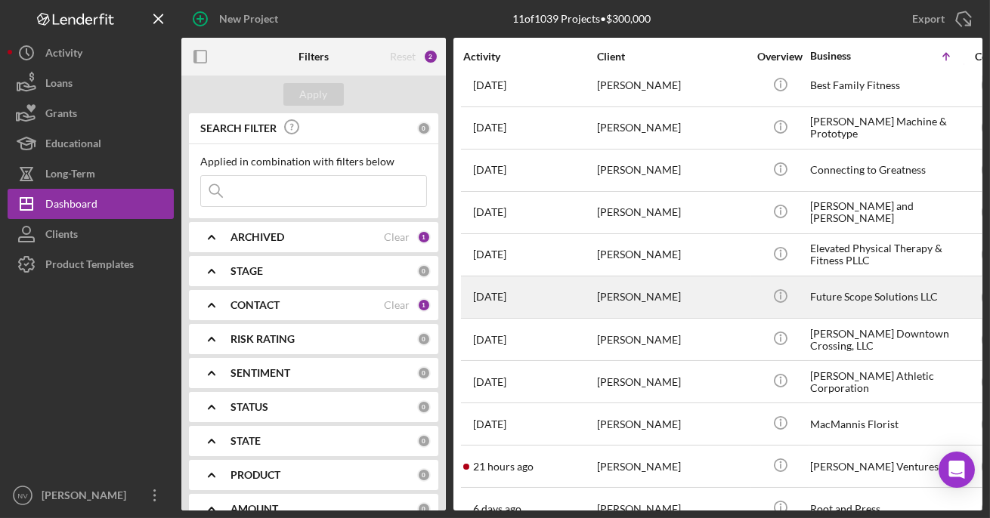
scroll to position [0, 0]
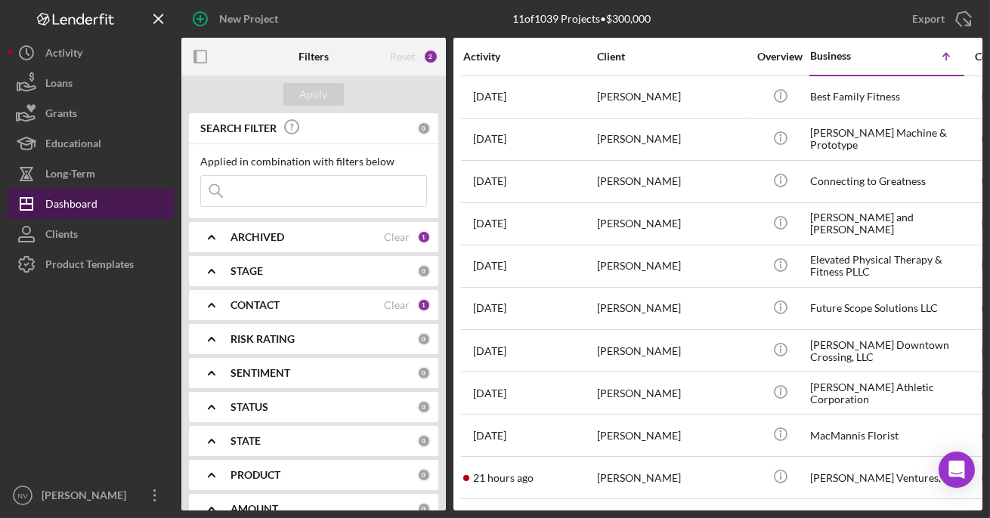
click at [88, 203] on div "Dashboard" at bounding box center [71, 206] width 52 height 34
click at [245, 238] on b "ARCHIVED" at bounding box center [257, 237] width 54 height 12
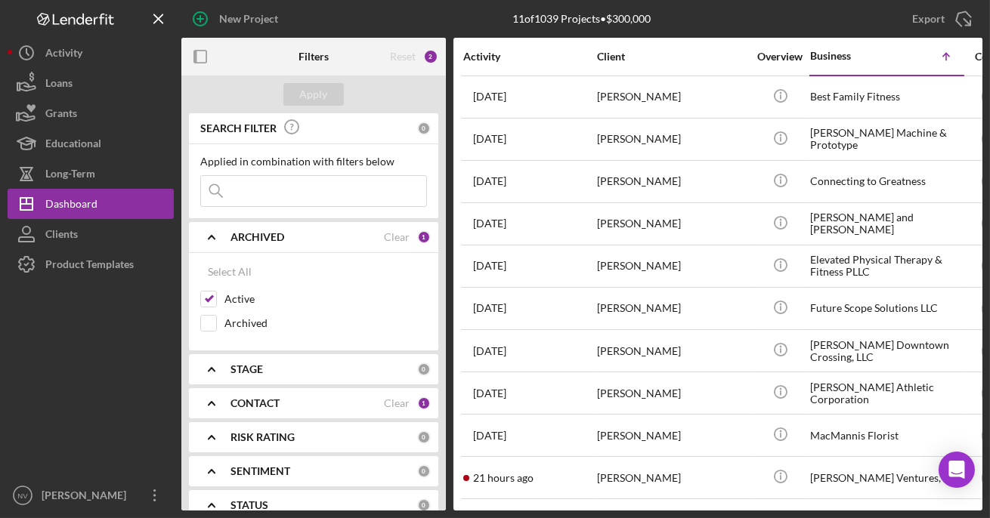
click at [245, 238] on b "ARCHIVED" at bounding box center [257, 237] width 54 height 12
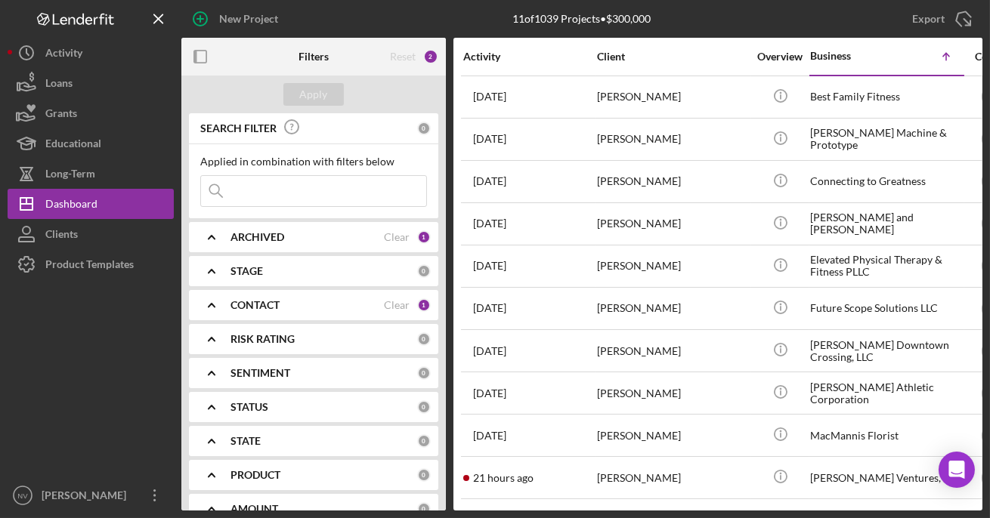
click at [256, 273] on b "STAGE" at bounding box center [246, 271] width 32 height 12
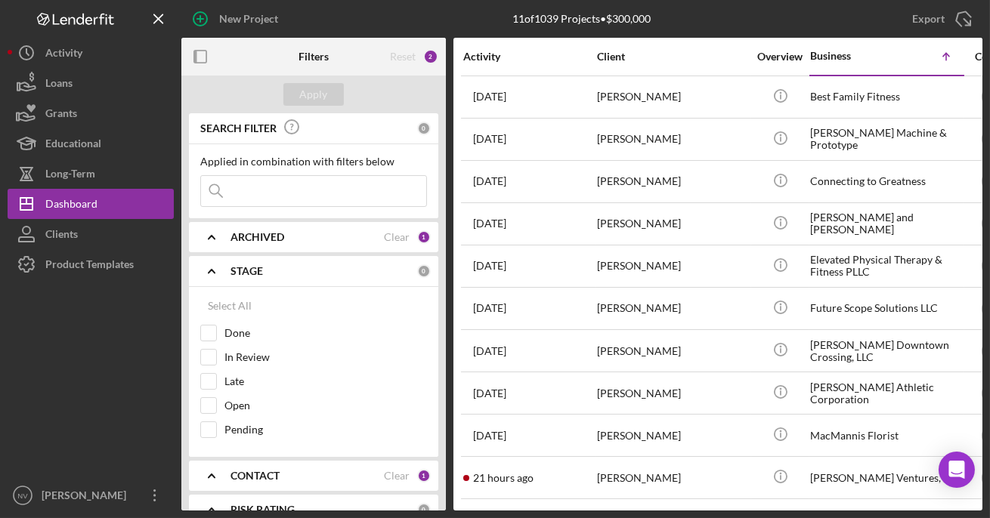
click at [256, 273] on b "STAGE" at bounding box center [246, 271] width 32 height 12
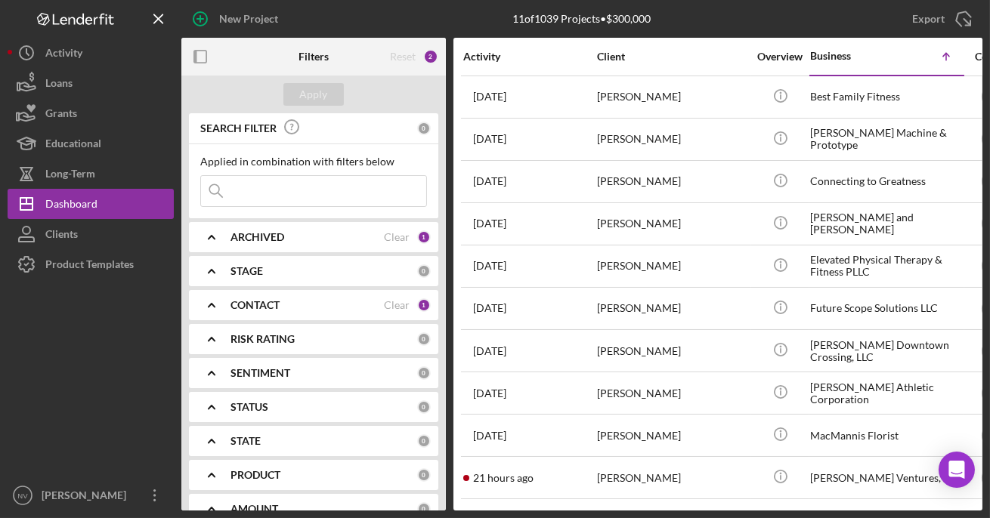
click at [256, 300] on b "CONTACT" at bounding box center [254, 305] width 49 height 12
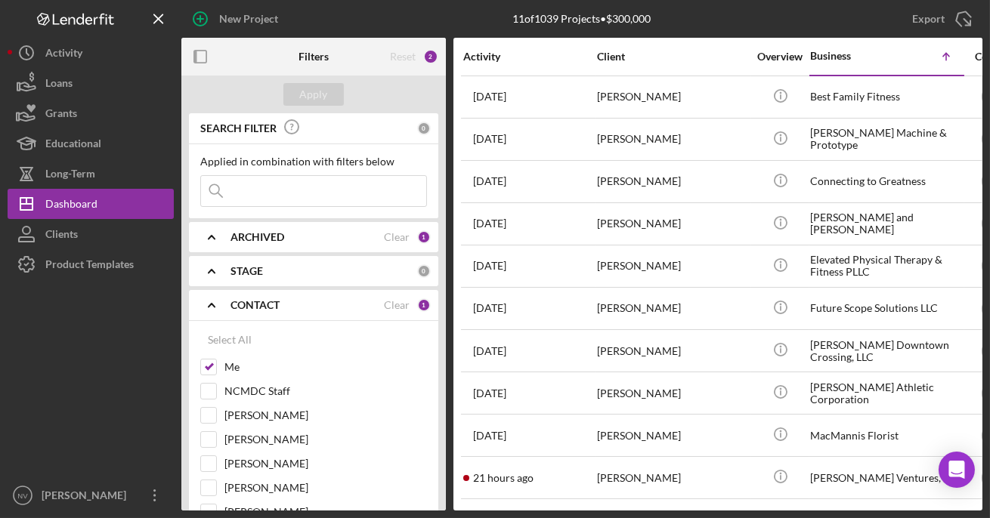
click at [256, 300] on b "CONTACT" at bounding box center [254, 305] width 49 height 12
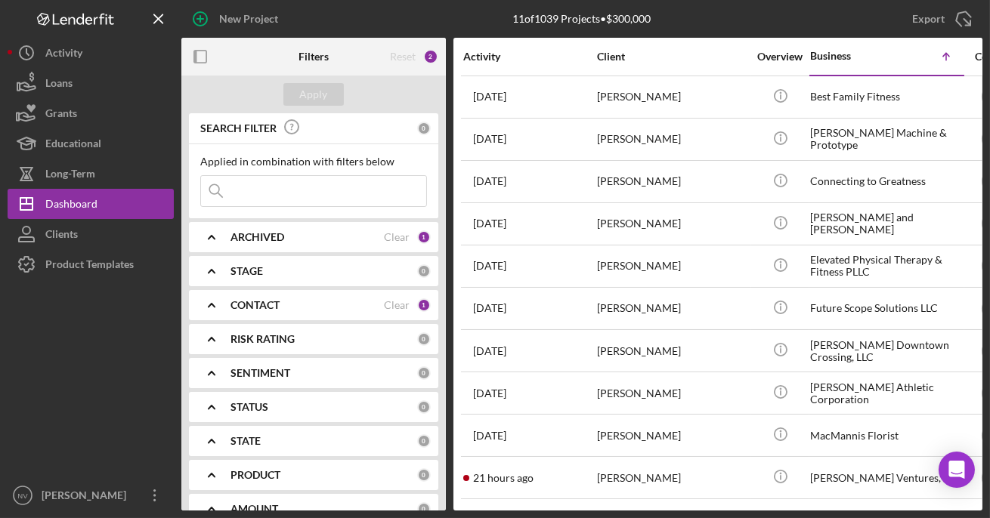
click at [307, 310] on div "CONTACT" at bounding box center [306, 305] width 153 height 12
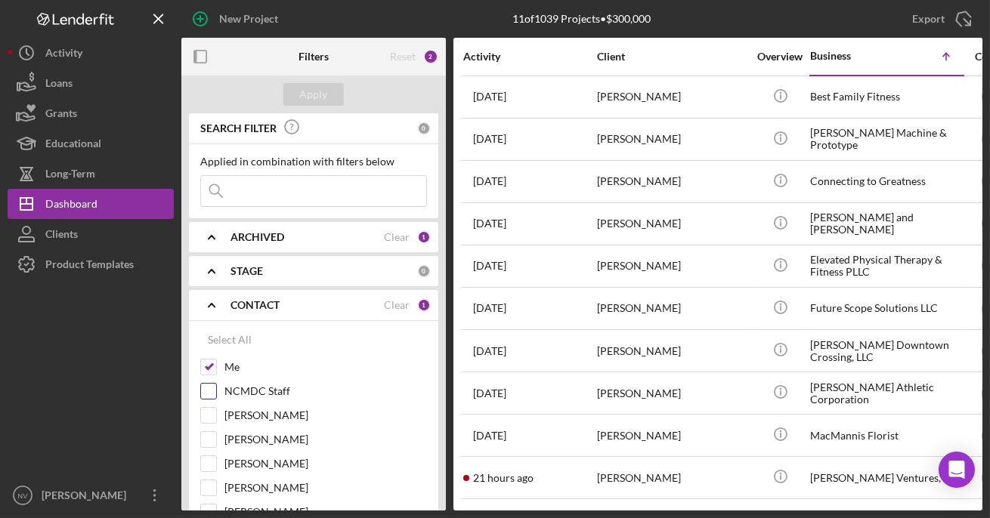
click at [210, 388] on input "NCMDC Staff" at bounding box center [208, 391] width 15 height 15
checkbox input "true"
click at [208, 368] on input "Me" at bounding box center [208, 367] width 15 height 15
checkbox input "false"
click at [261, 303] on b "CONTACT" at bounding box center [254, 305] width 49 height 12
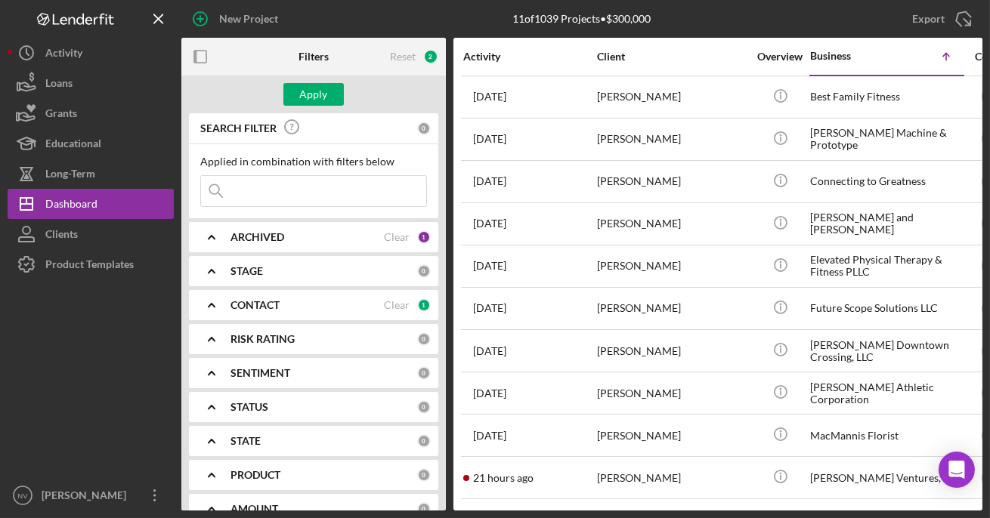
click at [421, 303] on div "1" at bounding box center [424, 305] width 14 height 14
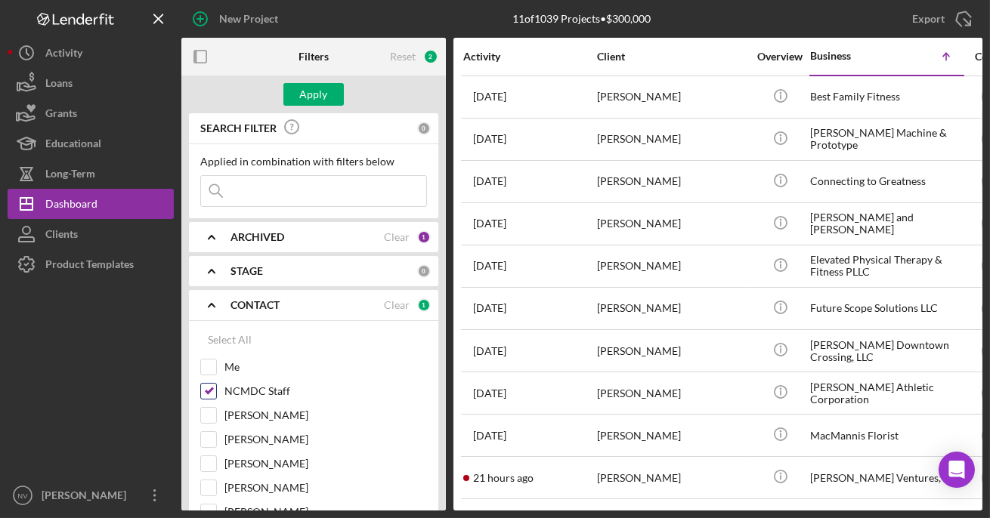
click at [208, 388] on input "NCMDC Staff" at bounding box center [208, 391] width 15 height 15
checkbox input "true"
click at [281, 308] on div "CONTACT" at bounding box center [306, 305] width 153 height 12
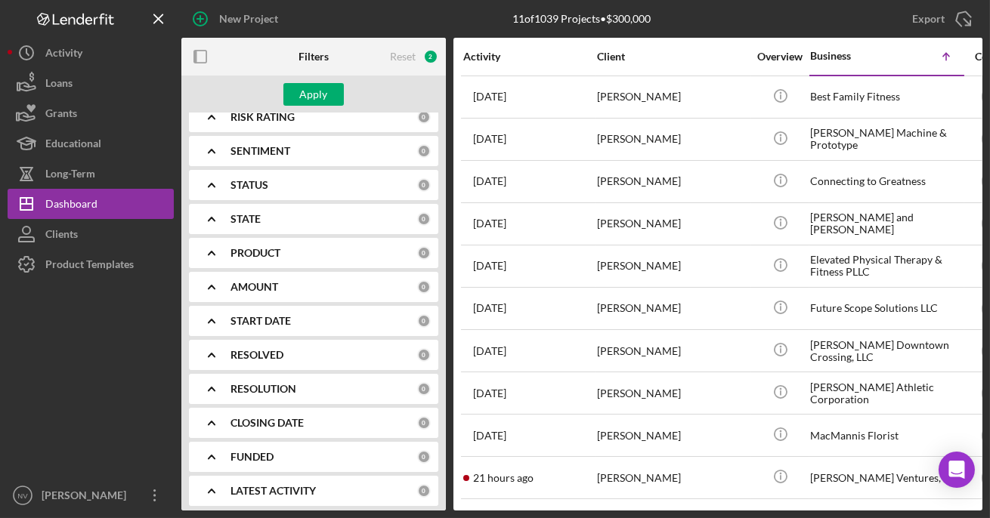
scroll to position [228, 0]
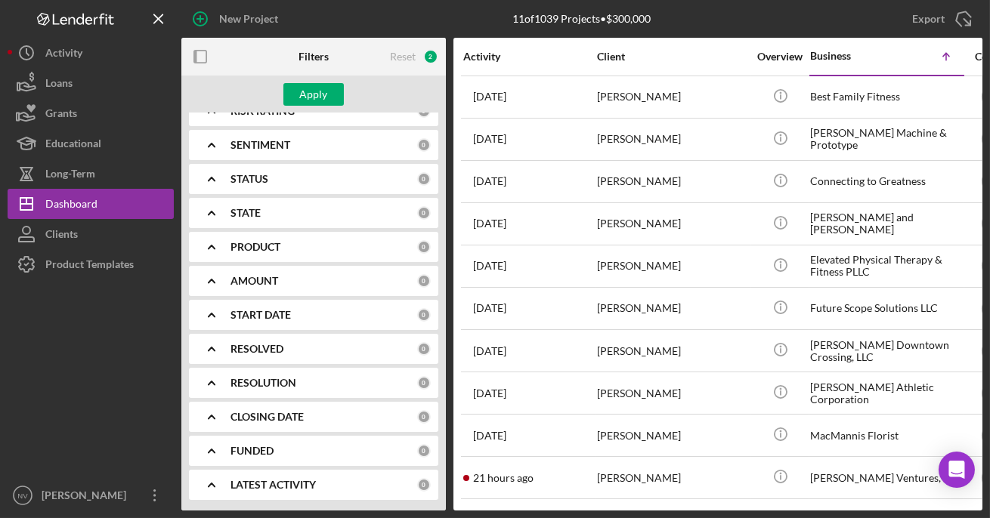
click at [287, 488] on b "LATEST ACTIVITY" at bounding box center [272, 485] width 85 height 12
click at [245, 479] on b "LATEST ACTIVITY" at bounding box center [272, 485] width 85 height 12
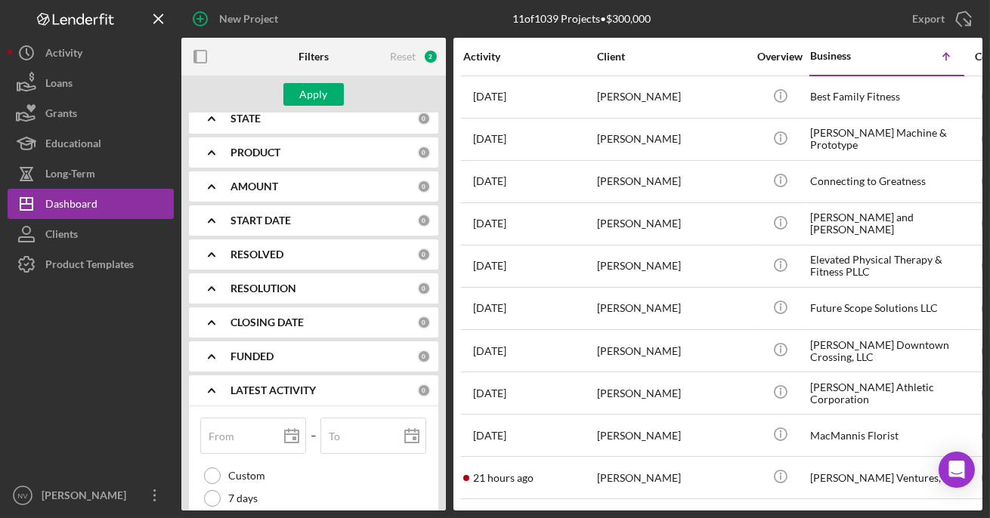
scroll to position [298, 0]
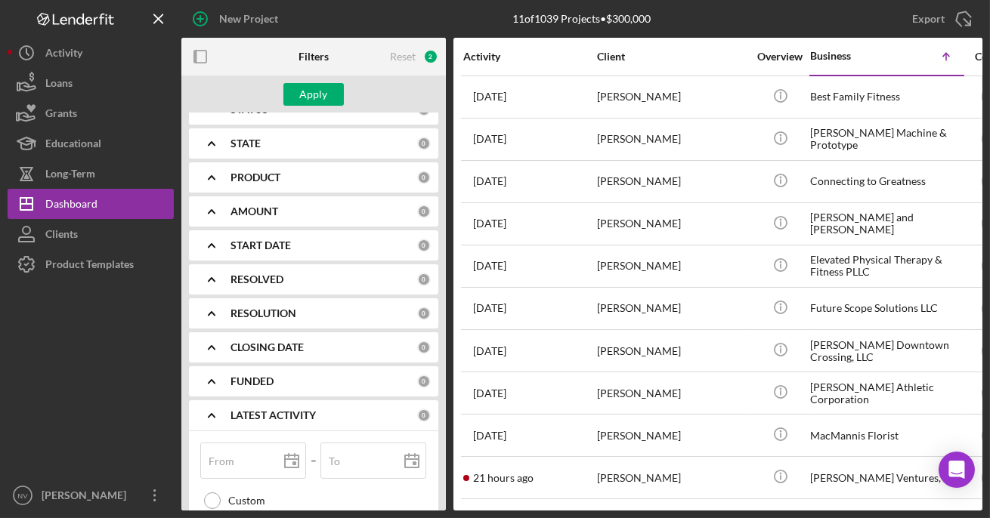
click at [289, 210] on div "AMOUNT" at bounding box center [323, 211] width 187 height 12
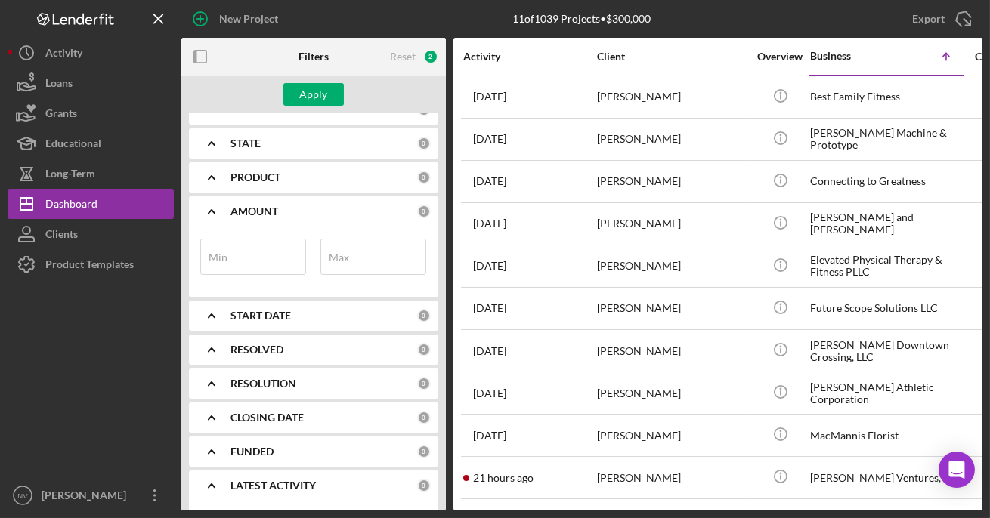
click at [289, 210] on div "AMOUNT" at bounding box center [323, 211] width 187 height 12
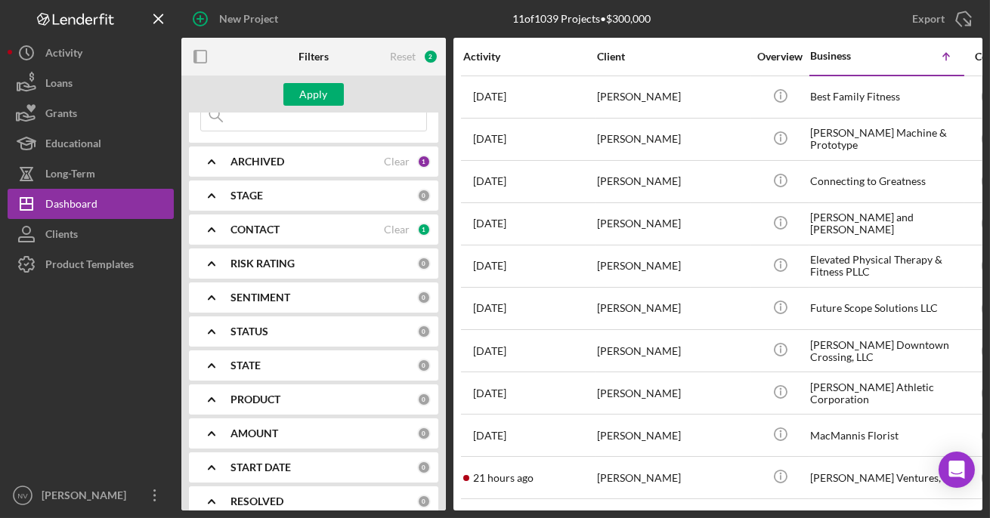
scroll to position [0, 0]
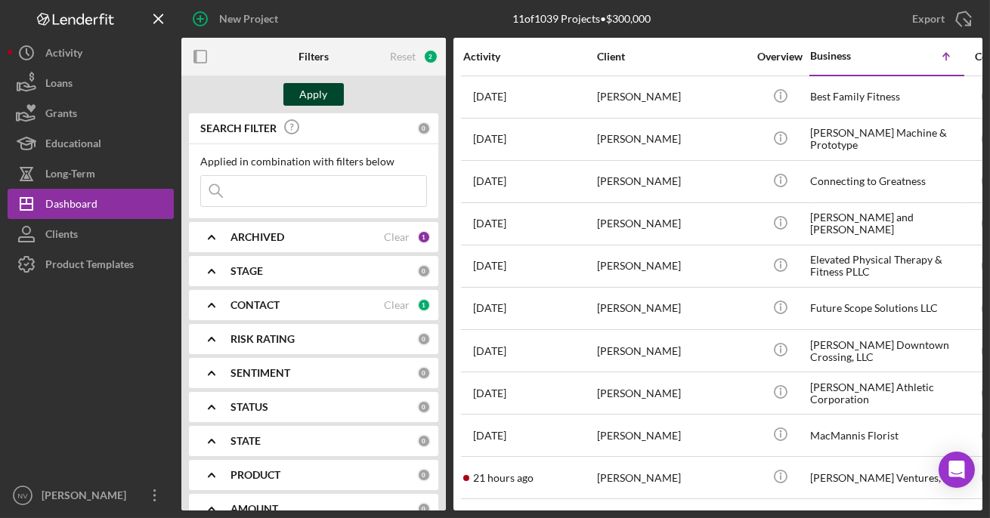
click at [332, 94] on button "Apply" at bounding box center [313, 94] width 60 height 23
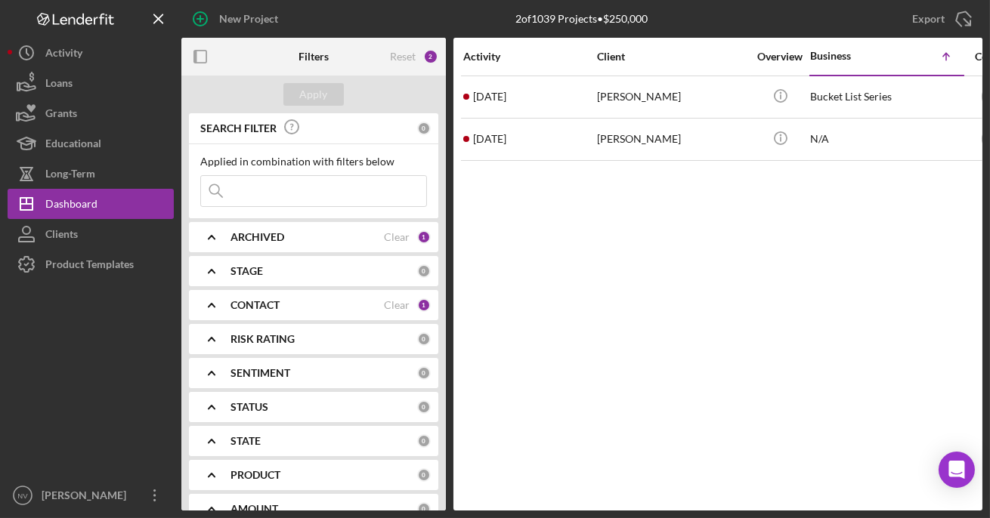
click at [274, 308] on b "CONTACT" at bounding box center [254, 305] width 49 height 12
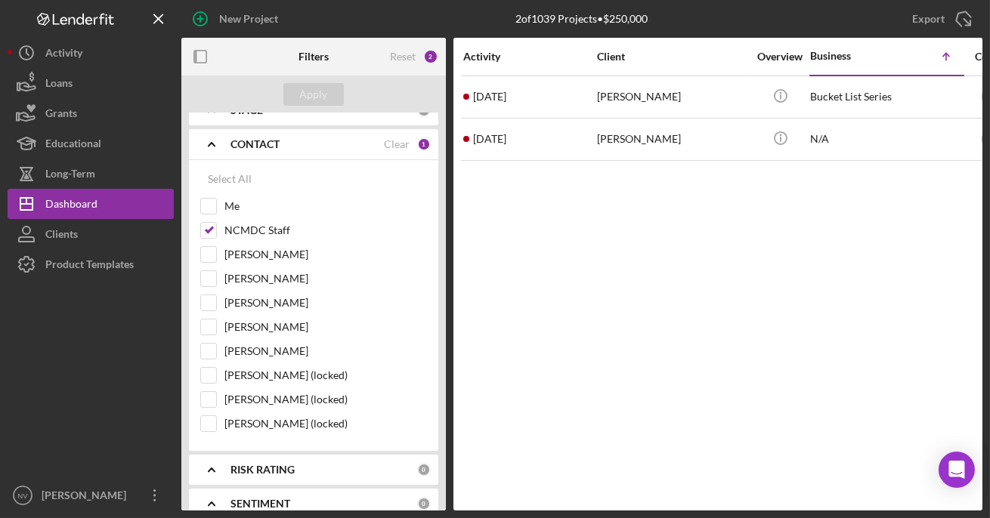
scroll to position [150, 0]
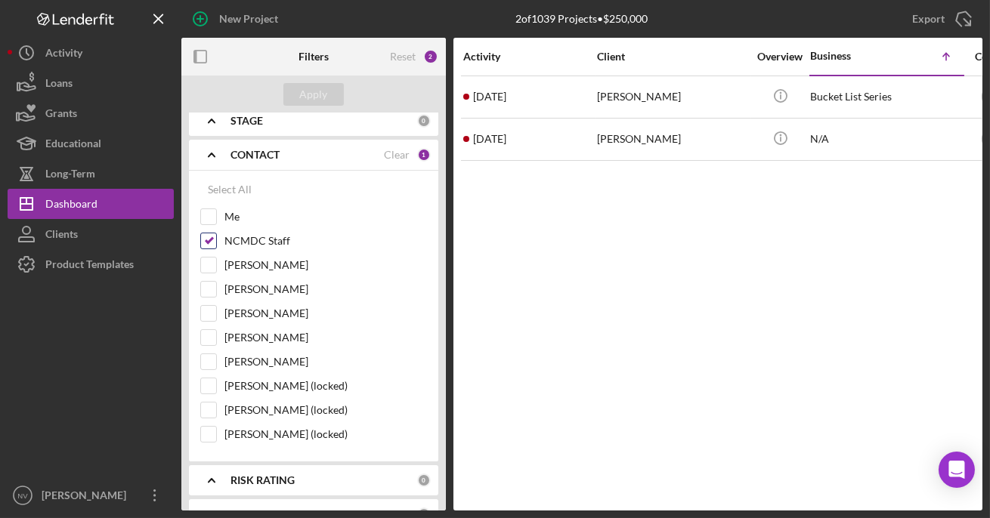
click at [211, 246] on input "NCMDC Staff" at bounding box center [208, 240] width 15 height 15
checkbox input "false"
click at [208, 216] on input "Me" at bounding box center [208, 216] width 15 height 15
checkbox input "true"
click at [209, 286] on input "[PERSON_NAME]" at bounding box center [208, 289] width 15 height 15
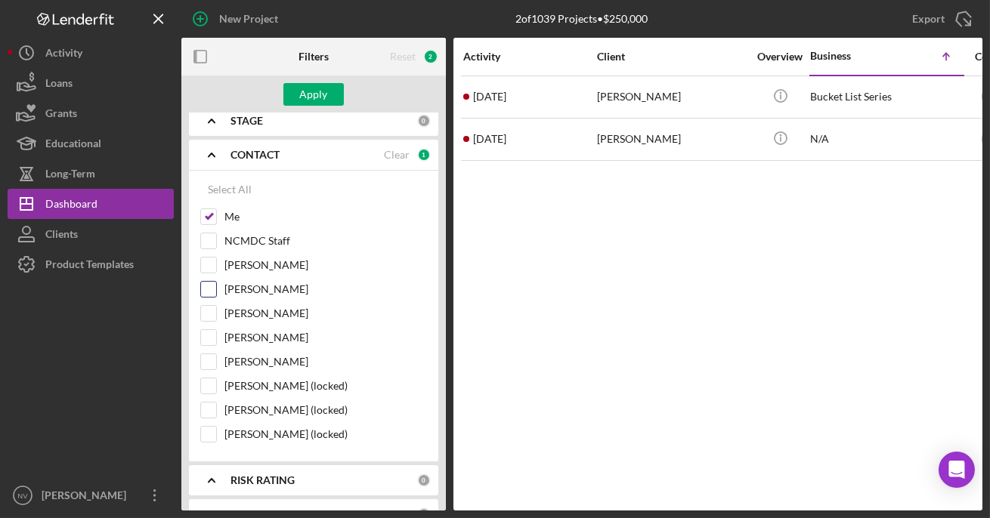
checkbox input "true"
click at [210, 312] on input "[PERSON_NAME]" at bounding box center [208, 313] width 15 height 15
checkbox input "true"
click at [211, 335] on input "[PERSON_NAME]" at bounding box center [208, 337] width 15 height 15
checkbox input "true"
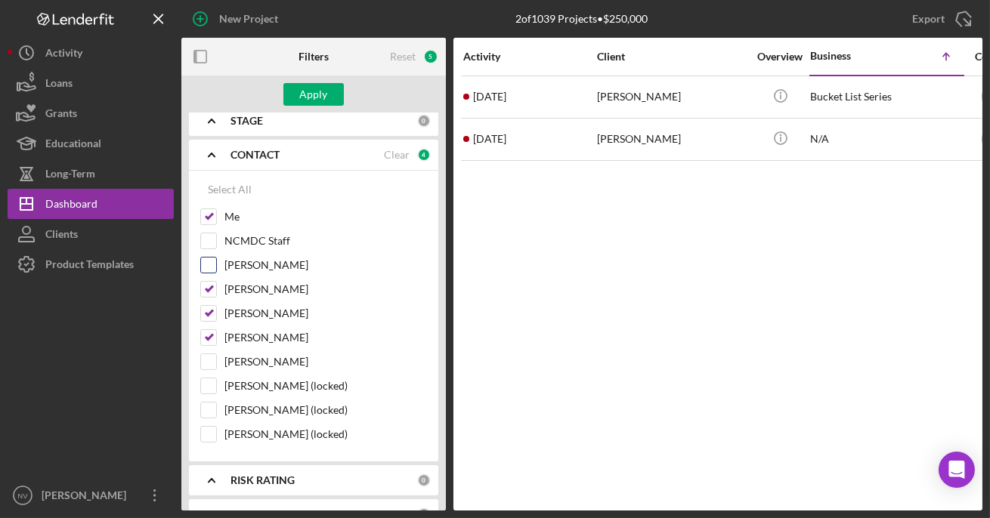
click at [210, 263] on input "[PERSON_NAME]" at bounding box center [208, 265] width 15 height 15
checkbox input "true"
click at [317, 94] on div "Apply" at bounding box center [314, 94] width 28 height 23
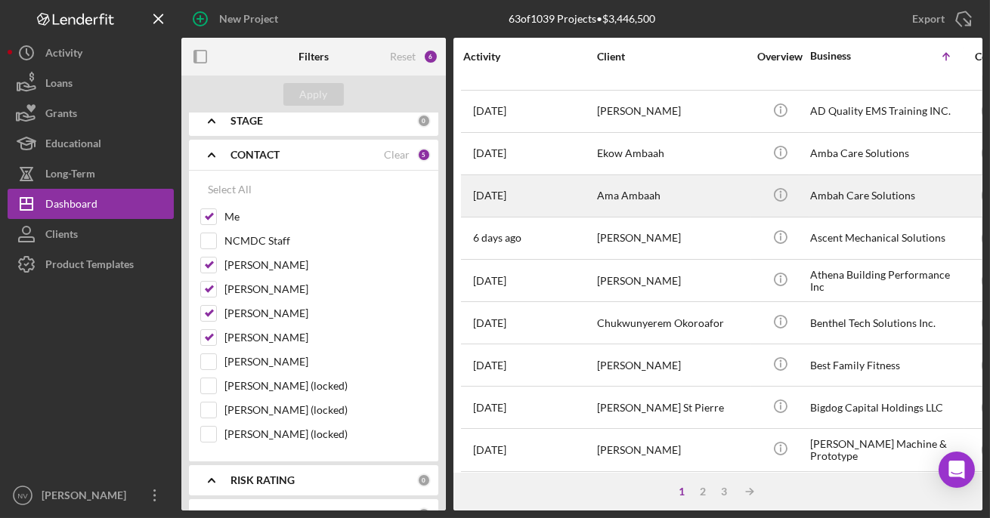
scroll to position [0, 0]
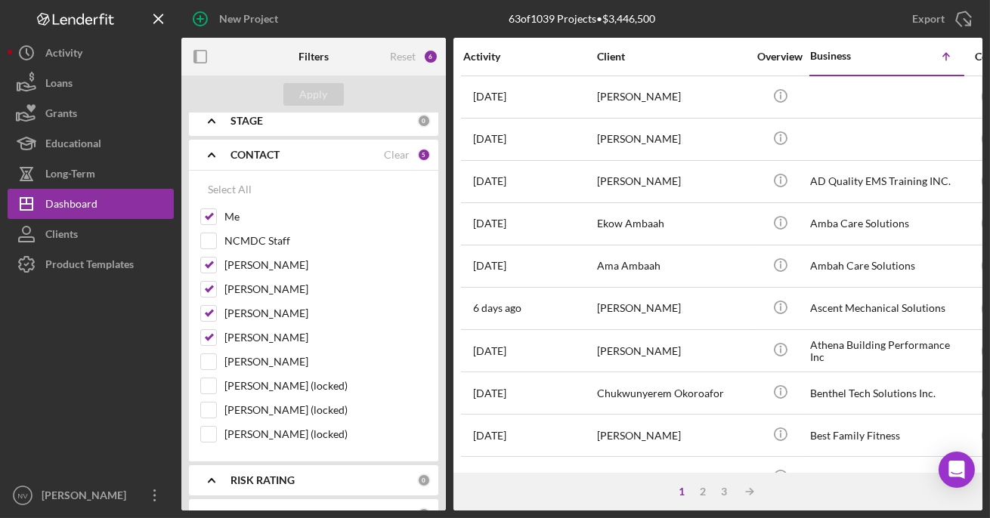
click at [261, 159] on div "CONTACT Clear 5" at bounding box center [330, 155] width 200 height 14
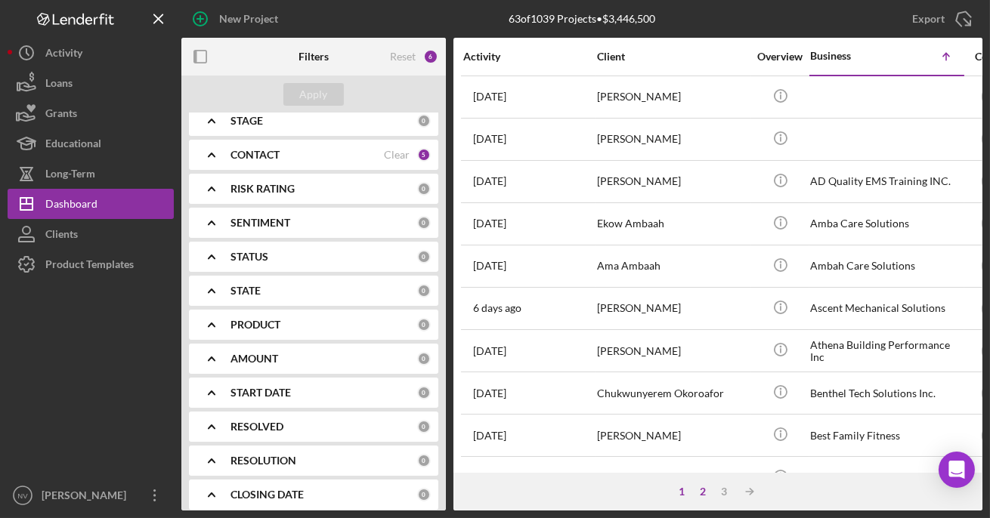
click at [703, 493] on div "2" at bounding box center [702, 492] width 21 height 12
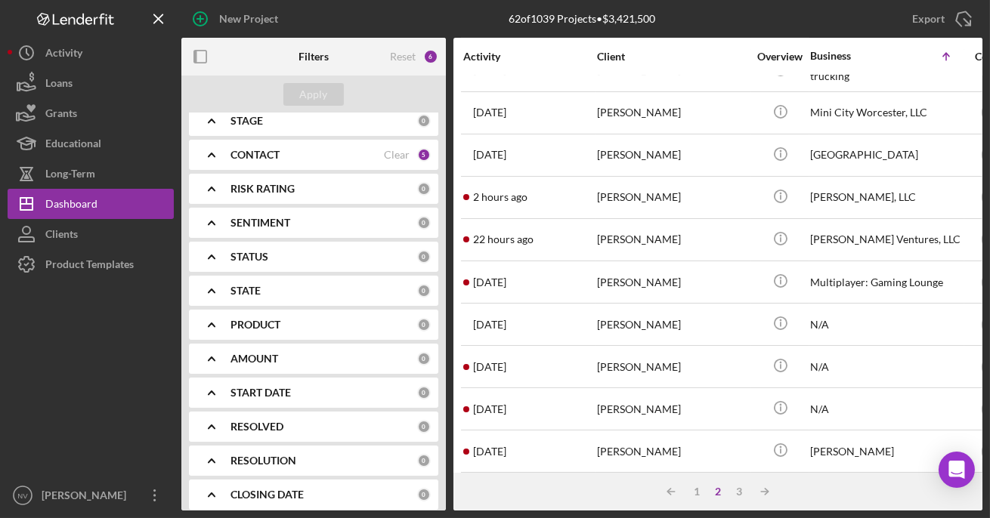
scroll to position [459, 0]
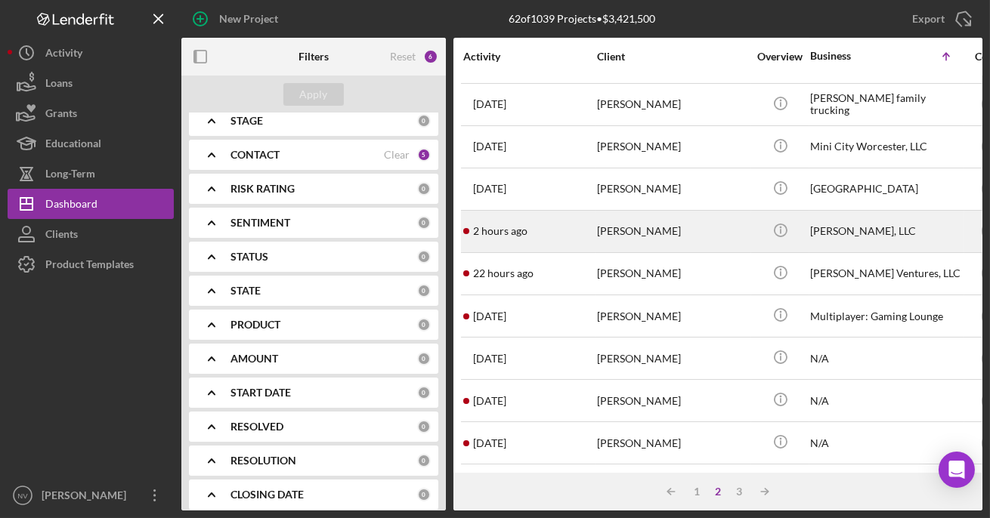
click at [820, 239] on div "[PERSON_NAME], LLC" at bounding box center [885, 232] width 151 height 40
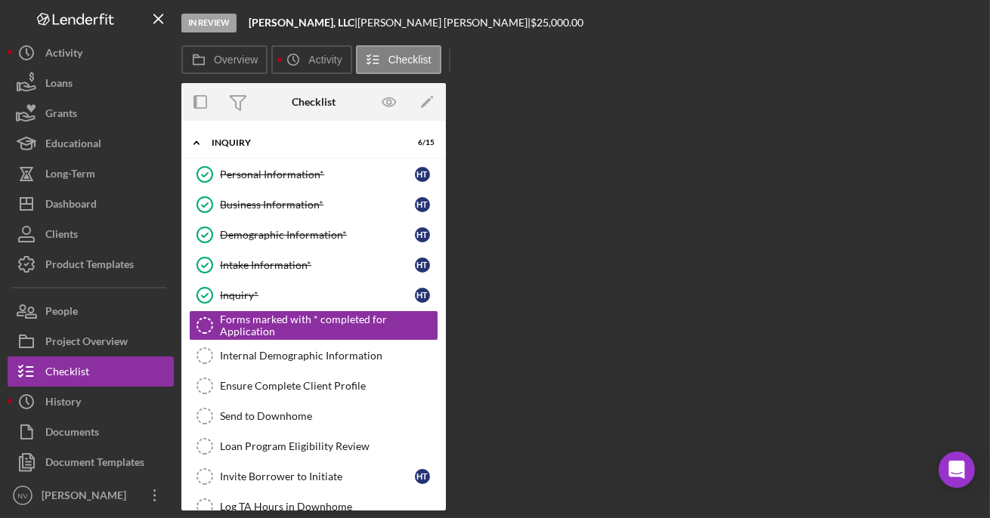
scroll to position [8, 0]
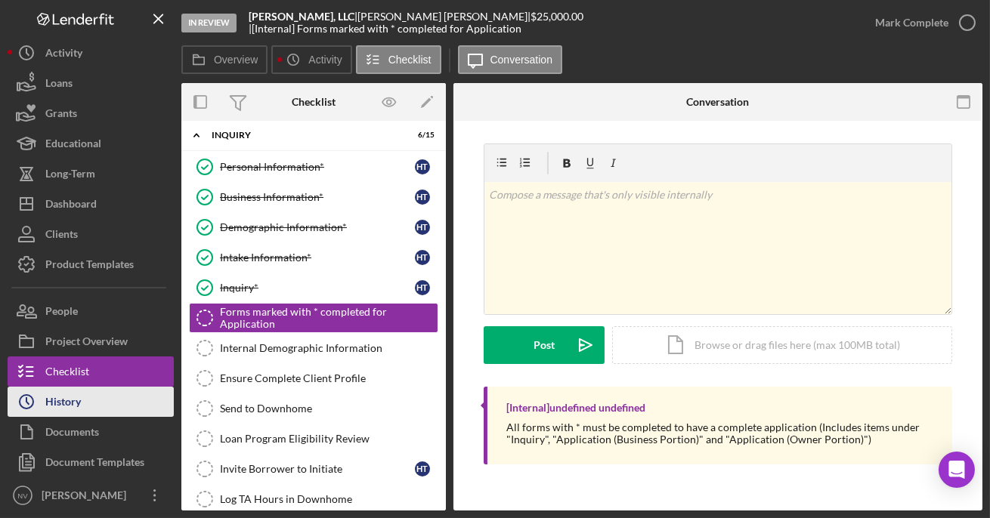
click at [91, 405] on button "Icon/History History" at bounding box center [91, 402] width 166 height 30
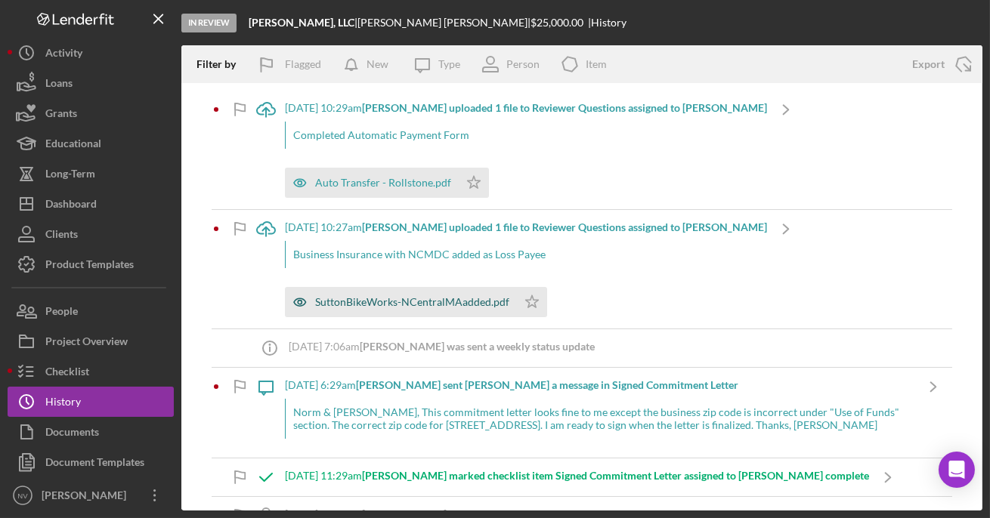
click at [400, 307] on div "SuttonBikeWorks-NCentralMAadded.pdf" at bounding box center [412, 302] width 194 height 12
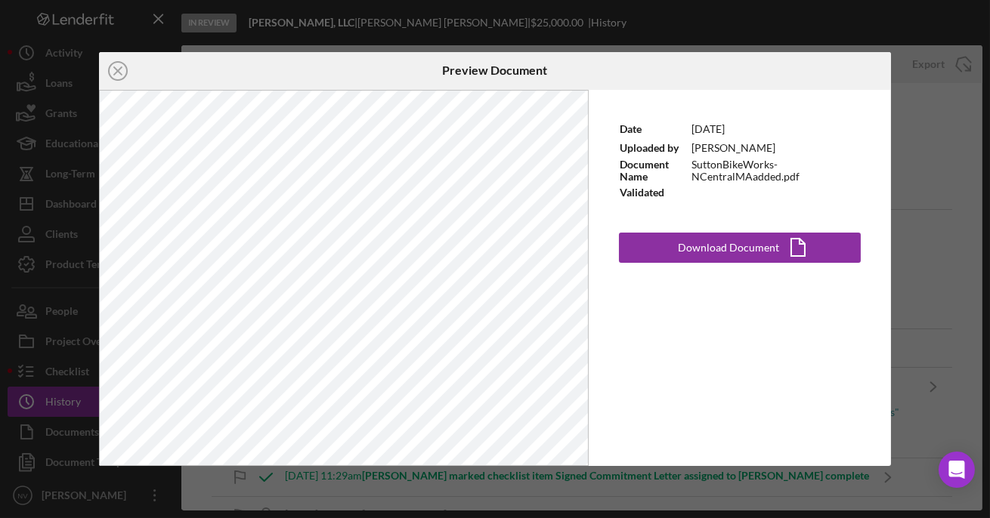
click at [714, 335] on div "Date [DATE] Uploaded by [PERSON_NAME] Document Name SuttonBikeWorks-NCentralMAa…" at bounding box center [739, 278] width 302 height 377
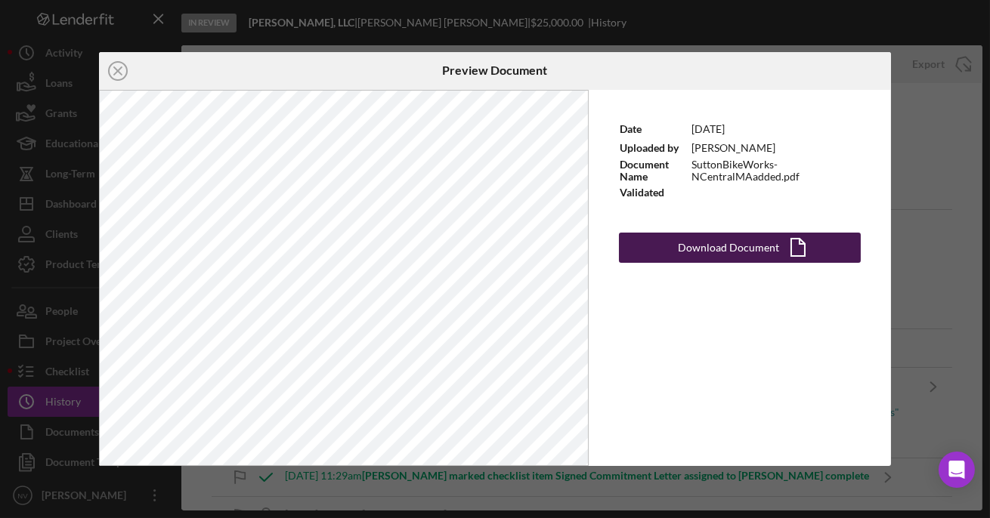
click at [727, 246] on div "Download Document" at bounding box center [728, 248] width 101 height 30
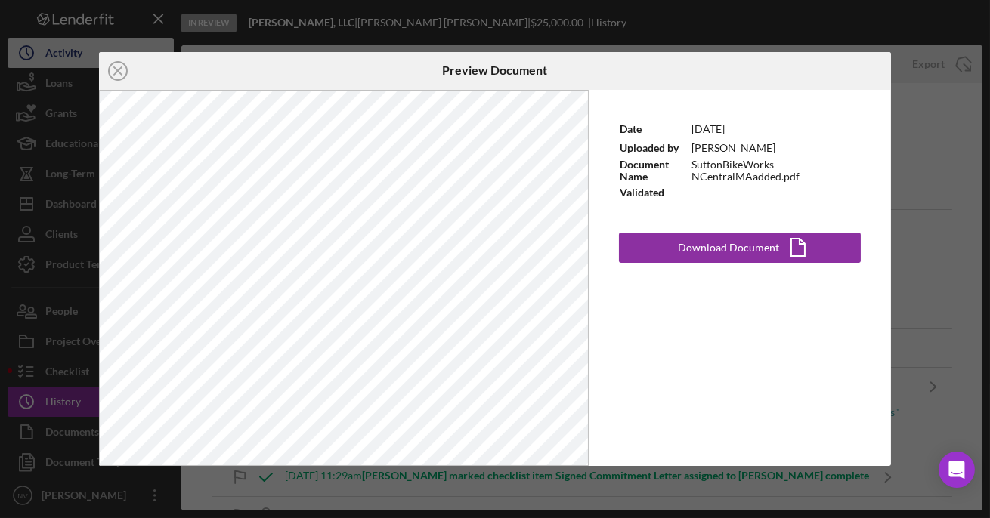
click at [115, 67] on line at bounding box center [118, 71] width 8 height 8
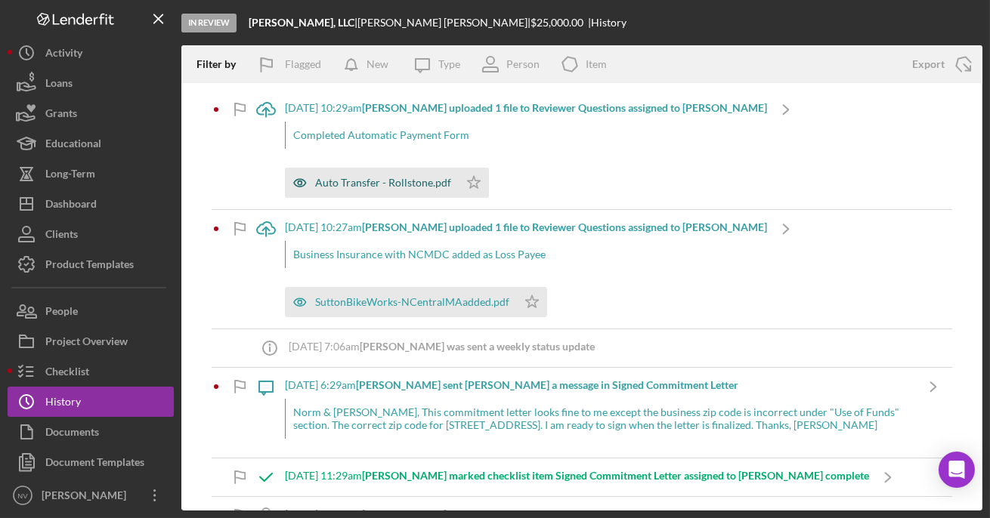
click at [362, 181] on div "Auto Transfer - Rollstone.pdf" at bounding box center [383, 183] width 136 height 12
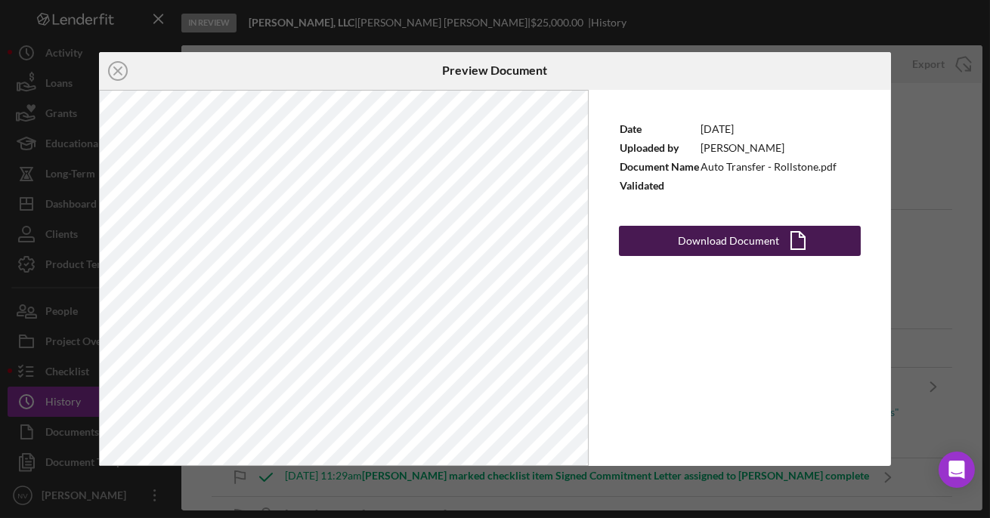
click at [684, 245] on div "Download Document" at bounding box center [728, 241] width 101 height 30
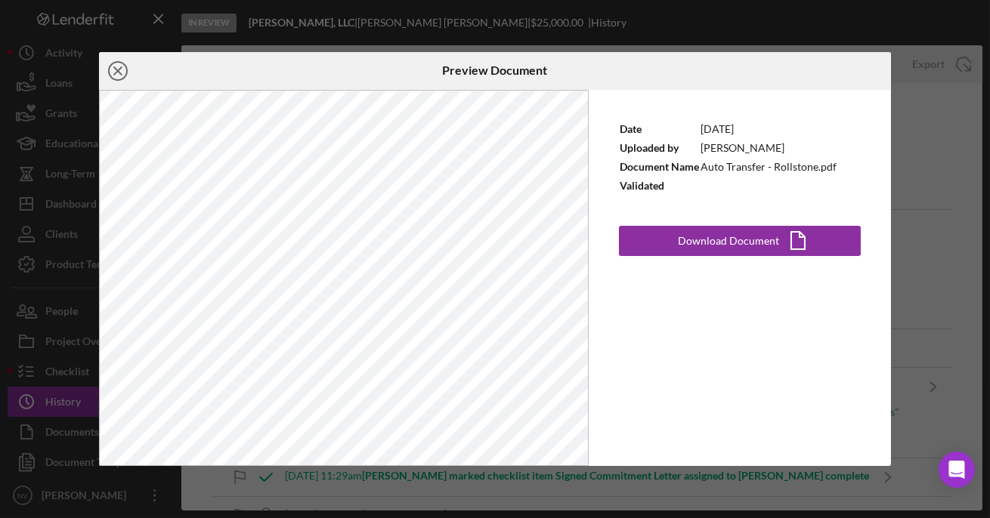
click at [120, 69] on icon "Icon/Close" at bounding box center [118, 71] width 38 height 38
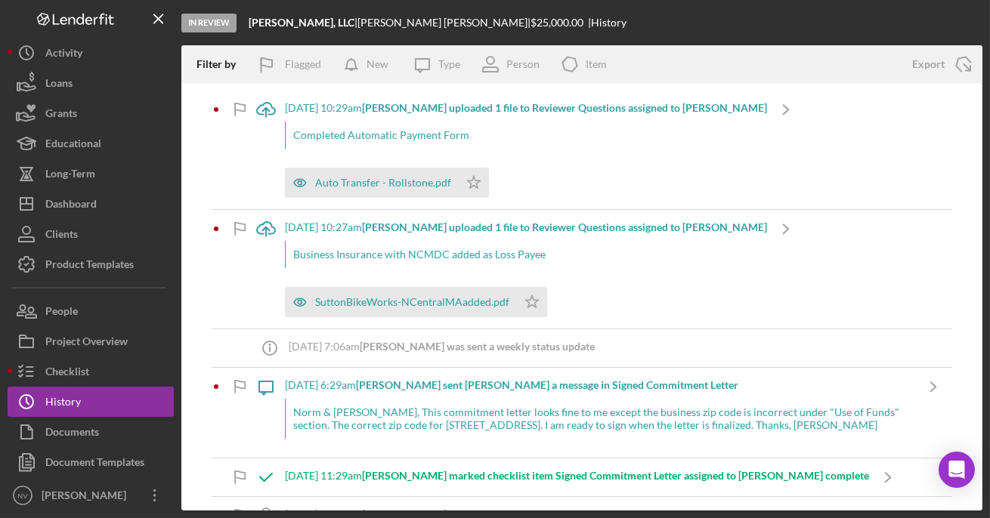
click at [432, 425] on div "Norm & [PERSON_NAME], This commitment letter looks fine to me except the busine…" at bounding box center [599, 418] width 629 height 39
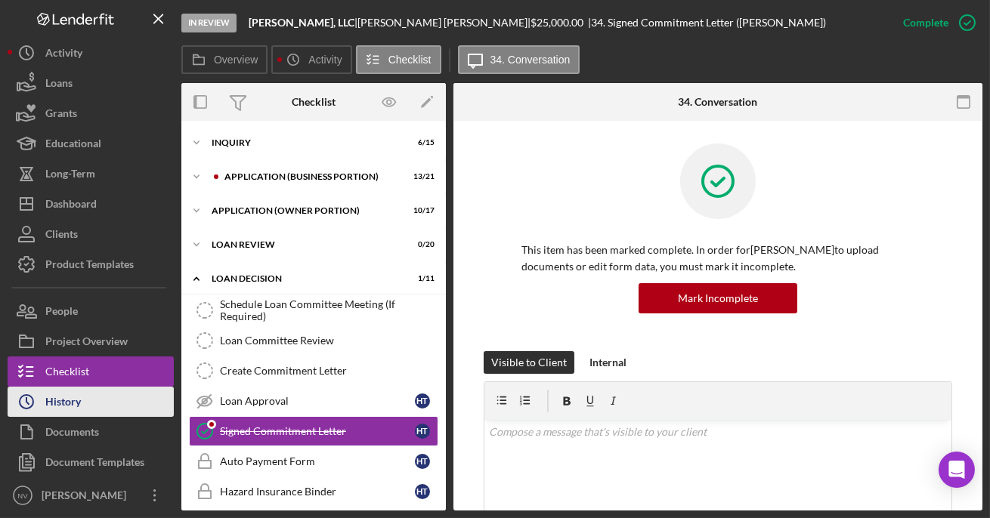
click at [72, 401] on div "History" at bounding box center [63, 404] width 36 height 34
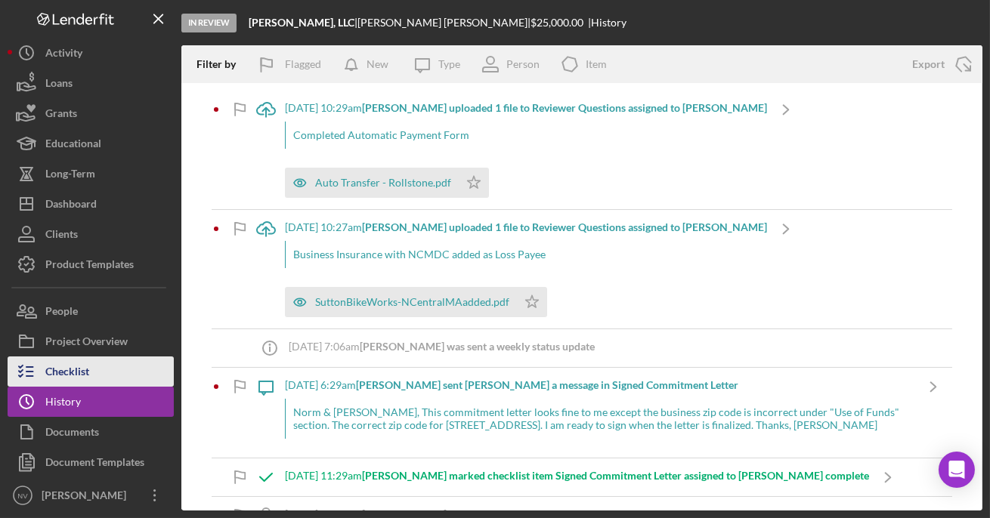
click at [68, 375] on div "Checklist" at bounding box center [67, 374] width 44 height 34
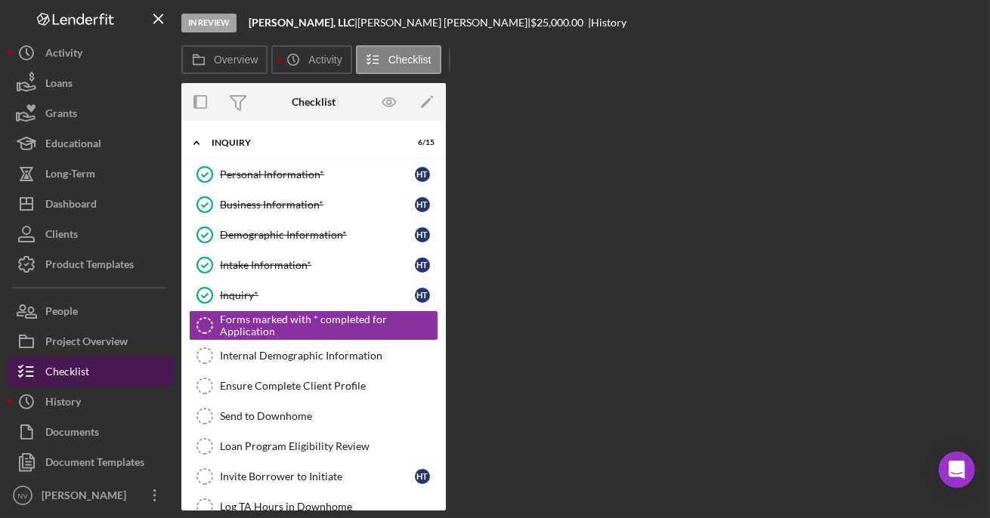
scroll to position [8, 0]
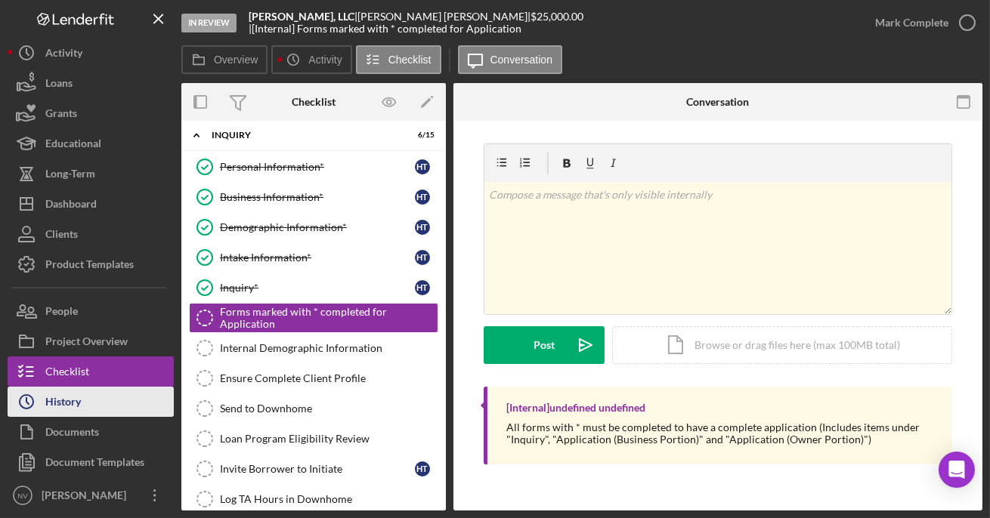
click at [71, 404] on div "History" at bounding box center [63, 404] width 36 height 34
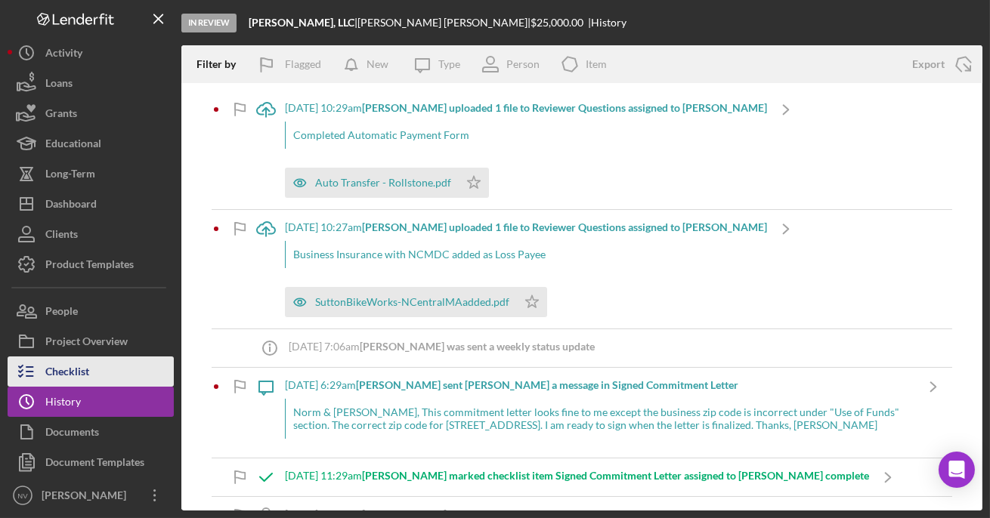
click at [66, 372] on div "Checklist" at bounding box center [67, 374] width 44 height 34
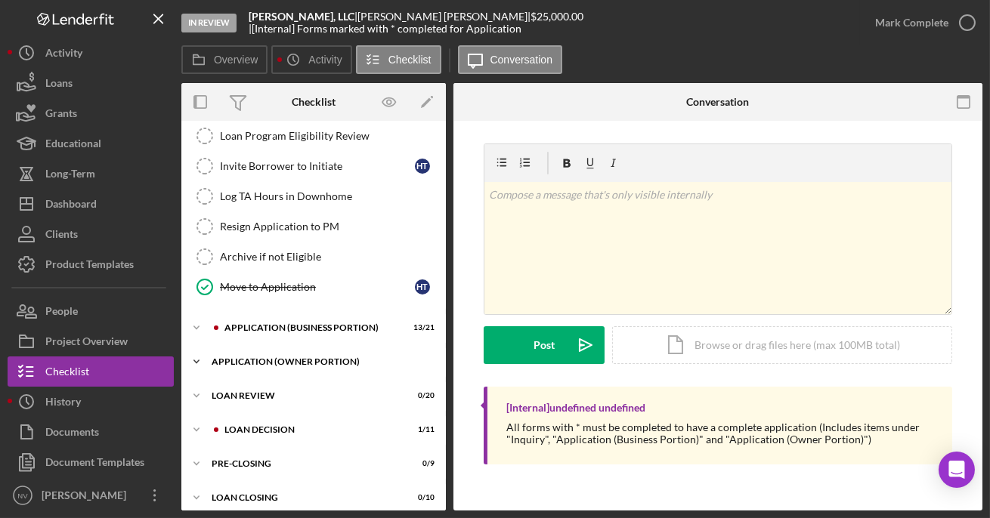
scroll to position [317, 0]
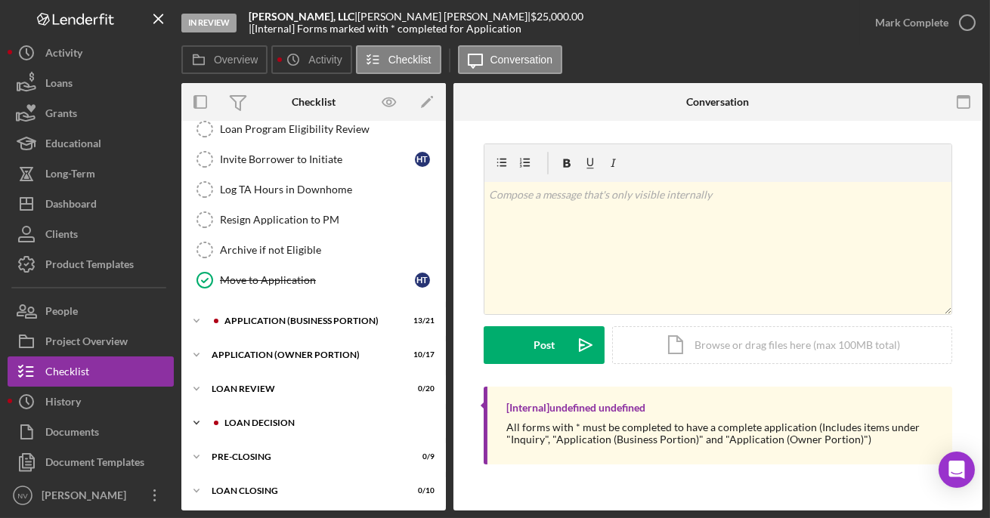
click at [262, 418] on div "LOAN DECISION" at bounding box center [325, 422] width 202 height 9
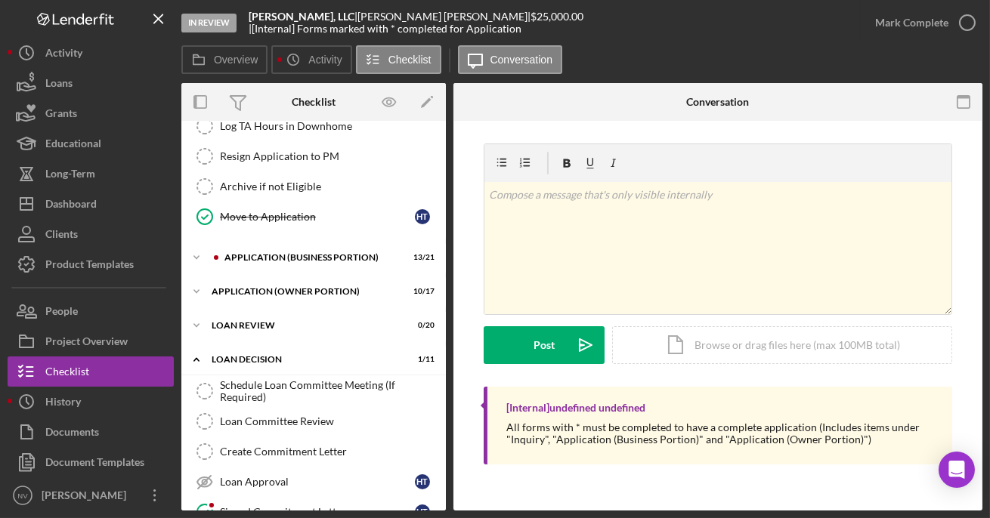
scroll to position [655, 0]
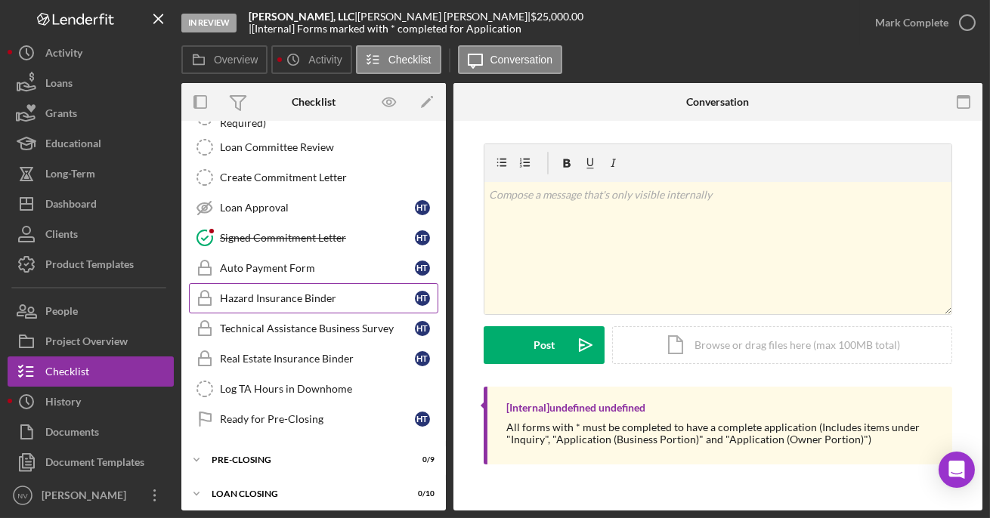
click at [294, 294] on div "Hazard Insurance Binder" at bounding box center [317, 298] width 195 height 12
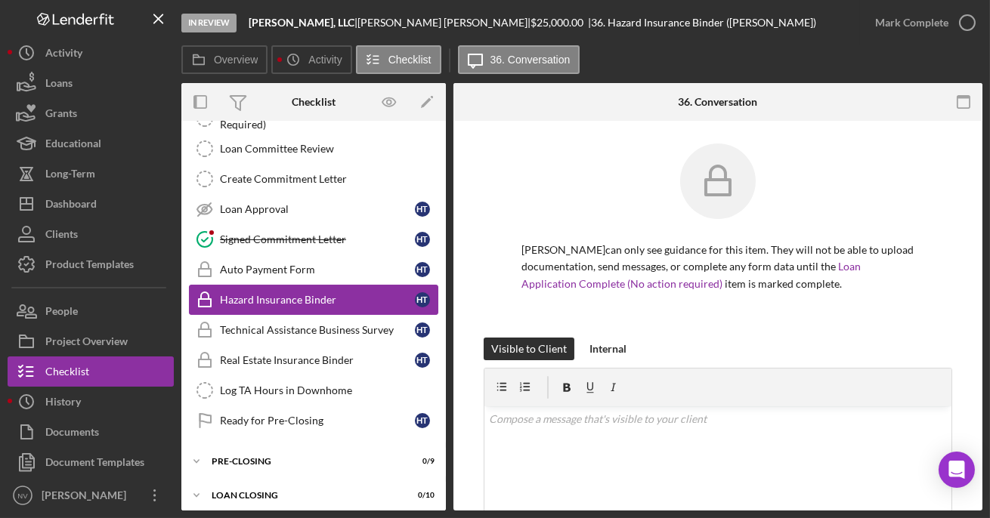
scroll to position [655, 0]
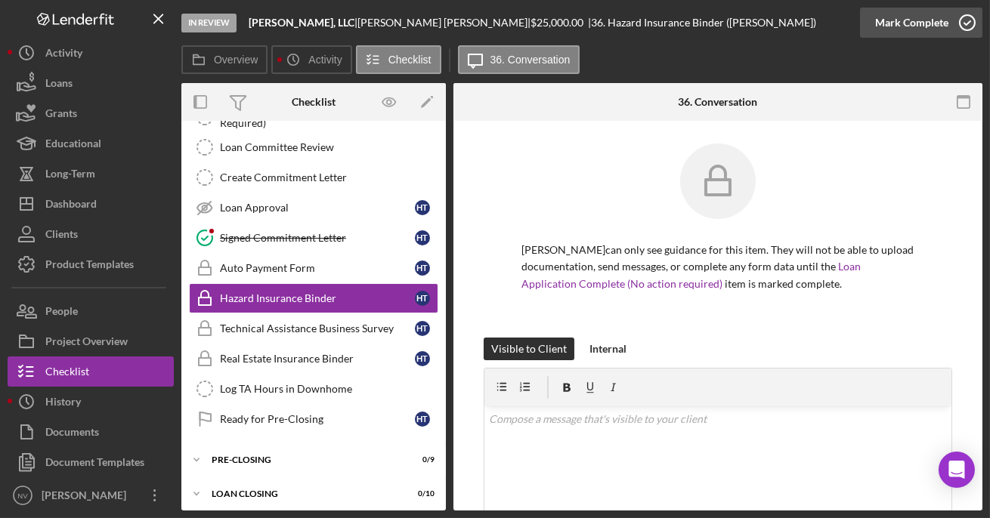
click at [934, 22] on icon "button" at bounding box center [967, 23] width 38 height 38
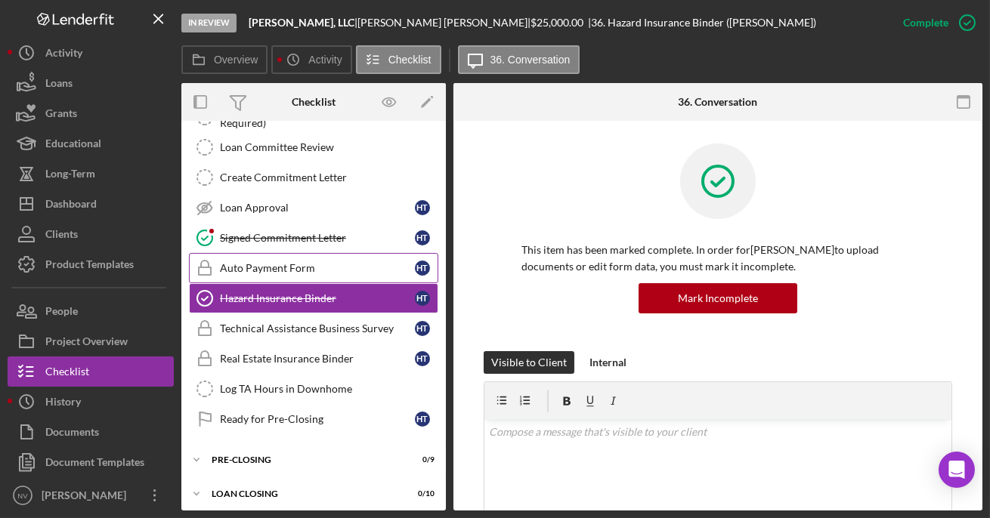
click at [295, 262] on div "Auto Payment Form" at bounding box center [317, 268] width 195 height 12
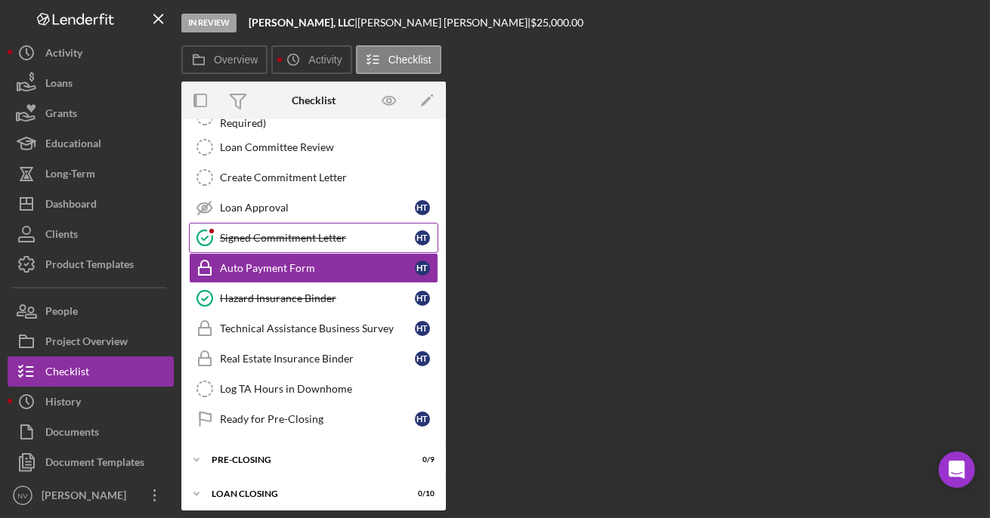
scroll to position [655, 0]
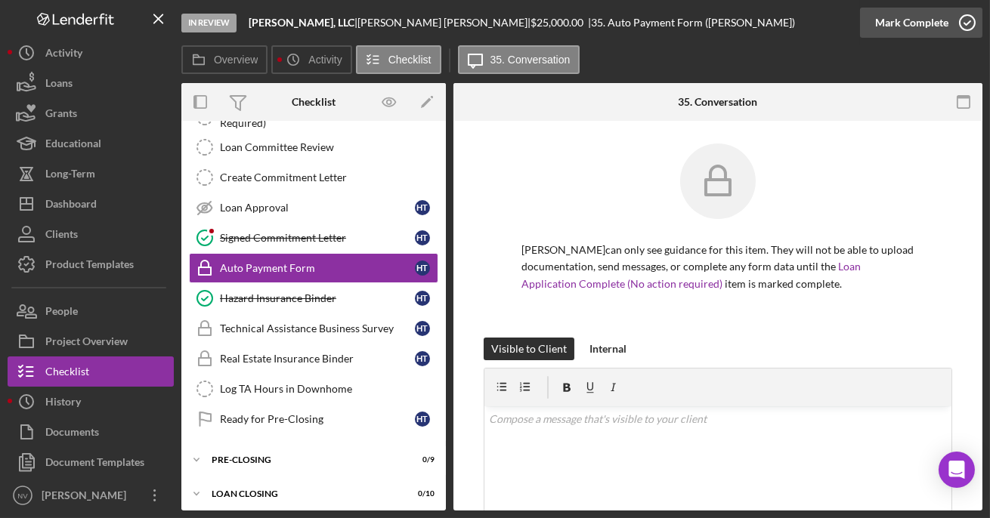
click at [934, 25] on icon "button" at bounding box center [967, 23] width 38 height 38
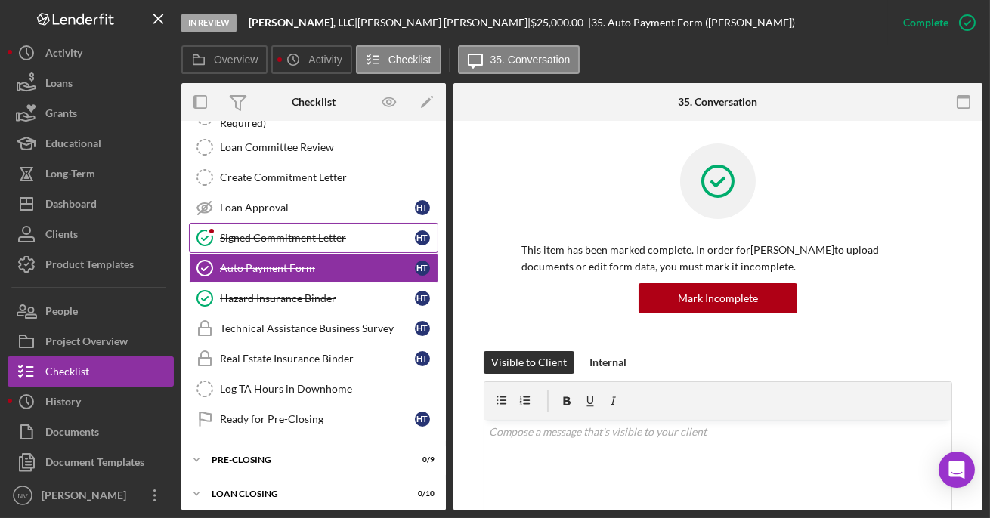
click at [319, 233] on div "Signed Commitment Letter" at bounding box center [317, 238] width 195 height 12
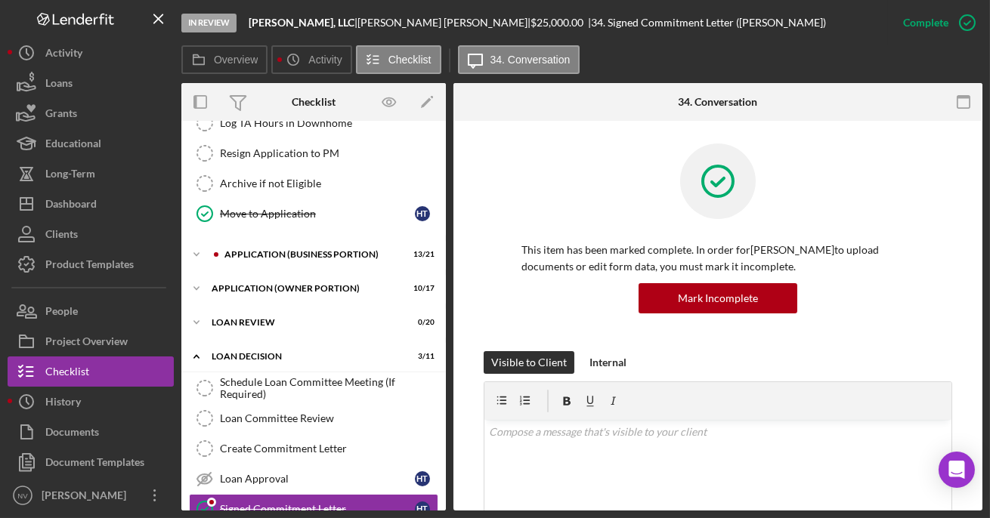
scroll to position [277, 0]
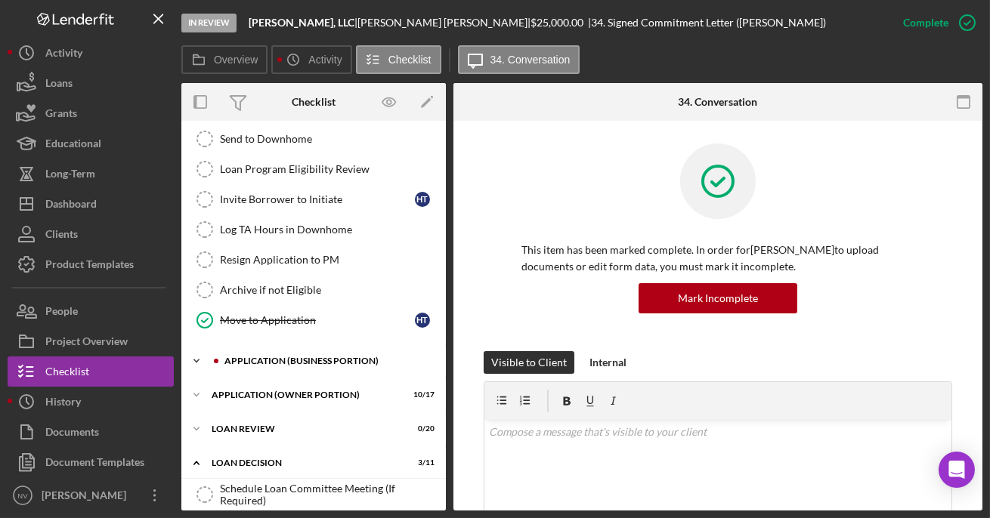
click at [299, 359] on div "APPLICATION (BUSINESS PORTION)" at bounding box center [325, 361] width 202 height 9
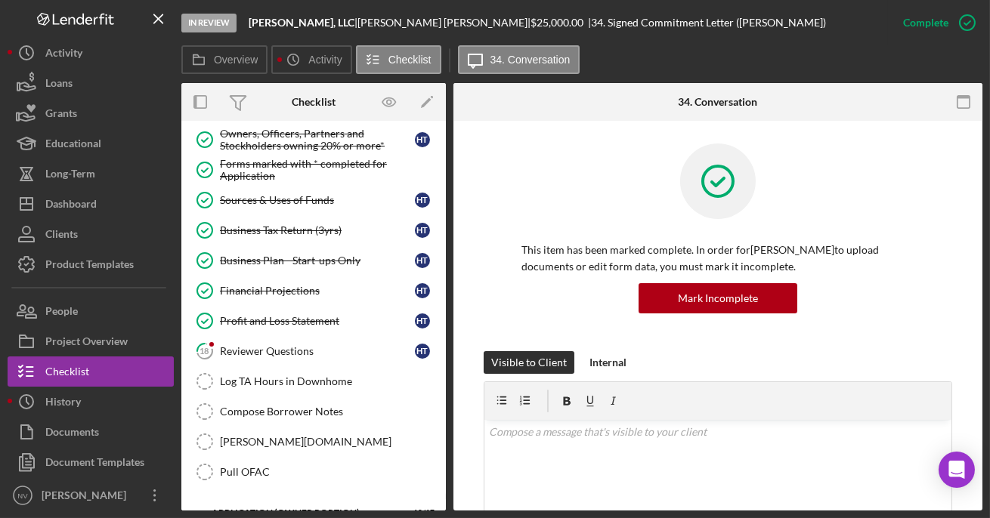
scroll to position [806, 0]
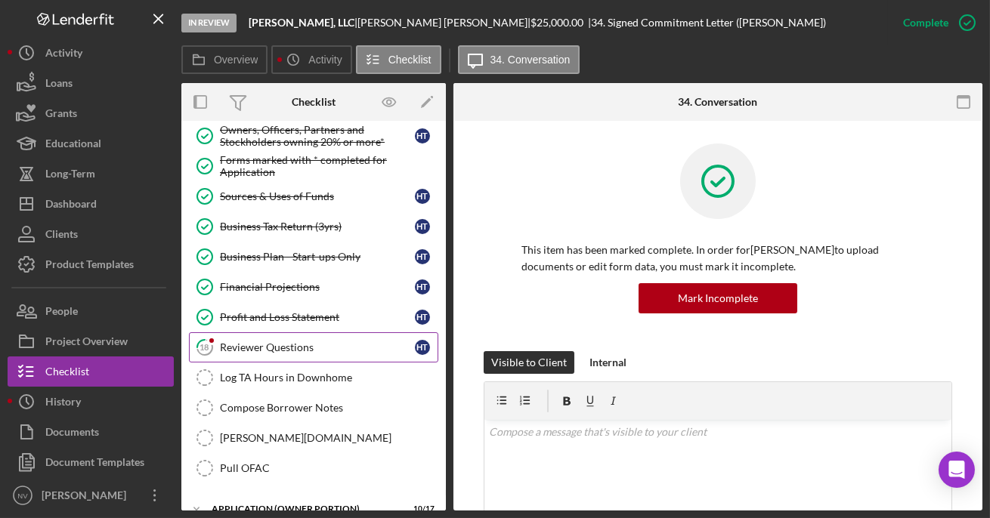
click at [293, 341] on div "Reviewer Questions" at bounding box center [317, 347] width 195 height 12
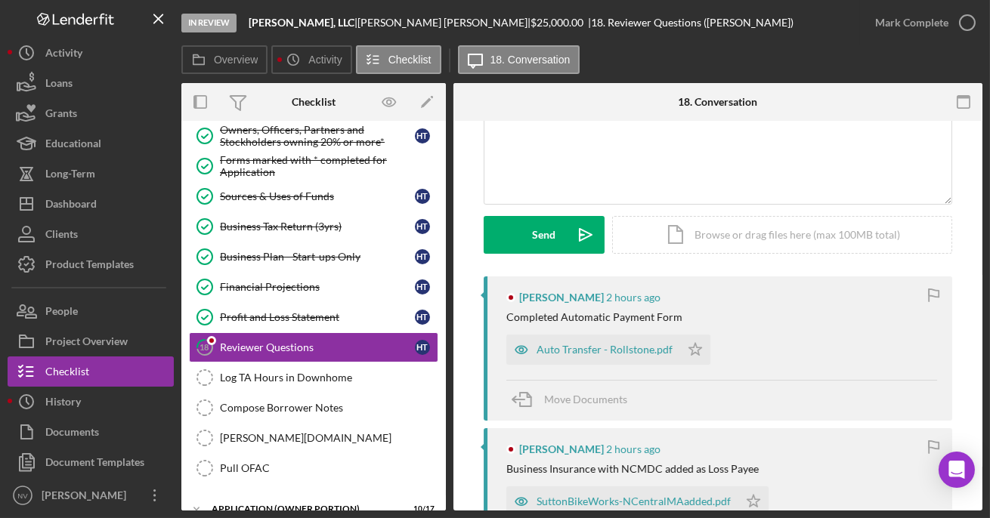
scroll to position [75, 0]
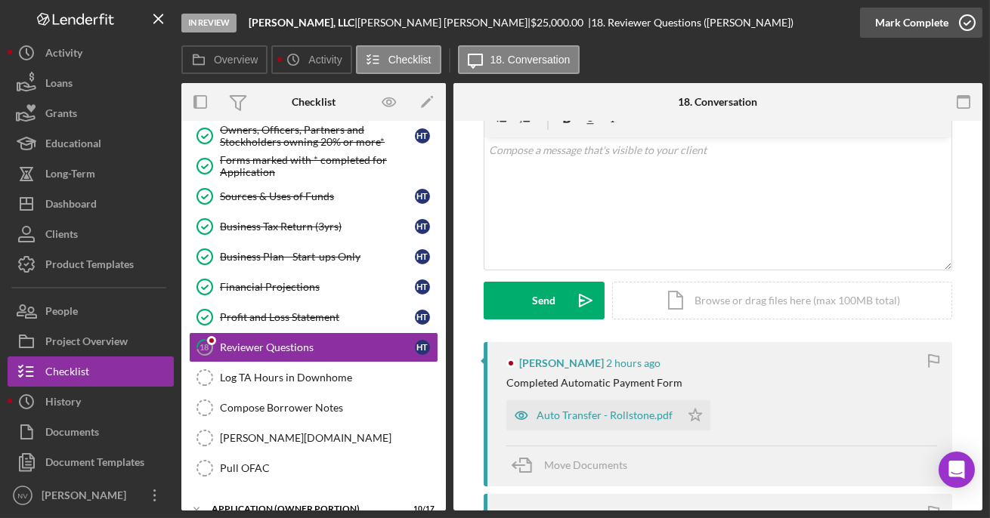
click at [934, 23] on icon "button" at bounding box center [967, 23] width 38 height 38
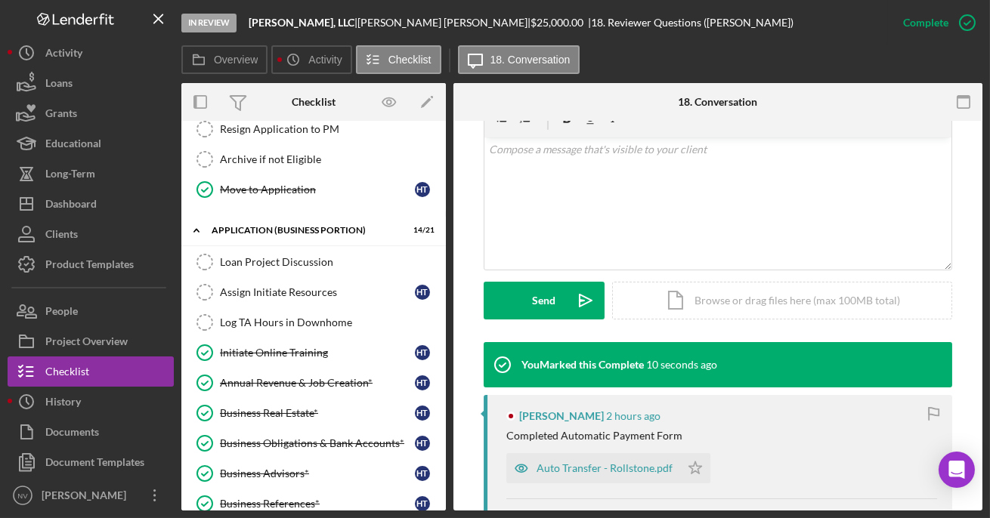
scroll to position [377, 0]
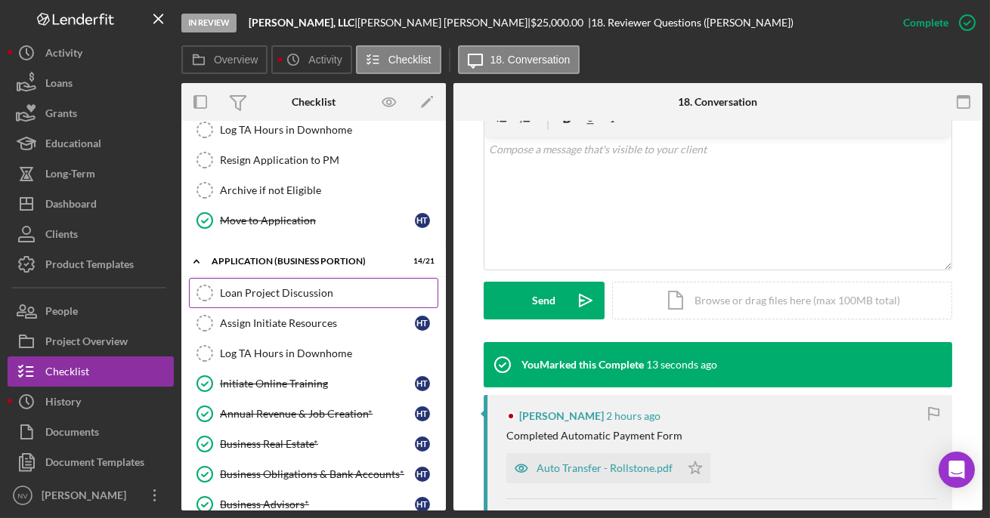
click at [260, 290] on div "Loan Project Discussion" at bounding box center [329, 293] width 218 height 12
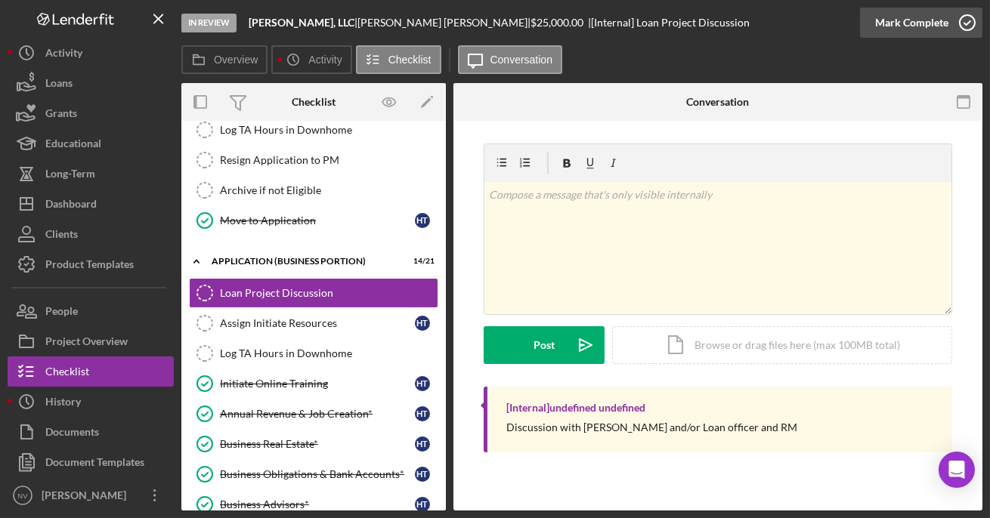
click at [934, 22] on icon "button" at bounding box center [967, 23] width 38 height 38
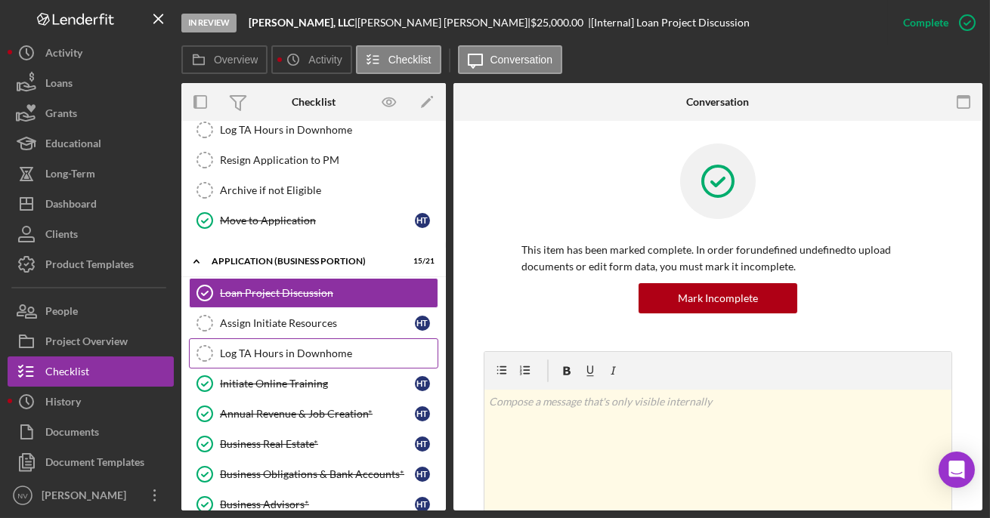
click at [255, 347] on div "Log TA Hours in Downhome" at bounding box center [329, 353] width 218 height 12
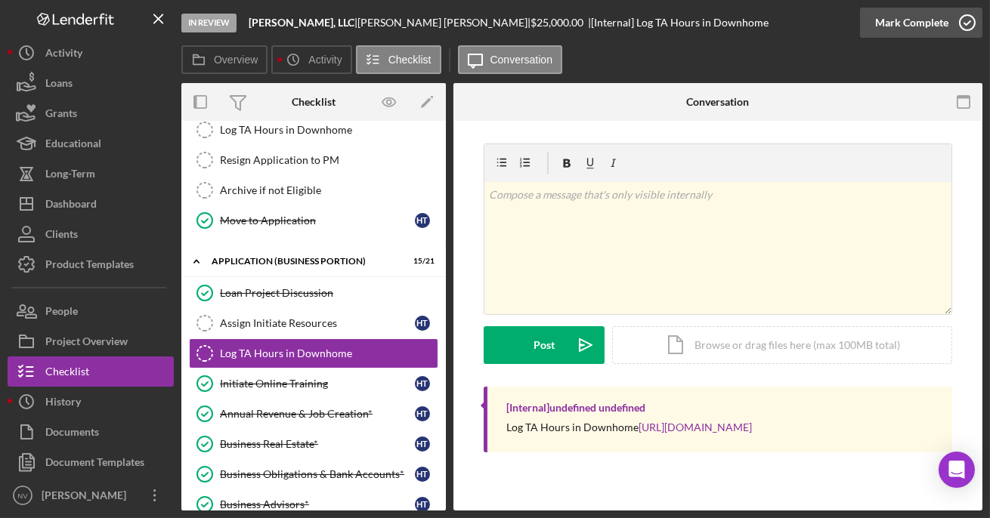
click at [934, 23] on icon "button" at bounding box center [967, 23] width 38 height 38
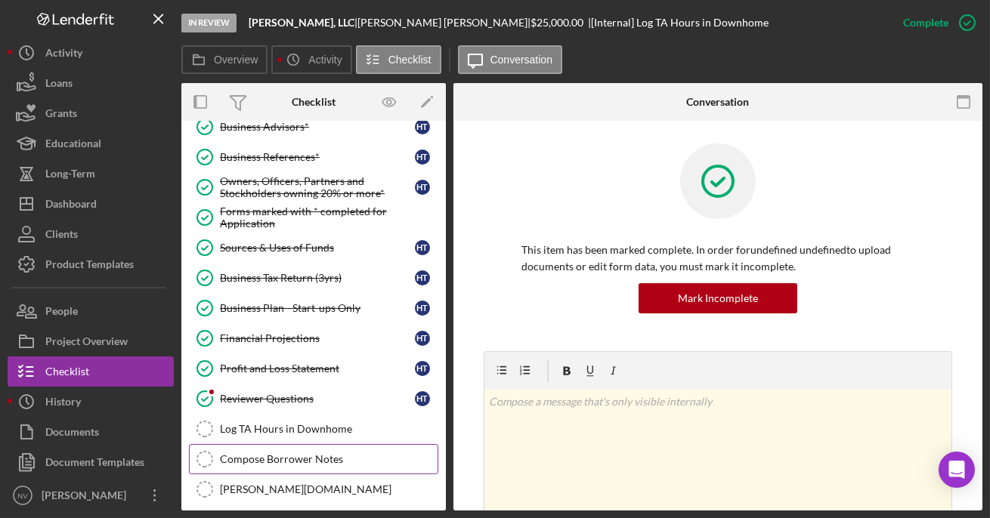
scroll to position [831, 0]
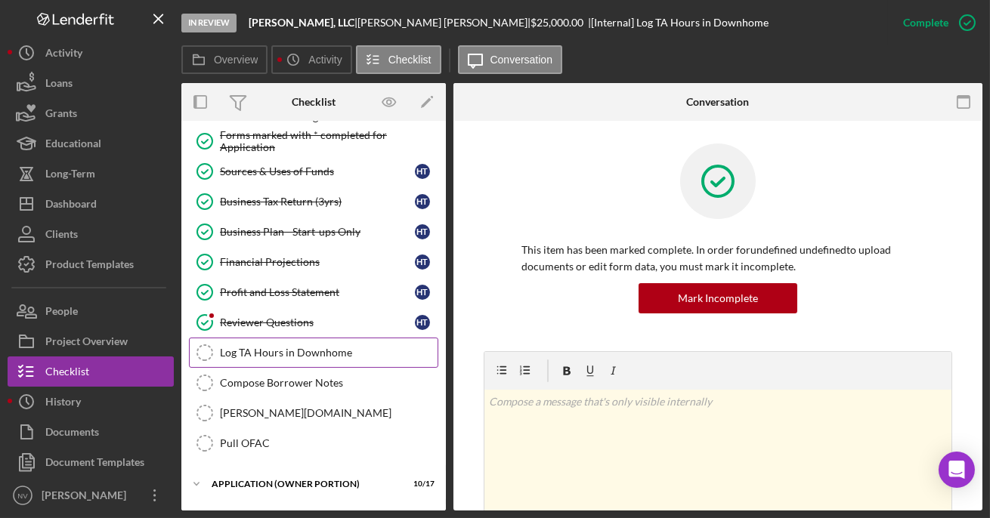
click at [271, 347] on div "Log TA Hours in Downhome" at bounding box center [329, 353] width 218 height 12
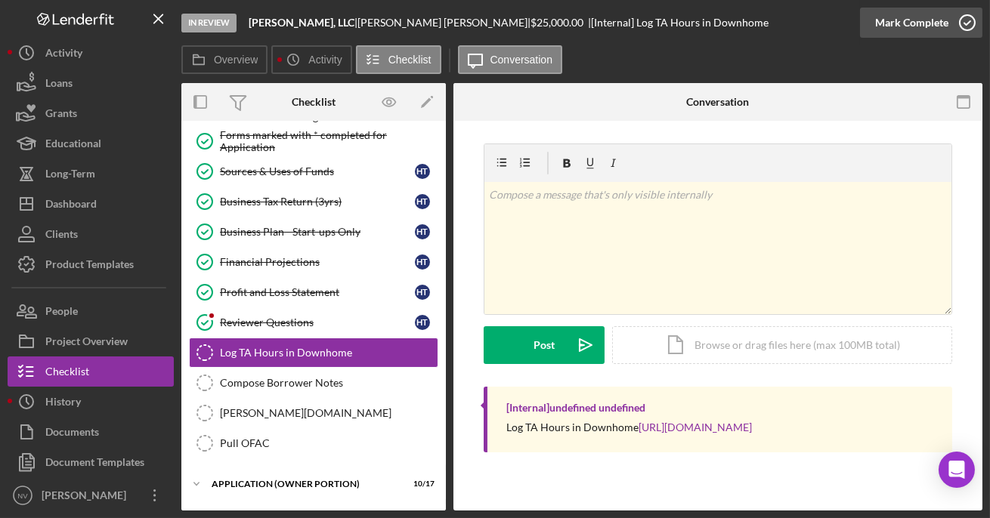
click at [934, 23] on polyline "button" at bounding box center [967, 23] width 6 height 4
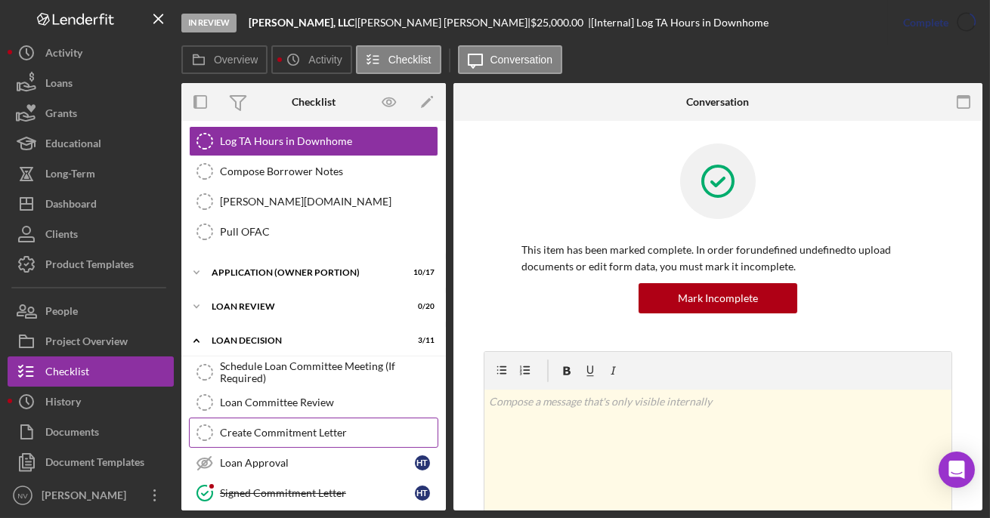
scroll to position [1057, 0]
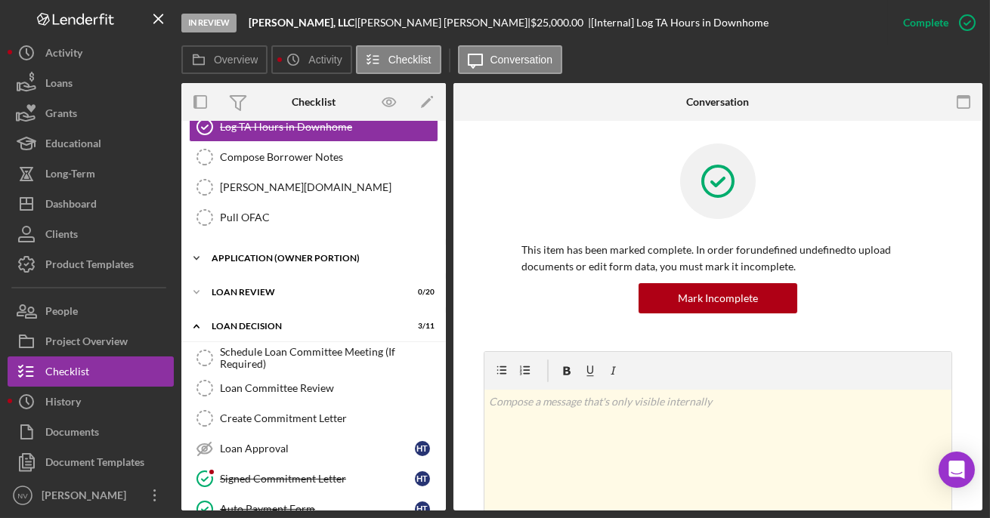
click at [301, 254] on div "APPLICATION (OWNER PORTION)" at bounding box center [319, 258] width 215 height 9
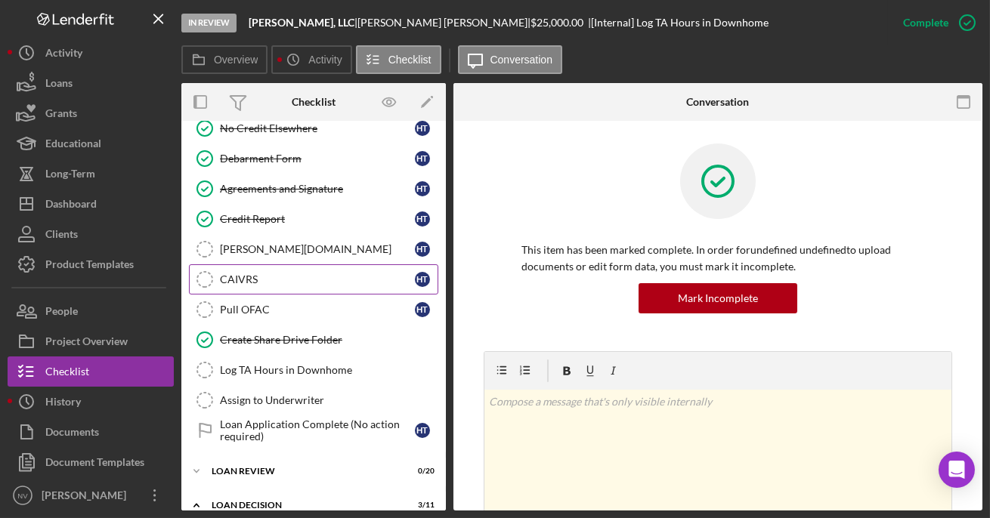
scroll to position [1434, 0]
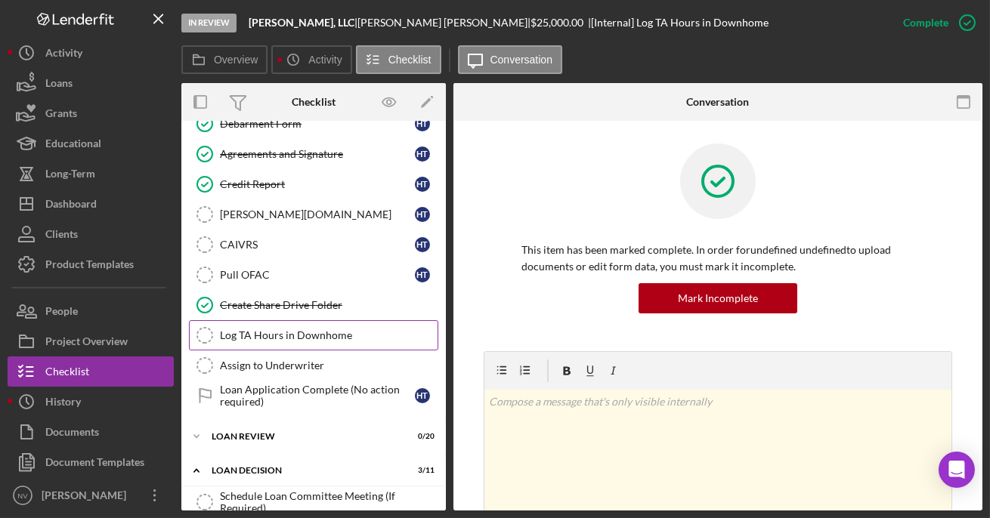
click at [277, 329] on div "Log TA Hours in Downhome" at bounding box center [329, 335] width 218 height 12
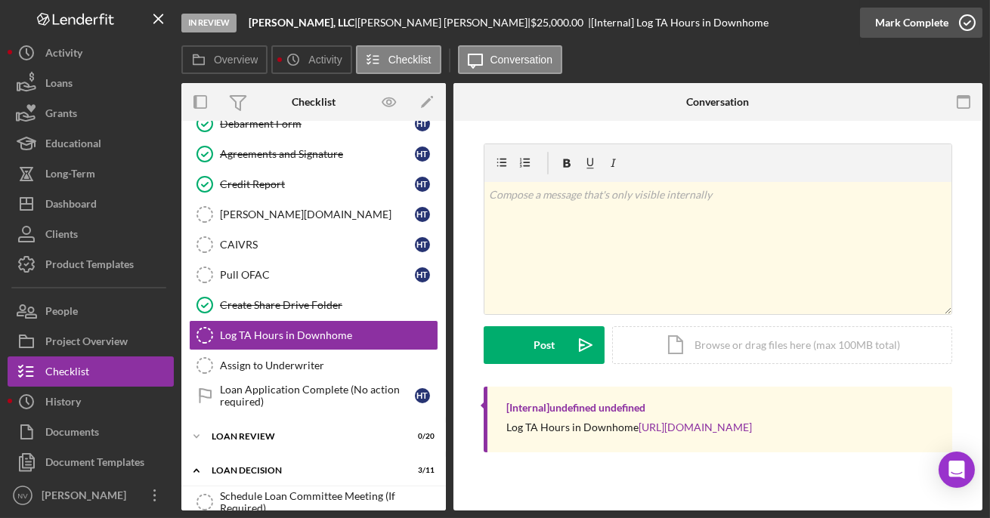
click at [934, 20] on icon "button" at bounding box center [967, 23] width 38 height 38
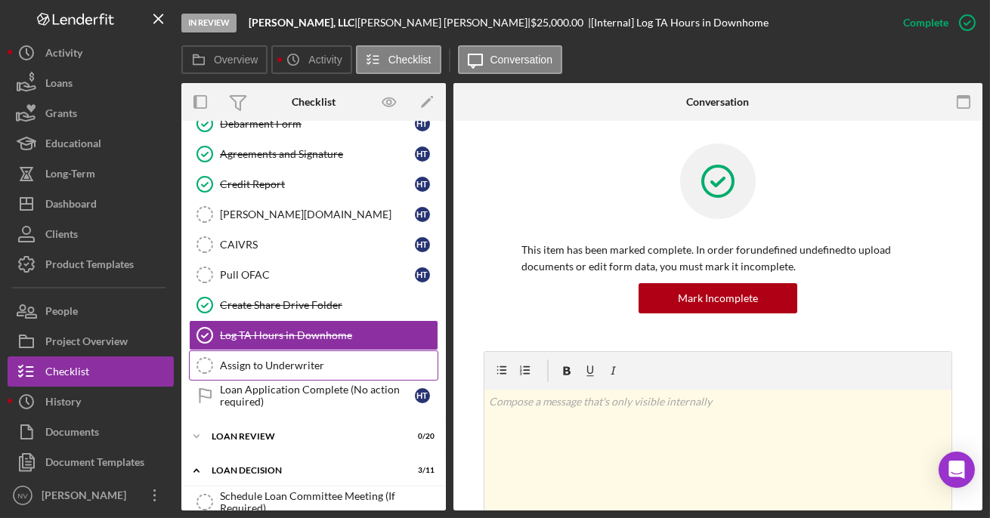
click at [262, 360] on div "Assign to Underwriter" at bounding box center [329, 366] width 218 height 12
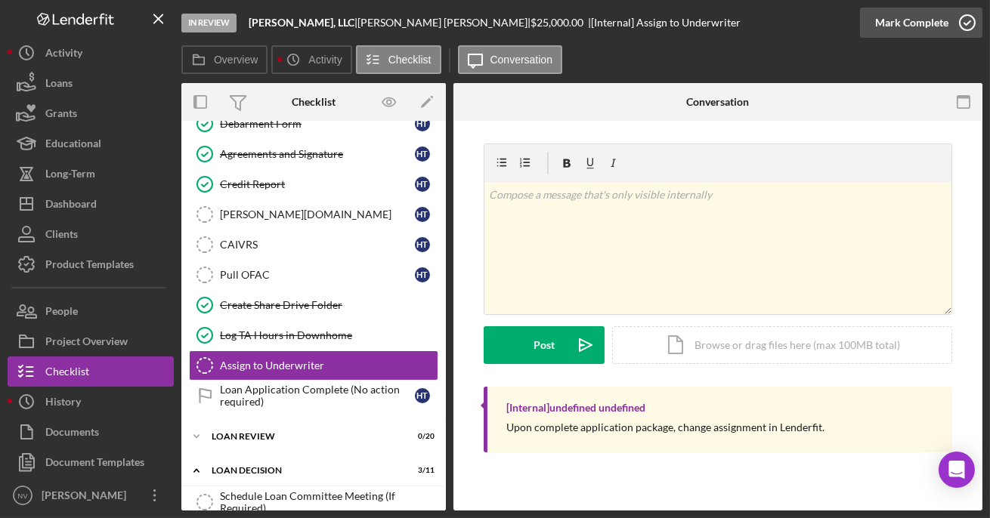
click at [934, 22] on icon "button" at bounding box center [967, 23] width 38 height 38
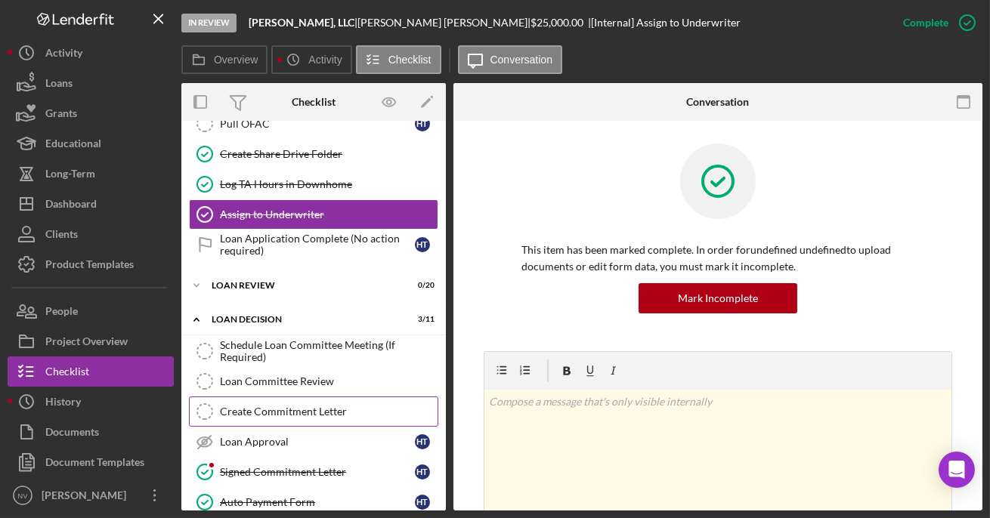
scroll to position [1586, 0]
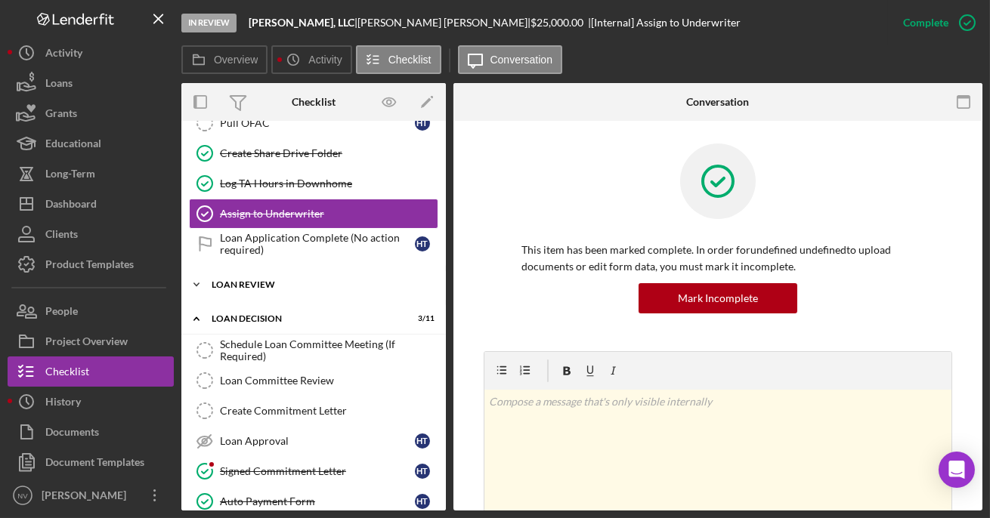
click at [255, 280] on div "LOAN REVIEW" at bounding box center [319, 284] width 215 height 9
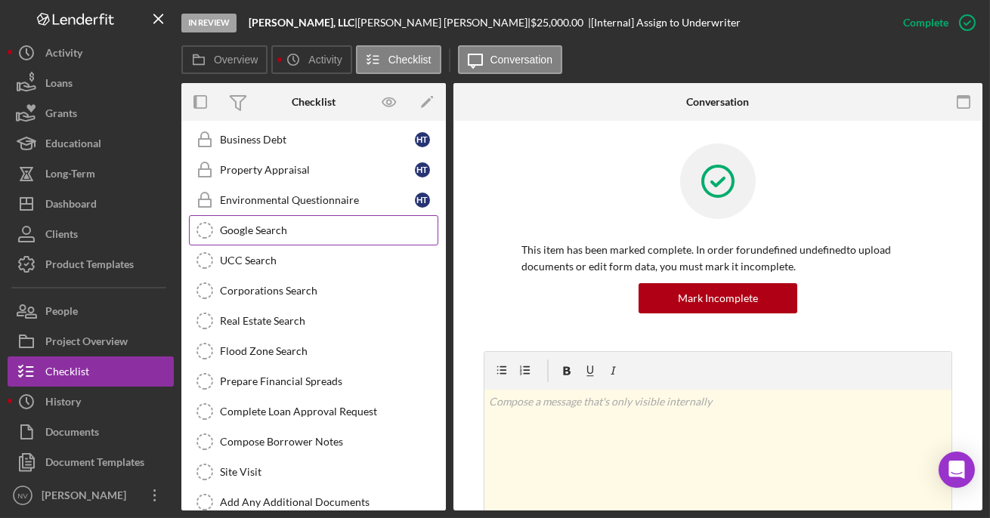
scroll to position [1963, 0]
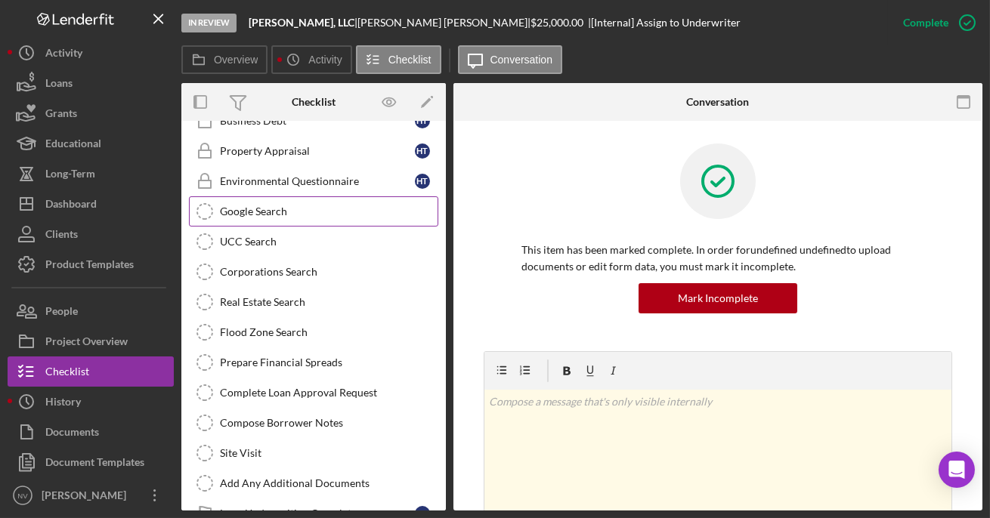
click at [207, 193] on icon "Google Search" at bounding box center [205, 212] width 38 height 38
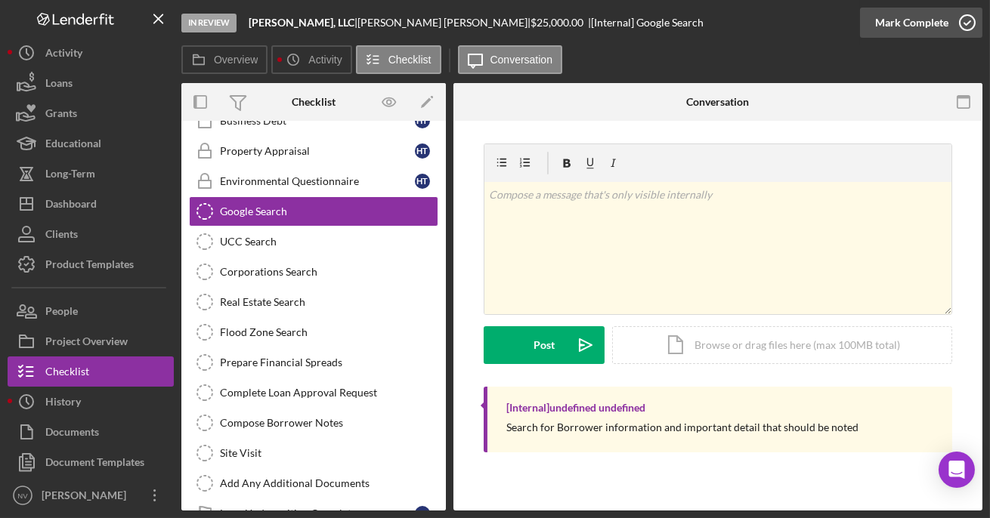
click at [934, 23] on icon "button" at bounding box center [967, 23] width 38 height 38
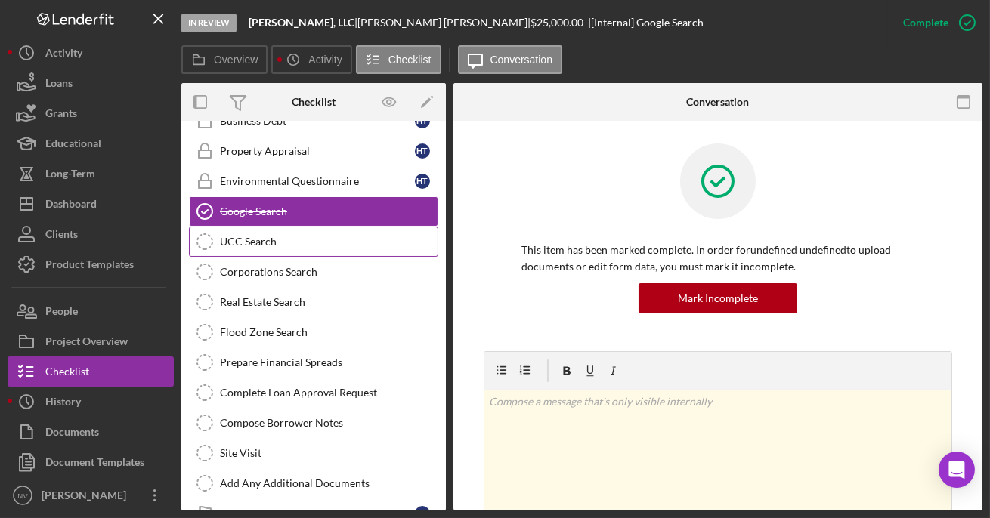
click at [196, 223] on icon "UCC Search" at bounding box center [205, 242] width 38 height 38
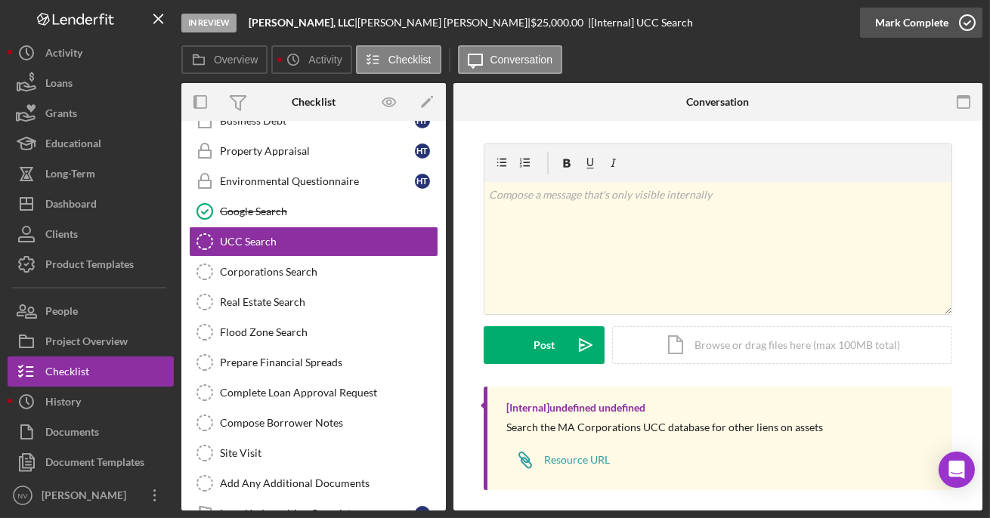
click at [934, 19] on icon "button" at bounding box center [967, 23] width 38 height 38
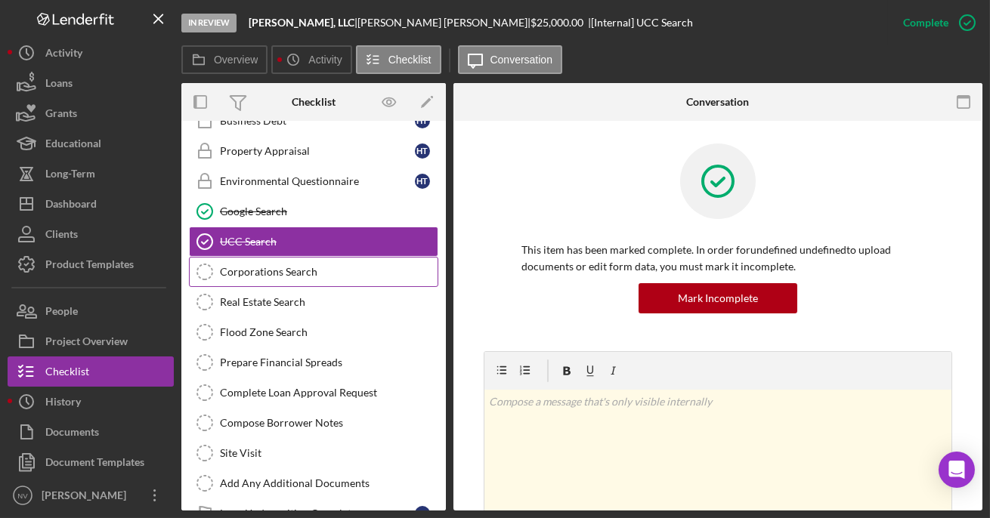
click at [222, 266] on div "Corporations Search" at bounding box center [329, 272] width 218 height 12
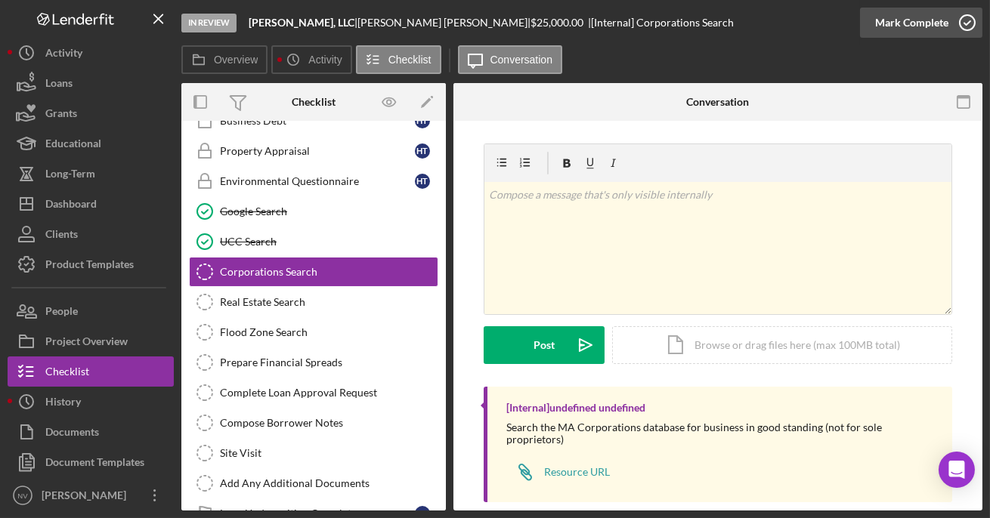
click at [934, 23] on icon "button" at bounding box center [967, 23] width 38 height 38
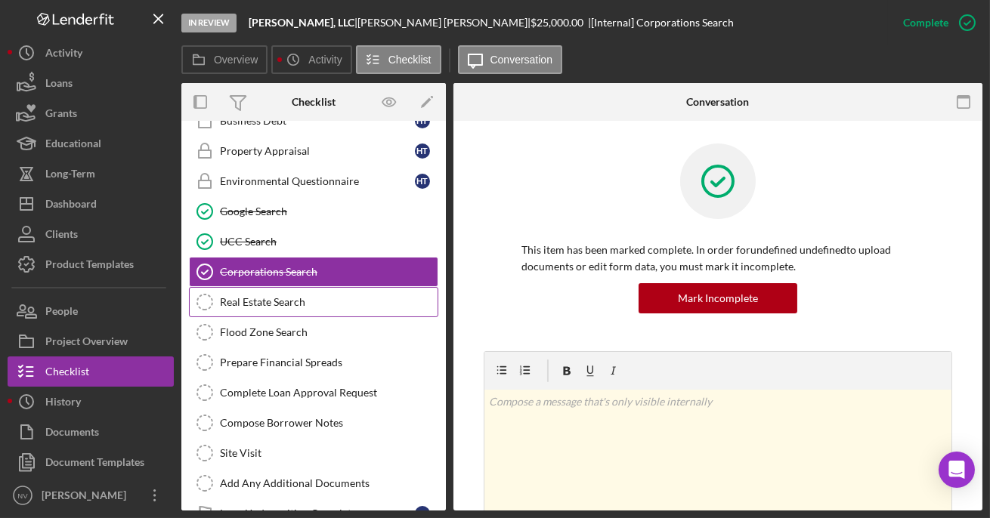
click at [233, 296] on div "Real Estate Search" at bounding box center [329, 302] width 218 height 12
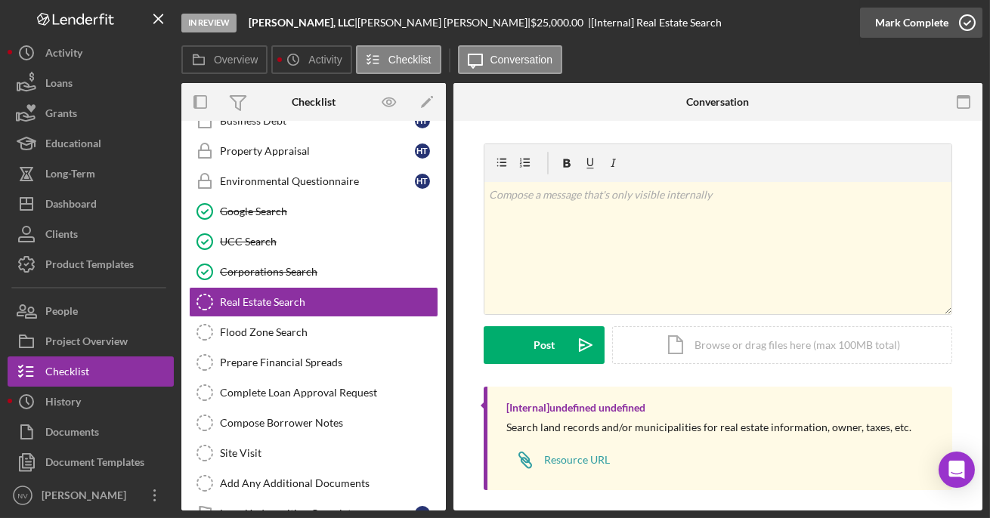
click at [934, 20] on icon "button" at bounding box center [967, 23] width 38 height 38
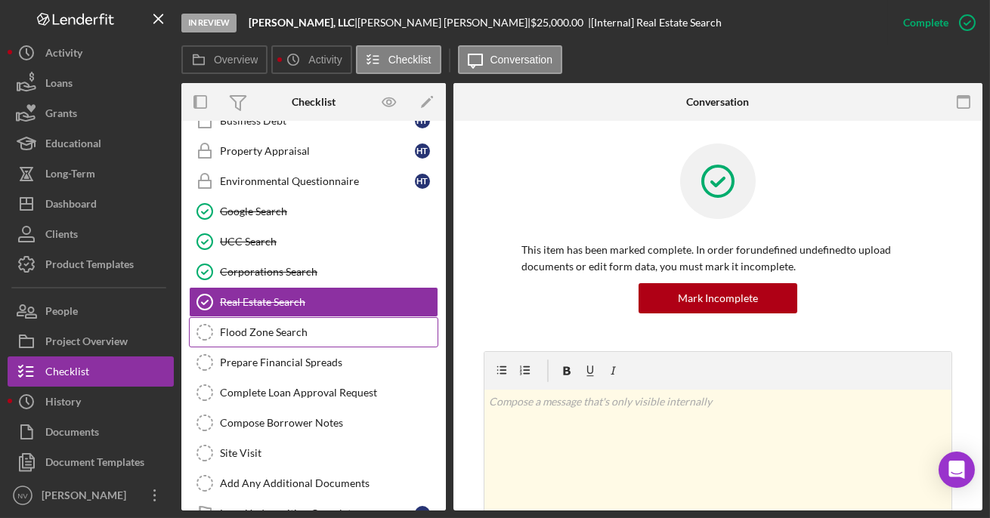
click at [283, 326] on div "Flood Zone Search" at bounding box center [329, 332] width 218 height 12
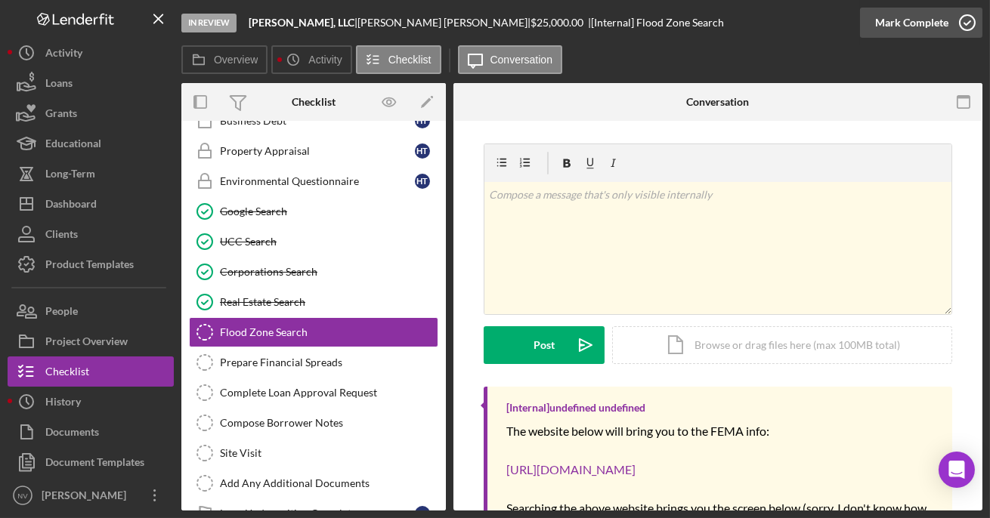
click at [934, 20] on icon "button" at bounding box center [967, 23] width 38 height 38
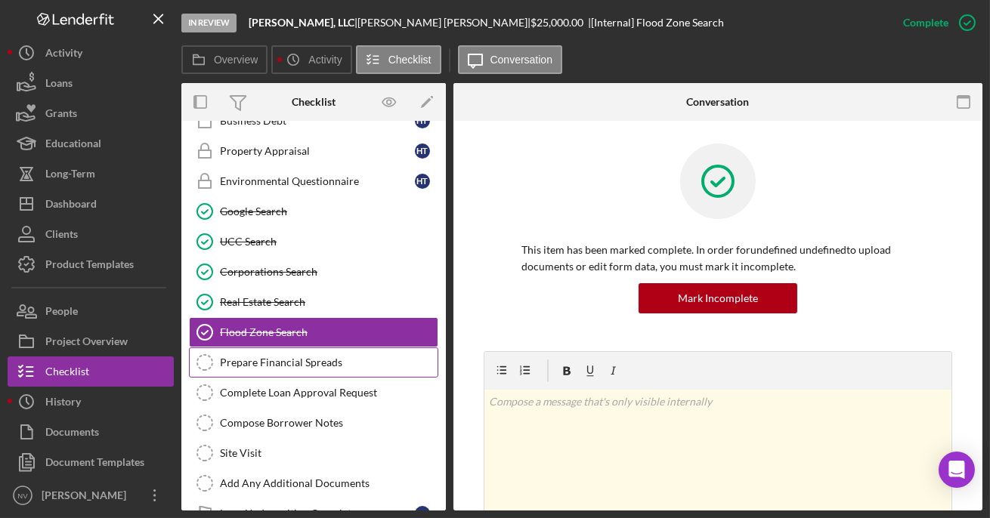
click at [264, 357] on div "Prepare Financial Spreads" at bounding box center [329, 363] width 218 height 12
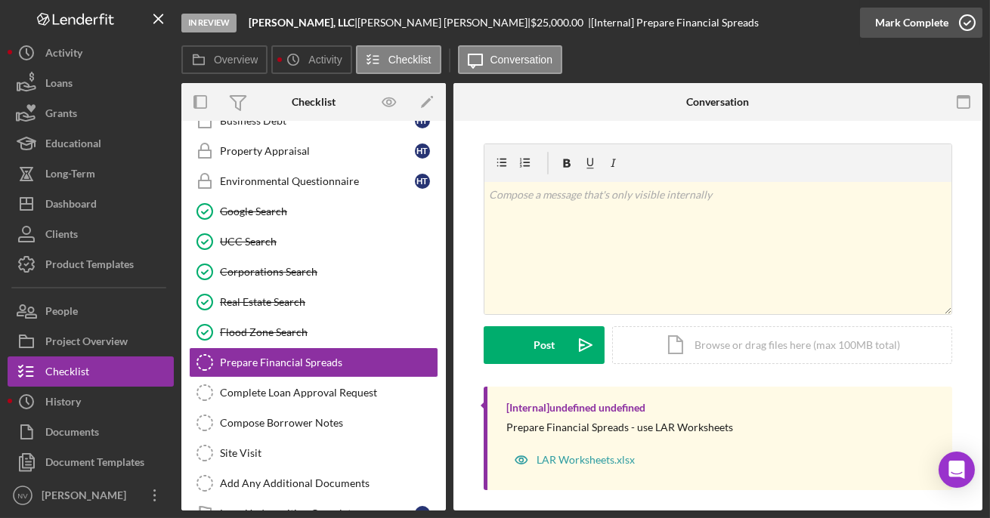
click at [934, 20] on icon "button" at bounding box center [967, 23] width 38 height 38
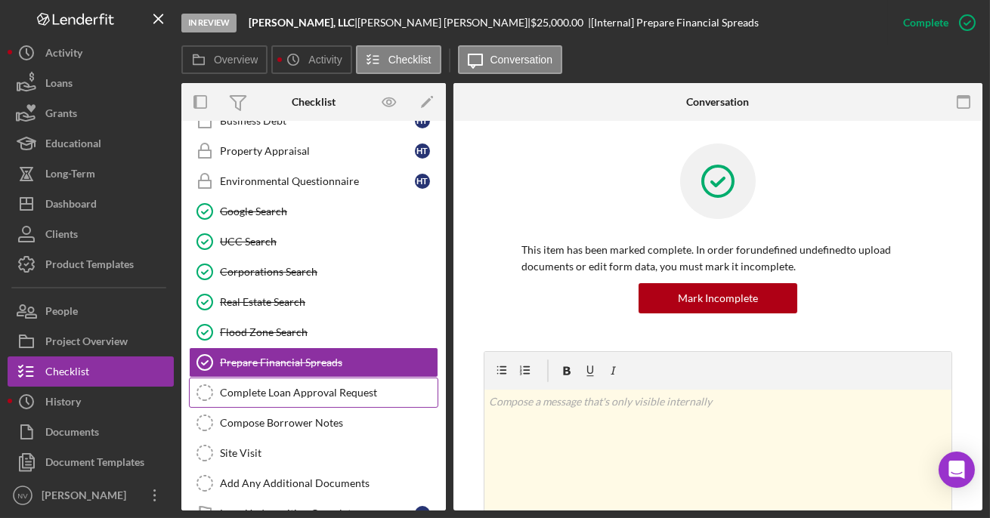
click at [250, 387] on div "Complete Loan Approval Request" at bounding box center [329, 393] width 218 height 12
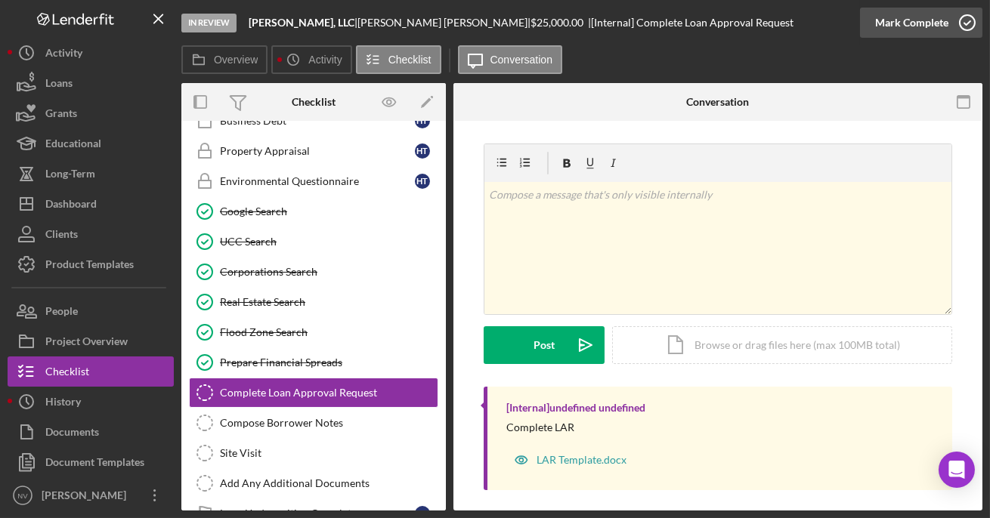
click at [934, 21] on icon "button" at bounding box center [967, 23] width 38 height 38
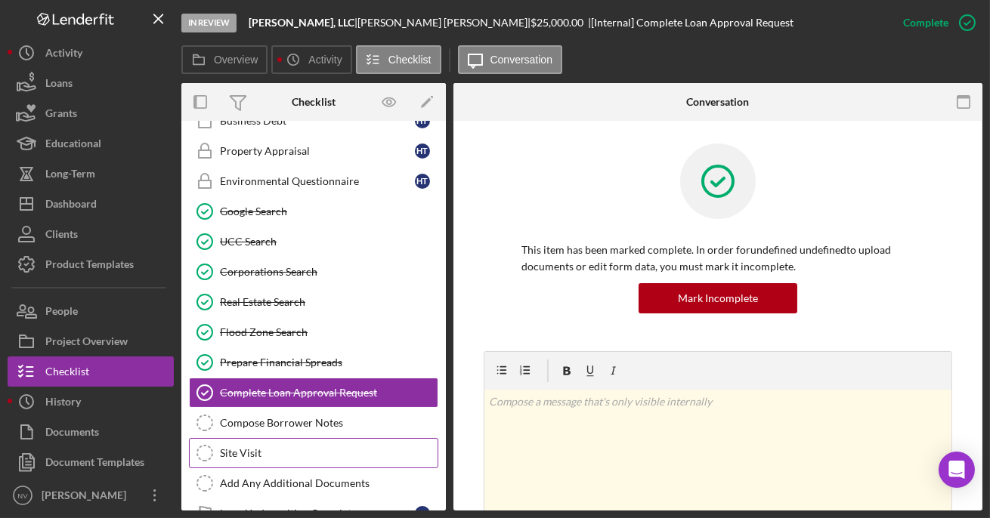
click at [264, 447] on div "Site Visit" at bounding box center [329, 453] width 218 height 12
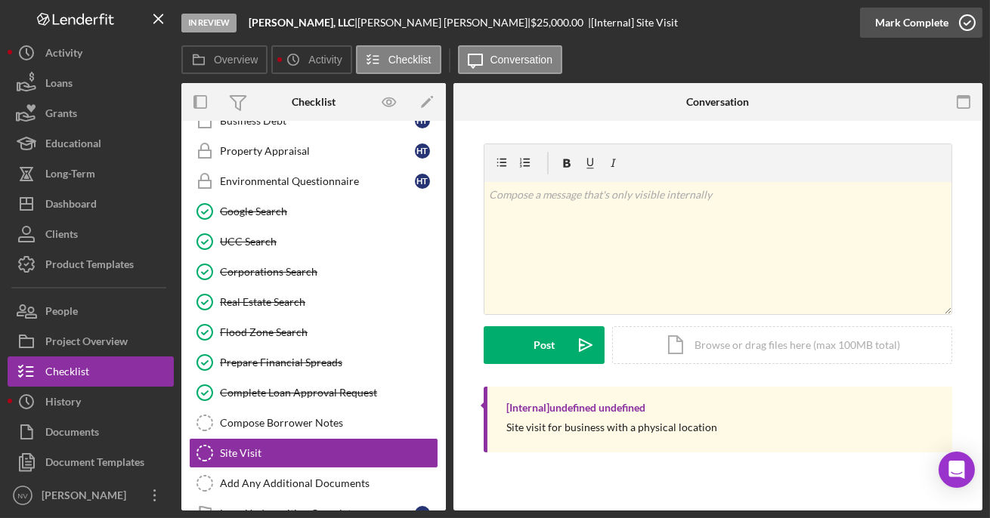
click at [934, 26] on icon "button" at bounding box center [967, 23] width 38 height 38
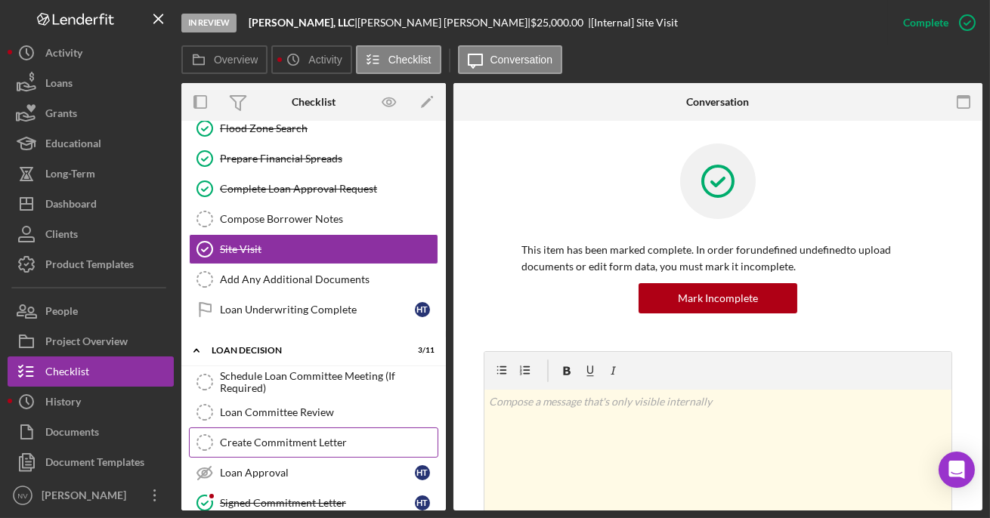
scroll to position [2190, 0]
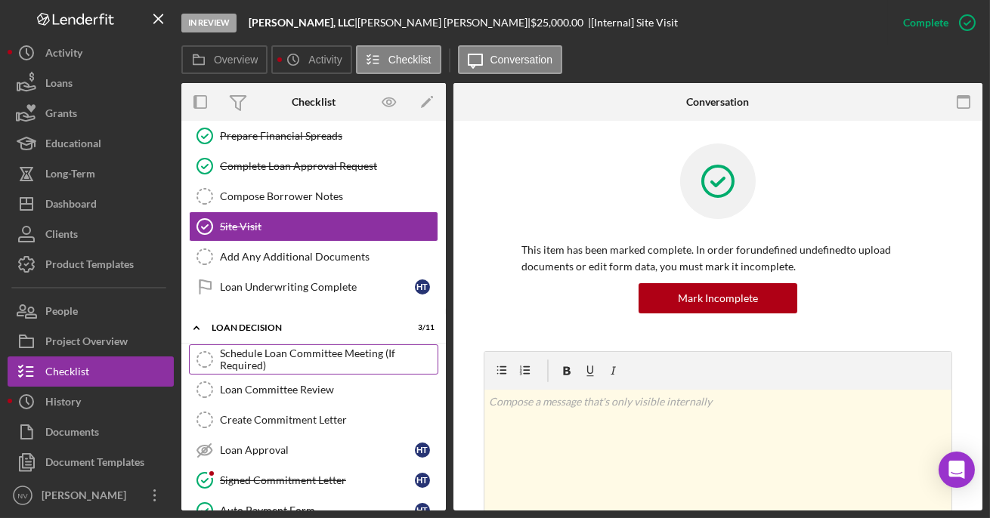
click at [283, 347] on div "Schedule Loan Committee Meeting (If Required)" at bounding box center [329, 359] width 218 height 24
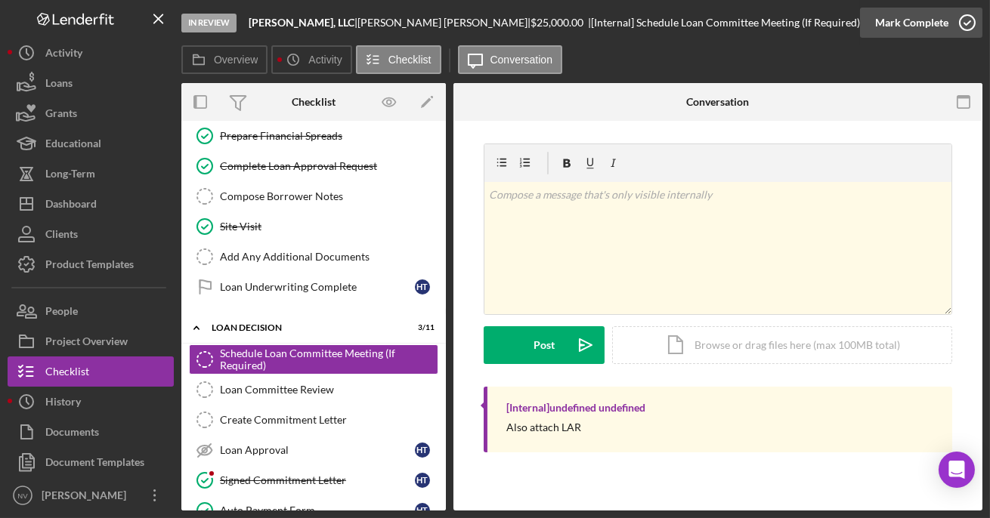
click at [934, 23] on icon "button" at bounding box center [967, 23] width 38 height 38
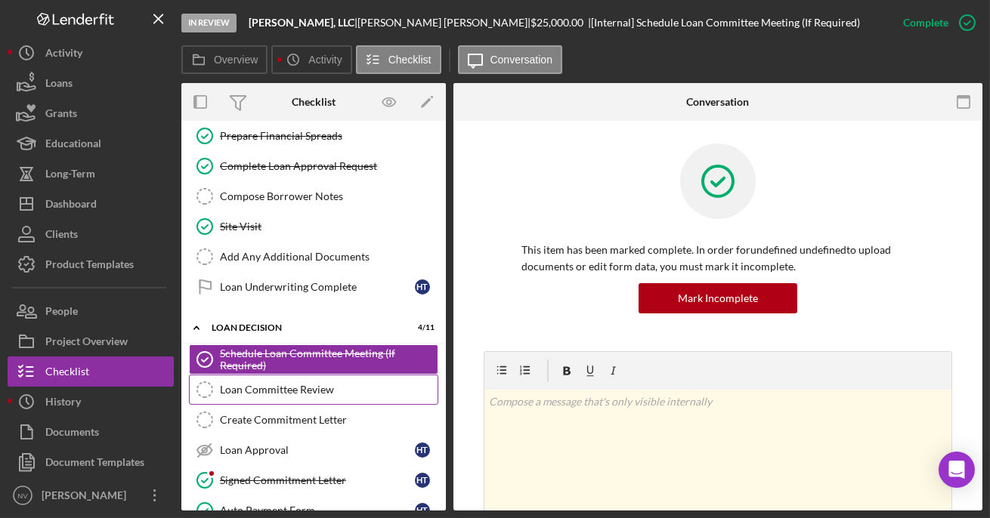
click at [307, 384] on div "Loan Committee Review" at bounding box center [329, 390] width 218 height 12
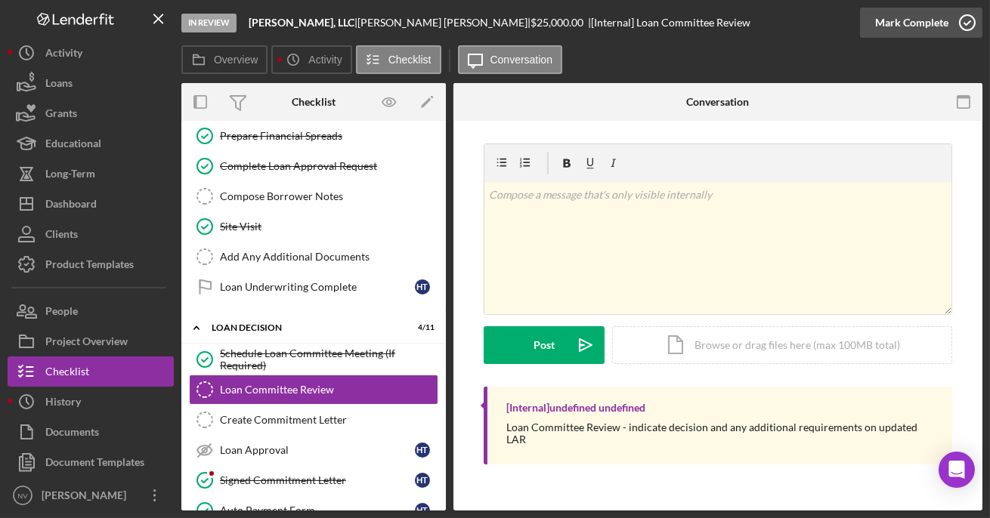
click at [934, 23] on icon "button" at bounding box center [967, 23] width 38 height 38
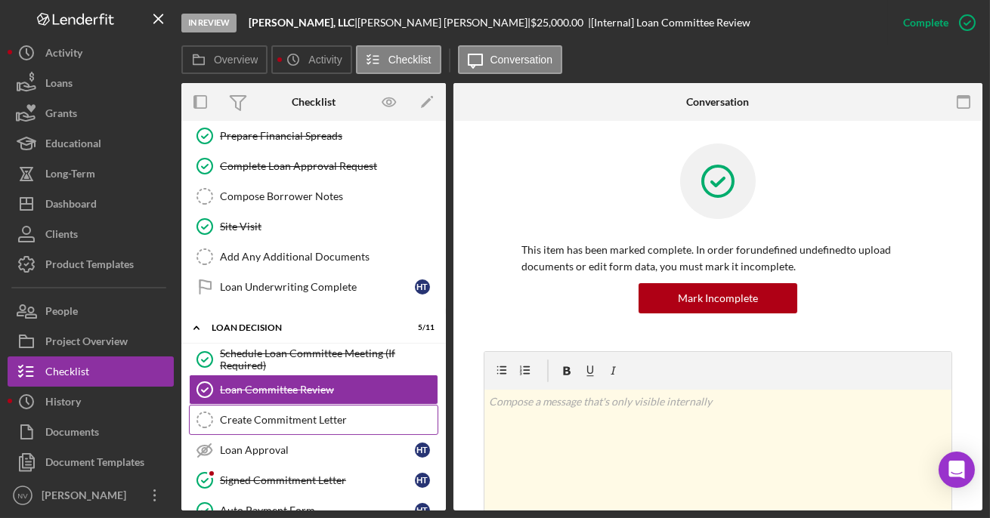
click at [290, 414] on div "Create Commitment Letter" at bounding box center [329, 420] width 218 height 12
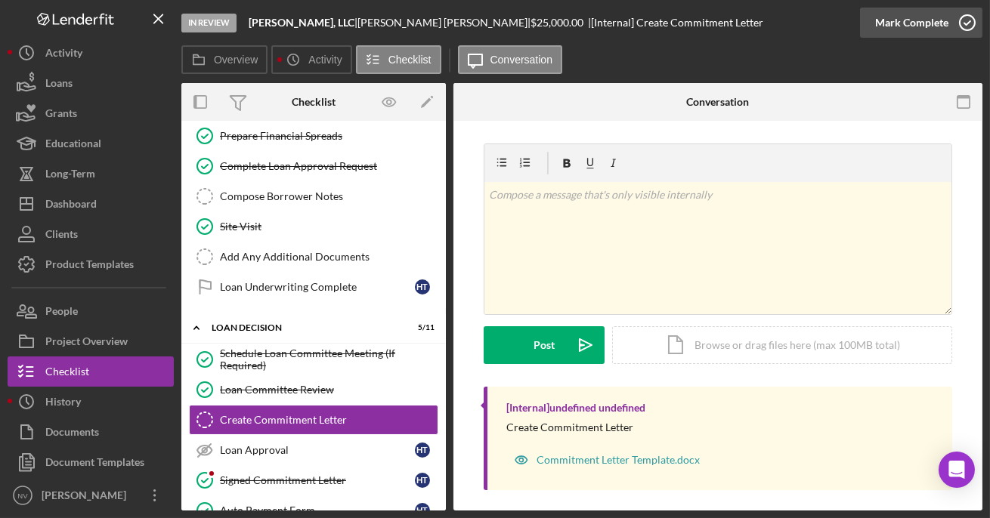
click at [934, 27] on icon "button" at bounding box center [967, 23] width 38 height 38
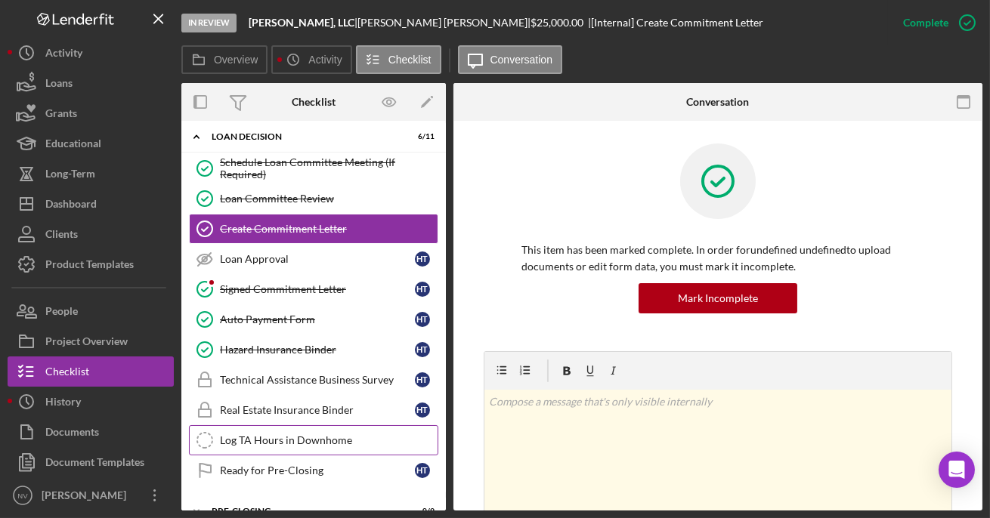
scroll to position [2416, 0]
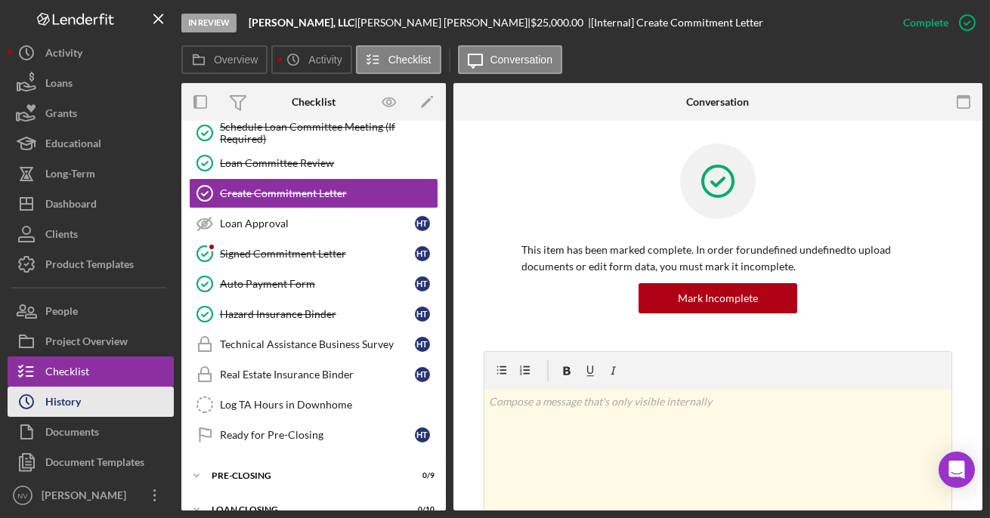
click at [63, 400] on div "History" at bounding box center [63, 404] width 36 height 34
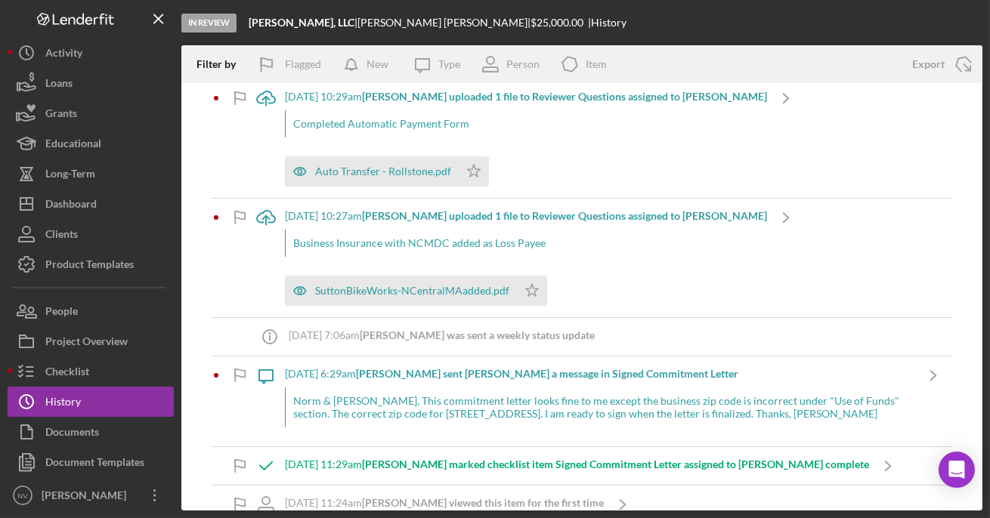
scroll to position [831, 0]
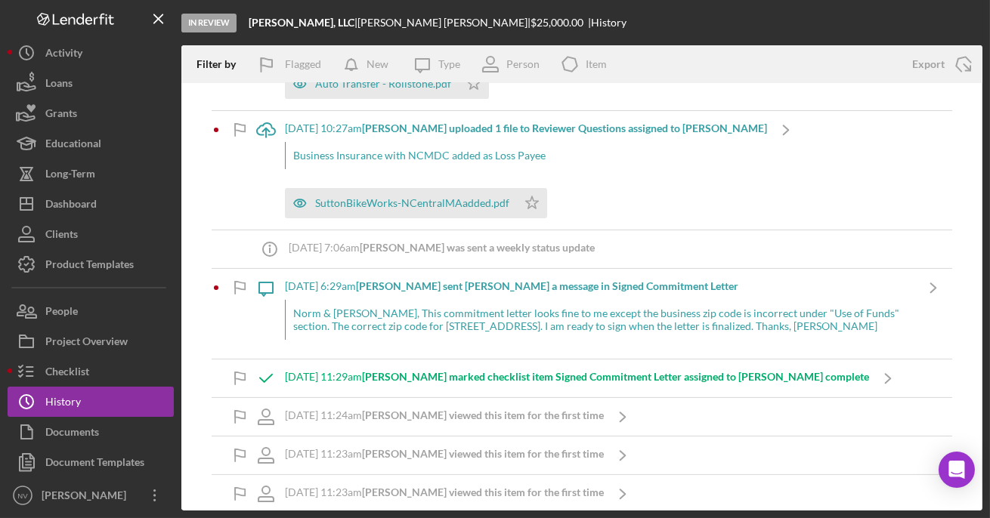
click at [626, 373] on b "[PERSON_NAME] marked checklist item Signed Commitment Letter assigned to [PERSO…" at bounding box center [615, 376] width 507 height 13
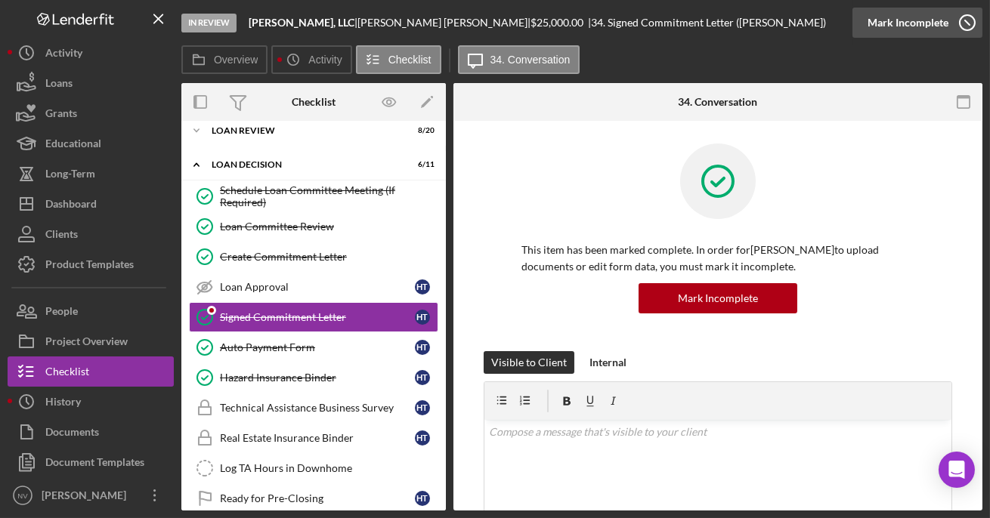
click at [934, 20] on icon "button" at bounding box center [967, 23] width 38 height 38
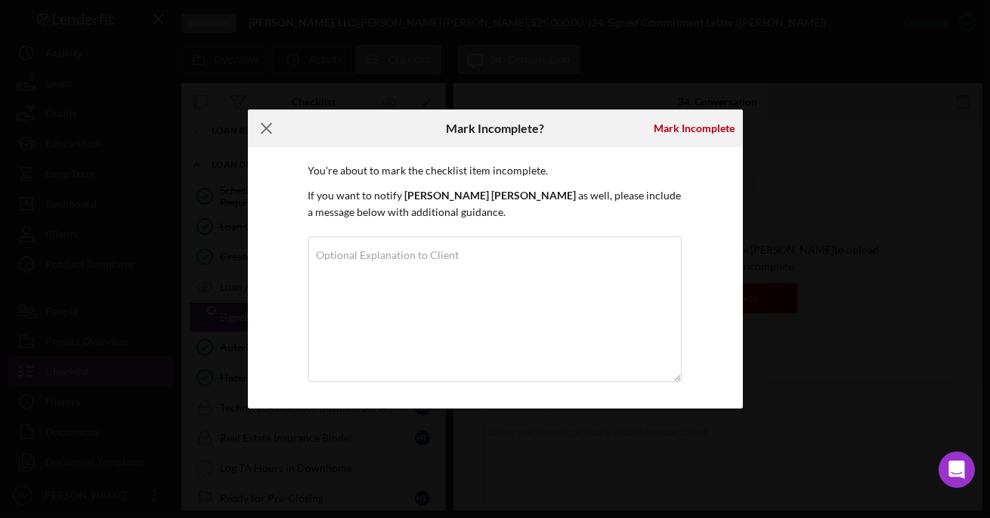
click at [273, 131] on icon "Icon/Menu Close" at bounding box center [267, 129] width 38 height 38
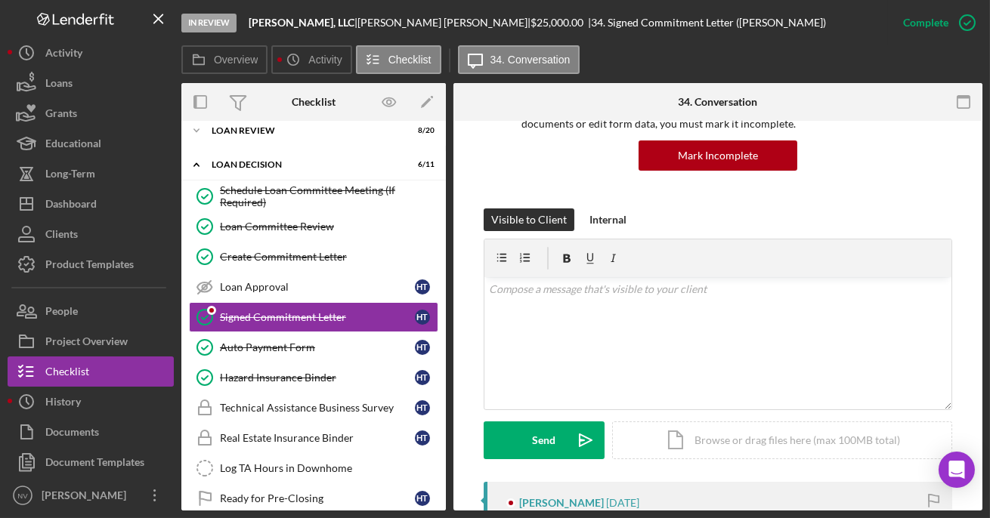
scroll to position [75, 0]
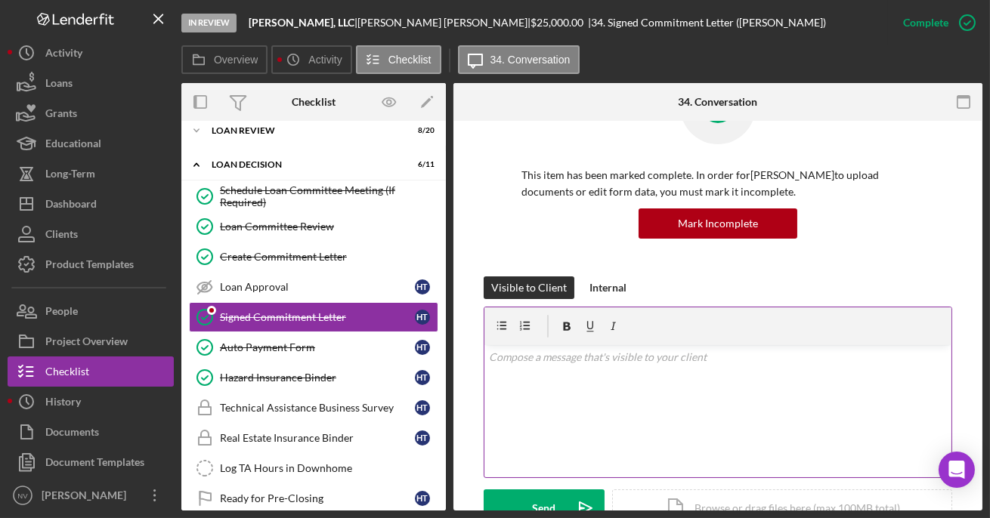
click at [517, 357] on p at bounding box center [718, 357] width 459 height 17
click at [885, 354] on p "I made the correction for [GEOGRAPHIC_DATA] ZIP. What is your home ZIP just to …" at bounding box center [718, 357] width 459 height 17
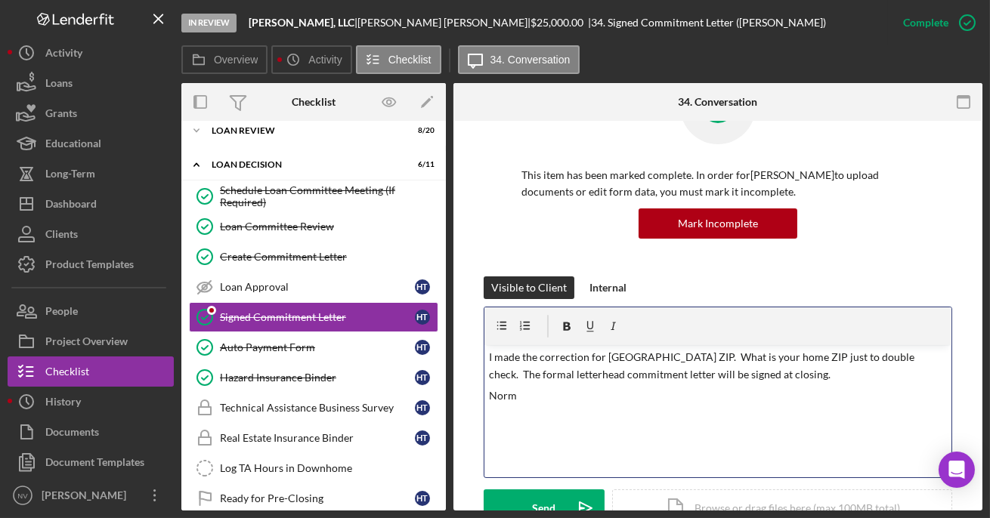
click at [862, 359] on p "I made the correction for [GEOGRAPHIC_DATA] ZIP. What is your home ZIP just to …" at bounding box center [718, 366] width 459 height 34
click at [534, 501] on div "Send" at bounding box center [544, 508] width 23 height 38
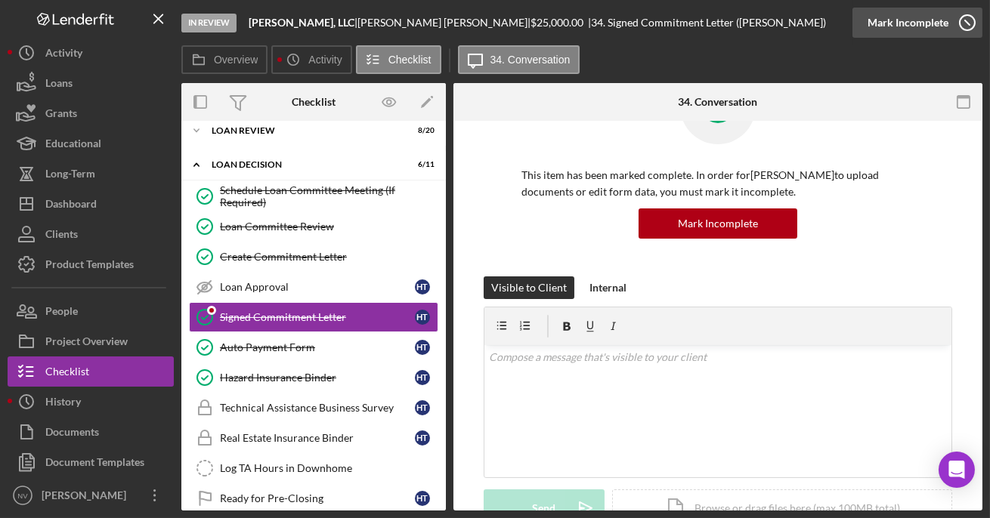
click at [934, 21] on icon "button" at bounding box center [967, 23] width 38 height 38
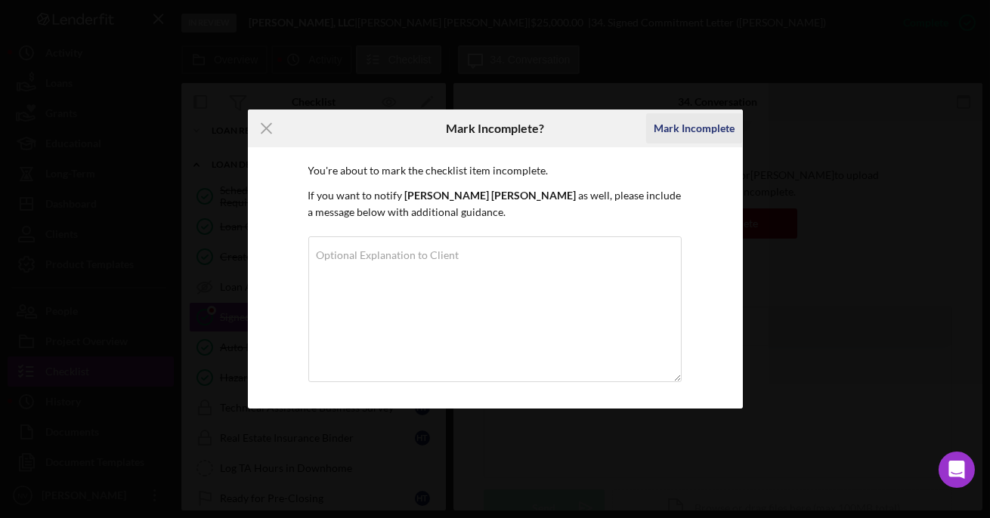
click at [693, 126] on div "Mark Incomplete" at bounding box center [693, 128] width 81 height 30
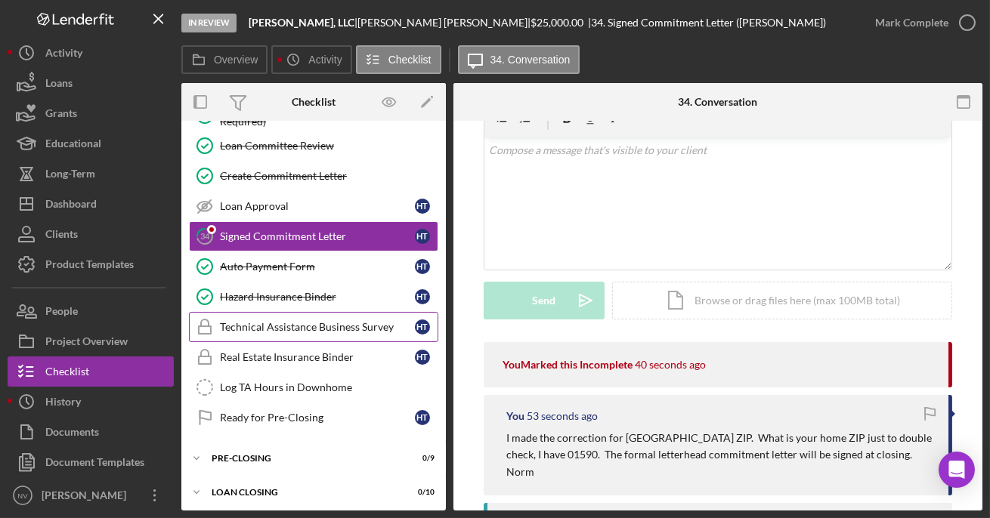
scroll to position [197, 0]
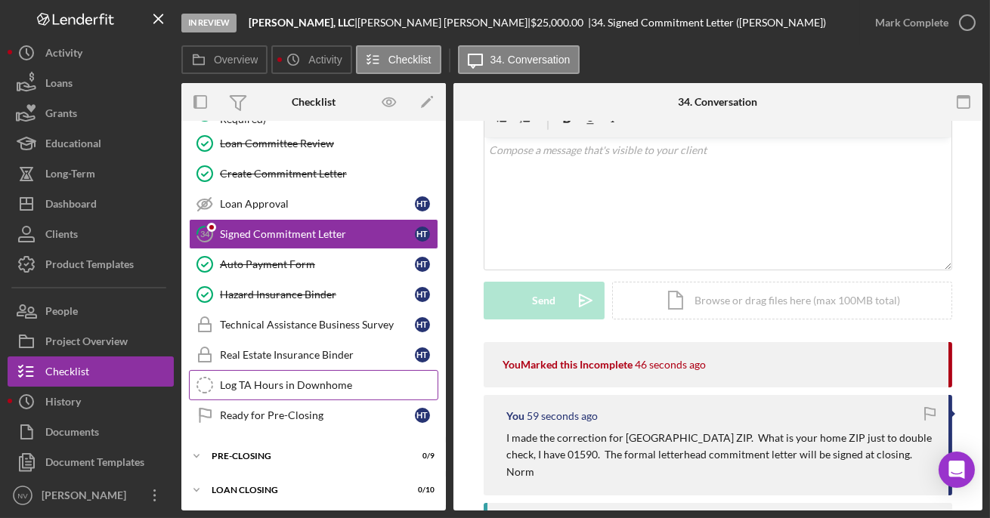
click at [308, 382] on div "Log TA Hours in Downhome" at bounding box center [329, 385] width 218 height 12
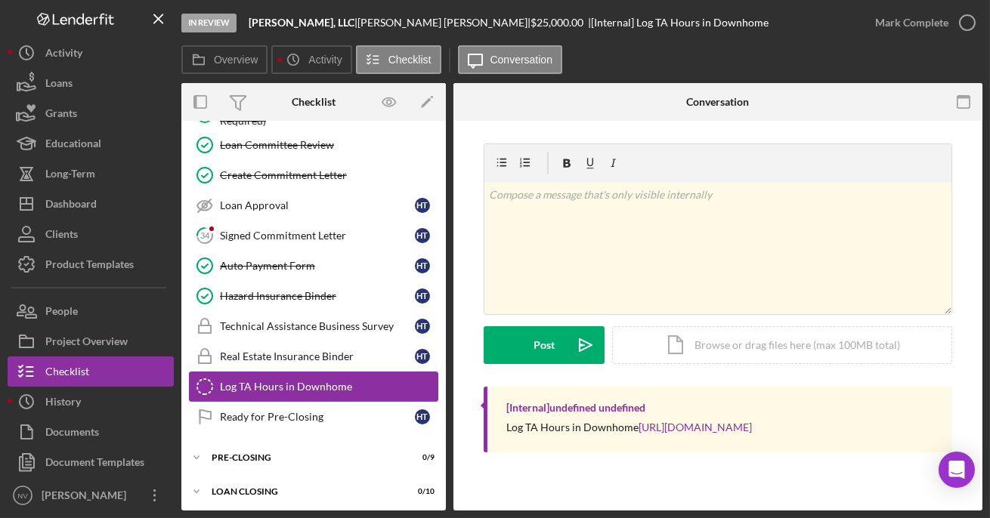
scroll to position [197, 0]
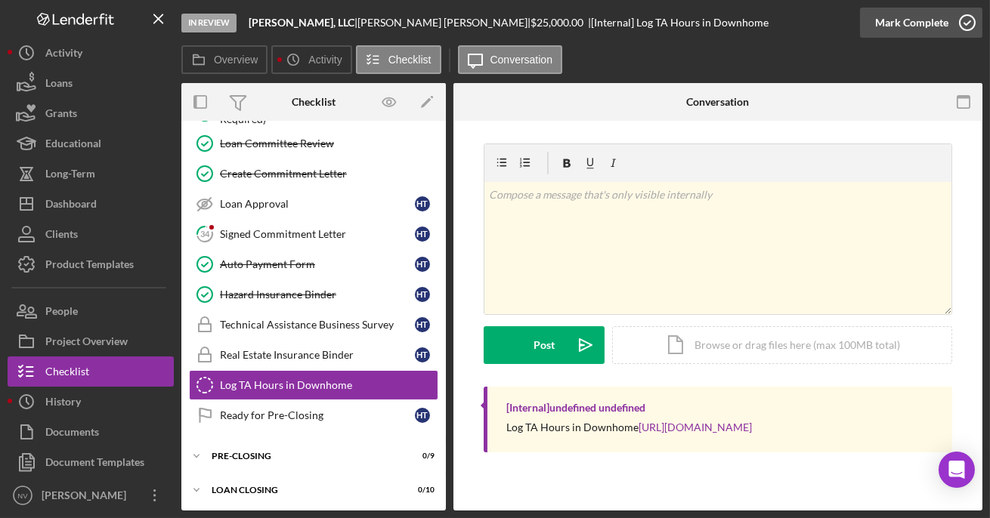
click at [934, 20] on icon "button" at bounding box center [967, 23] width 38 height 38
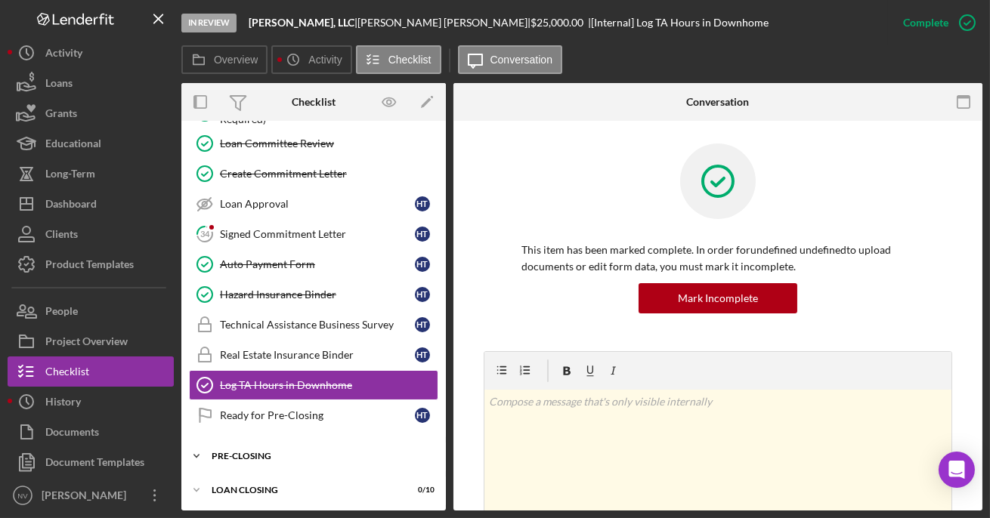
click at [280, 452] on div "PRE-CLOSING" at bounding box center [319, 456] width 215 height 9
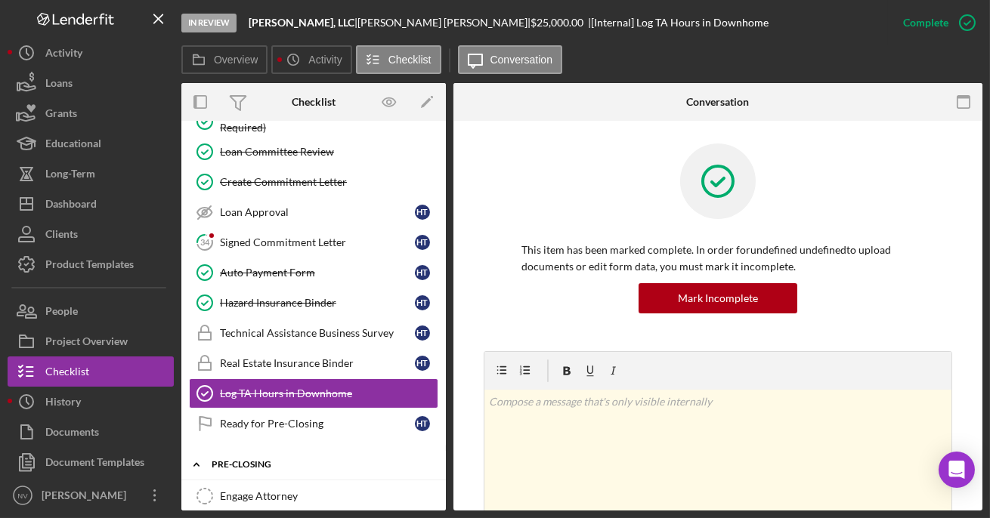
scroll to position [227, 0]
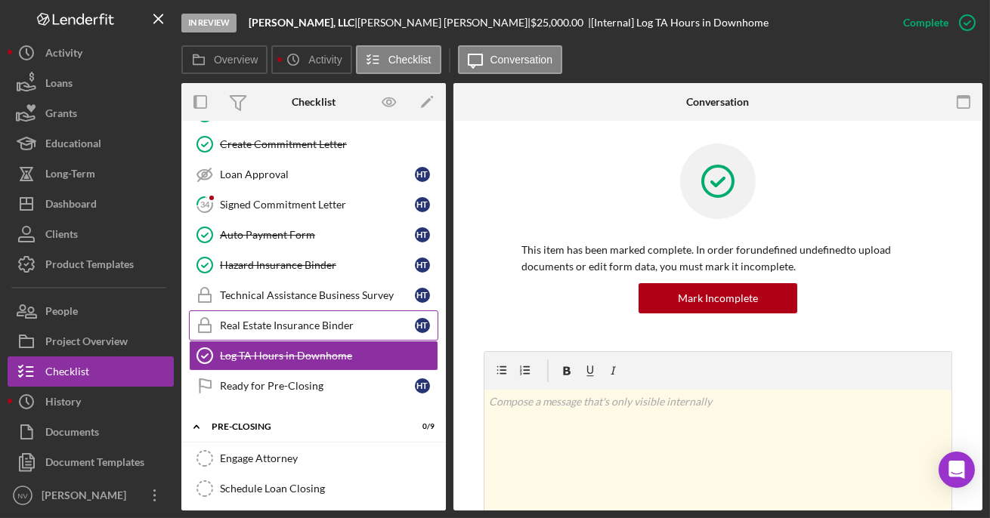
click at [303, 327] on div "Real Estate Insurance Binder" at bounding box center [317, 326] width 195 height 12
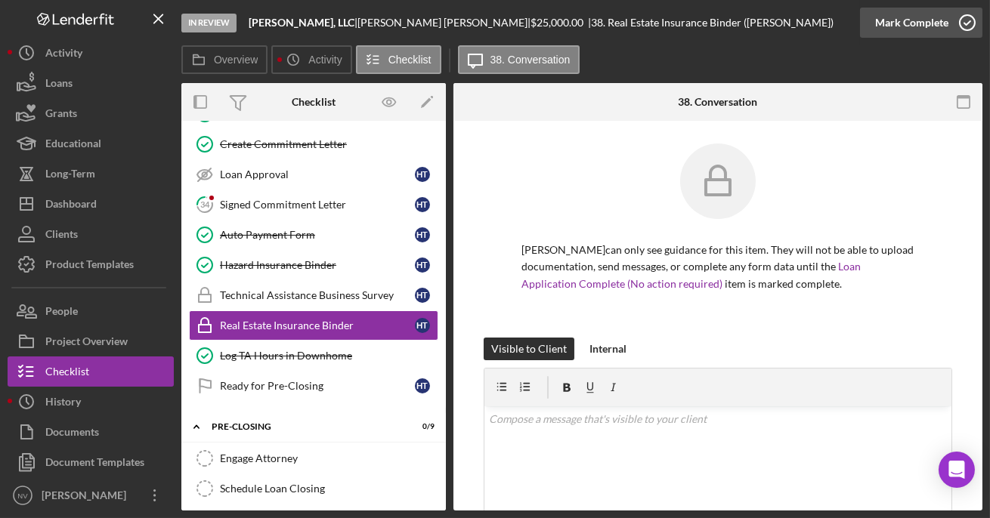
click at [934, 22] on icon "button" at bounding box center [967, 23] width 38 height 38
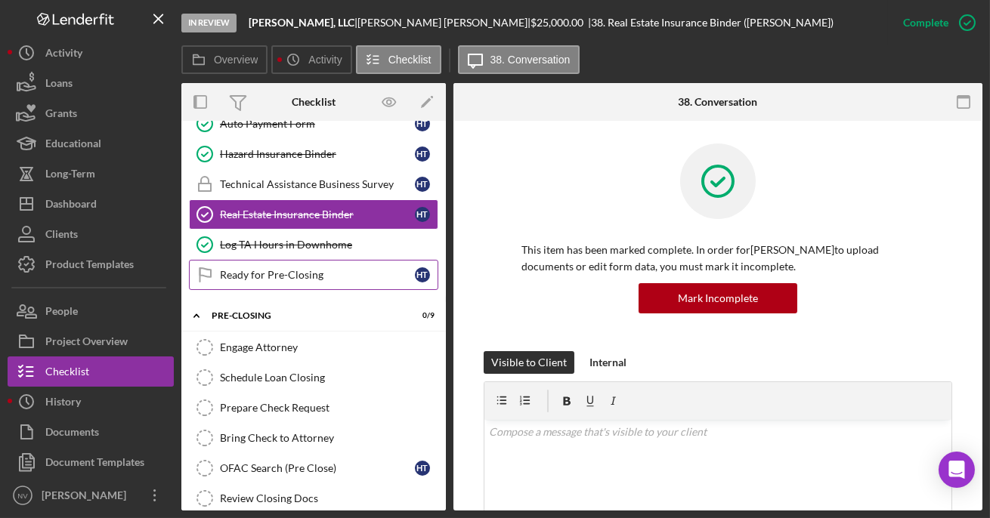
scroll to position [453, 0]
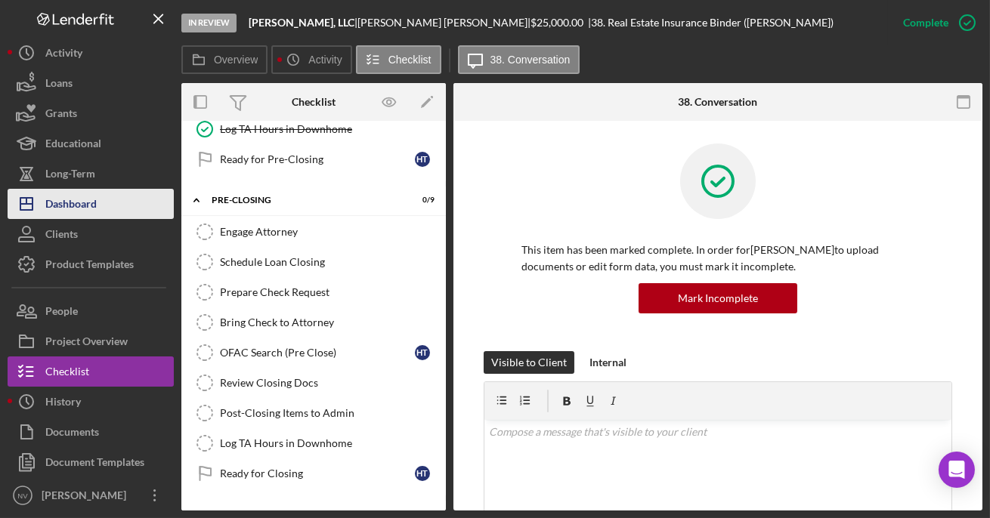
click at [52, 202] on div "Dashboard" at bounding box center [70, 206] width 51 height 34
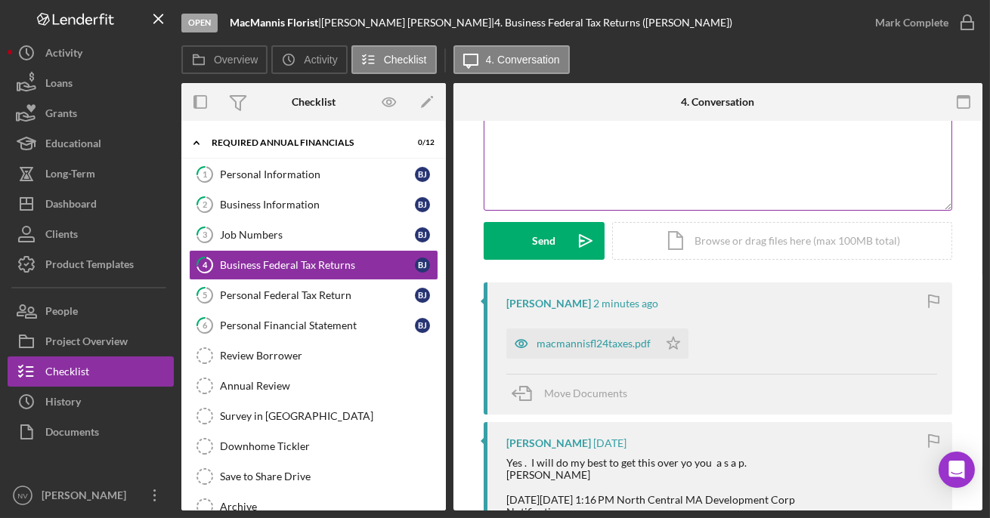
scroll to position [150, 0]
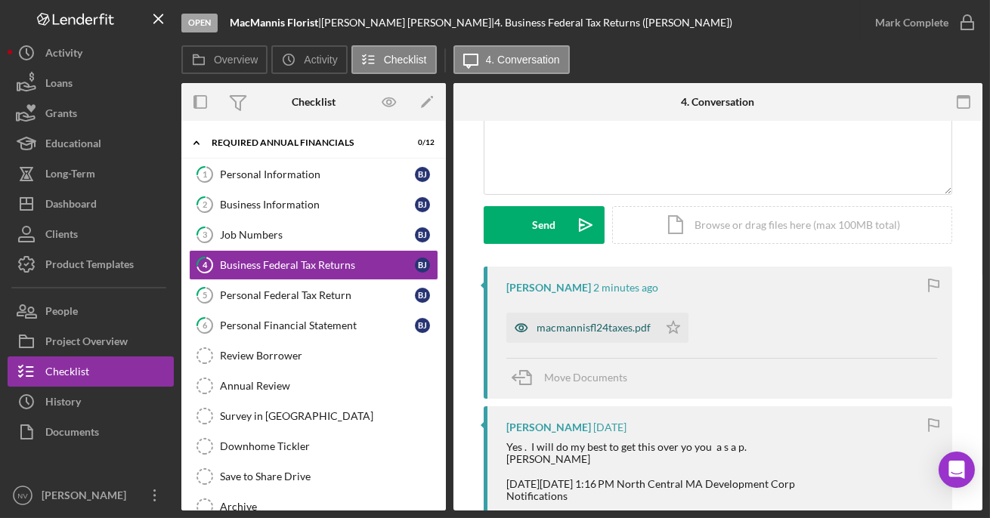
click at [625, 333] on div "macmannisfl24taxes.pdf" at bounding box center [582, 328] width 152 height 30
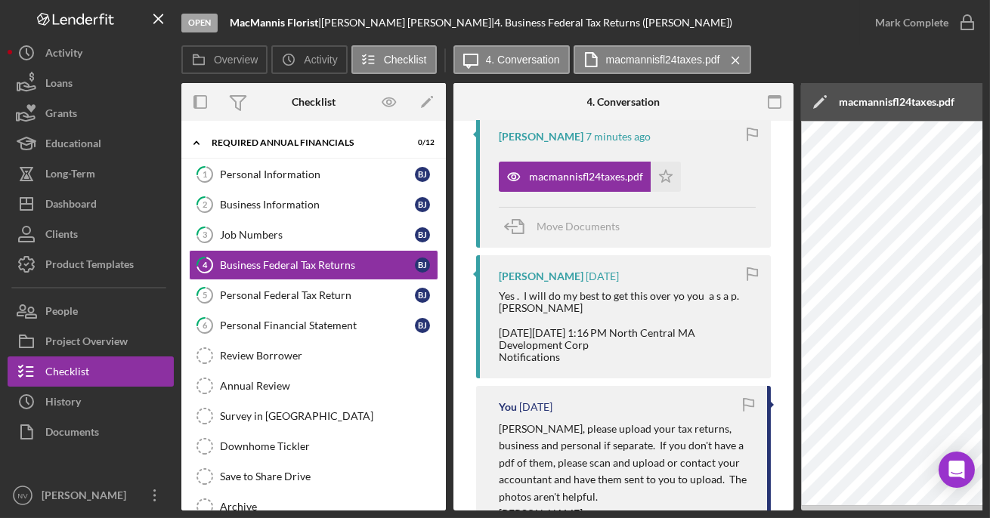
scroll to position [0, 0]
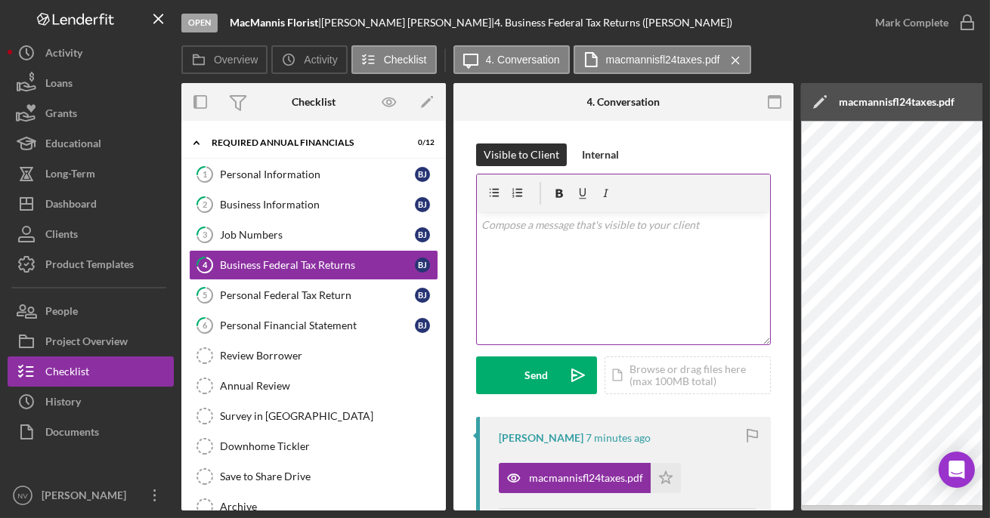
click at [502, 230] on p at bounding box center [623, 225] width 285 height 17
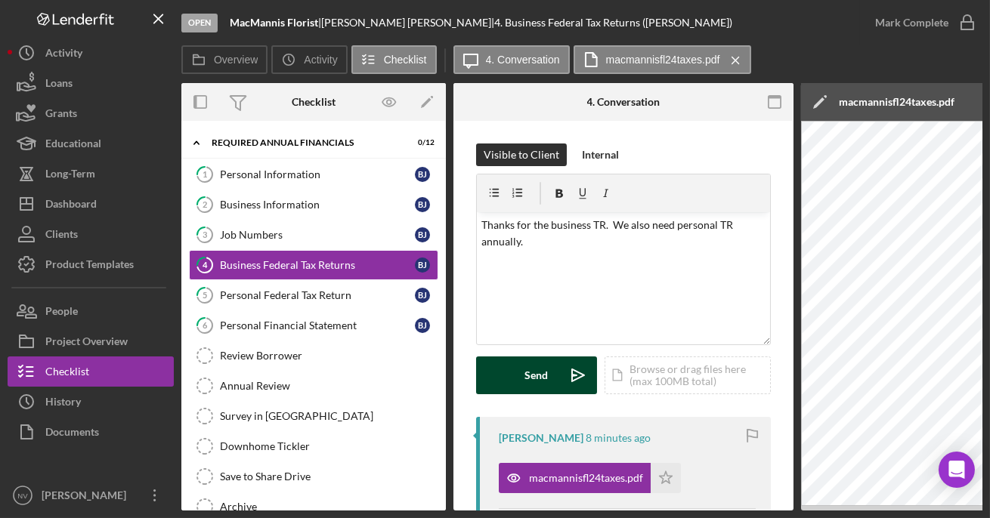
click at [538, 375] on div "Send" at bounding box center [536, 376] width 23 height 38
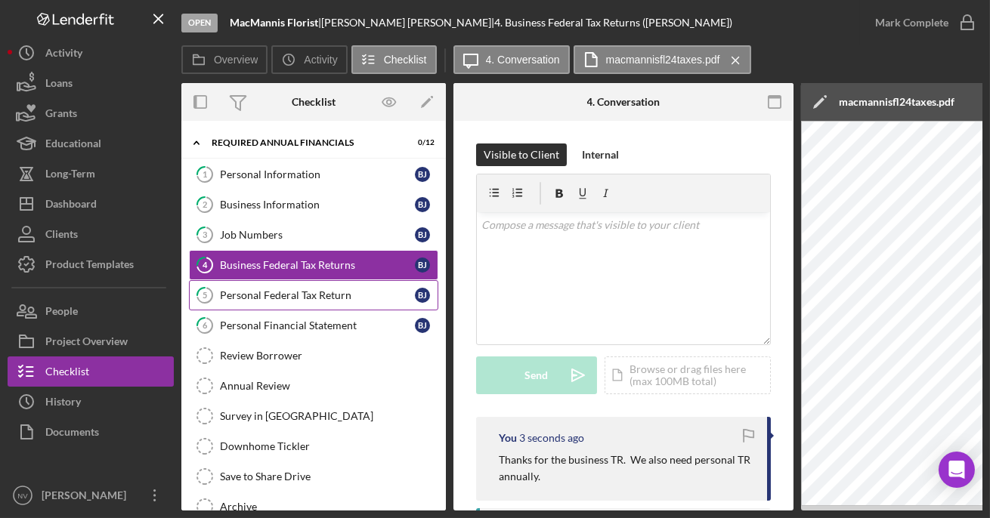
click at [278, 289] on div "Personal Federal Tax Return" at bounding box center [317, 295] width 195 height 12
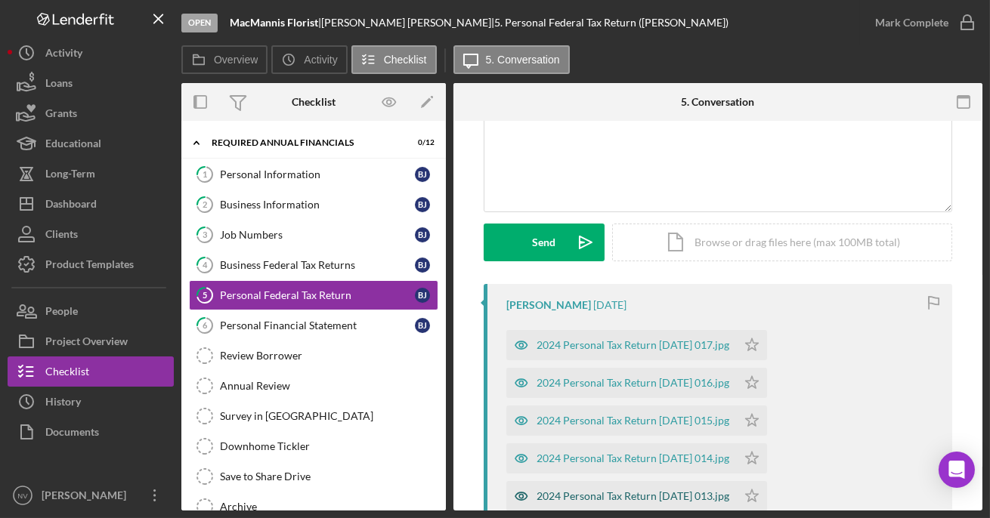
scroll to position [150, 0]
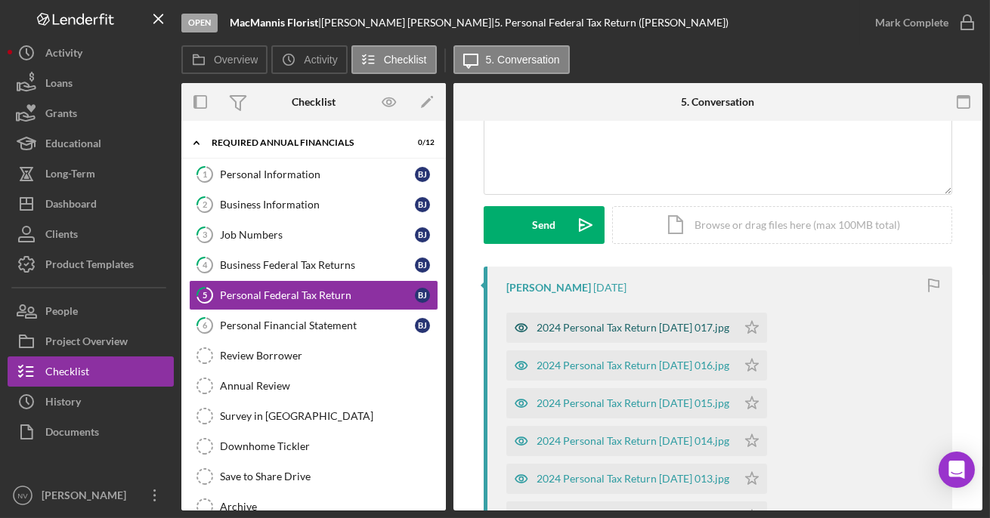
click at [641, 329] on div "2024 Personal Tax Return [DATE] 017.jpg" at bounding box center [632, 328] width 193 height 12
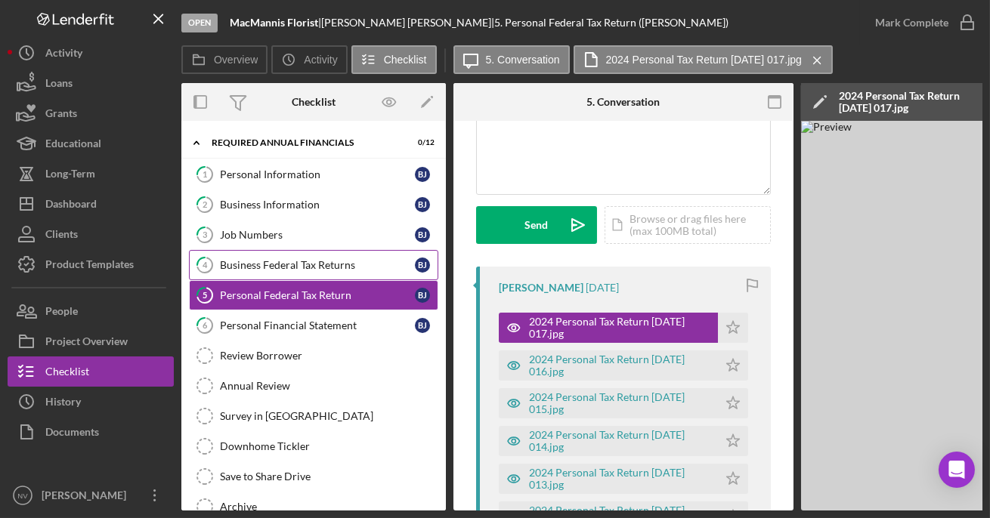
click at [291, 266] on div "Business Federal Tax Returns" at bounding box center [317, 265] width 195 height 12
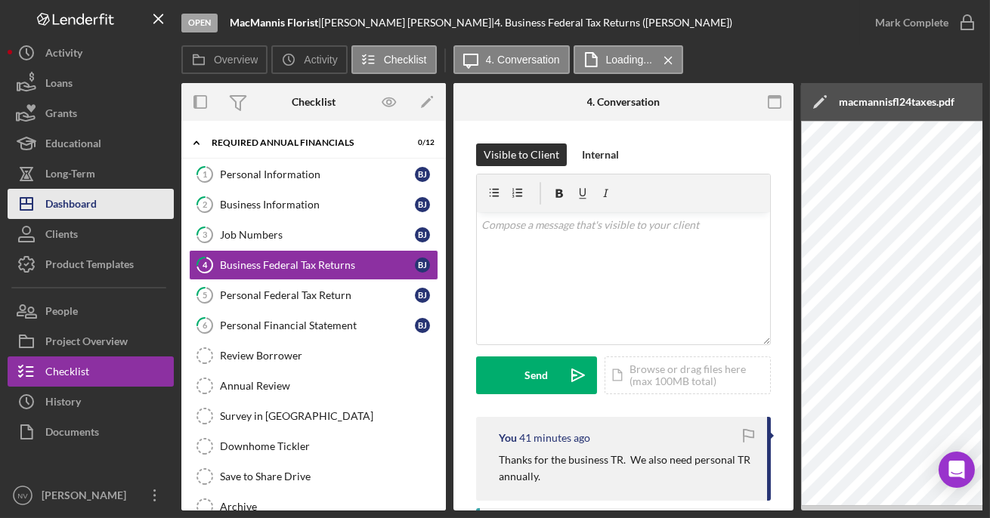
click at [66, 200] on div "Dashboard" at bounding box center [70, 206] width 51 height 34
